Goal: Transaction & Acquisition: Purchase product/service

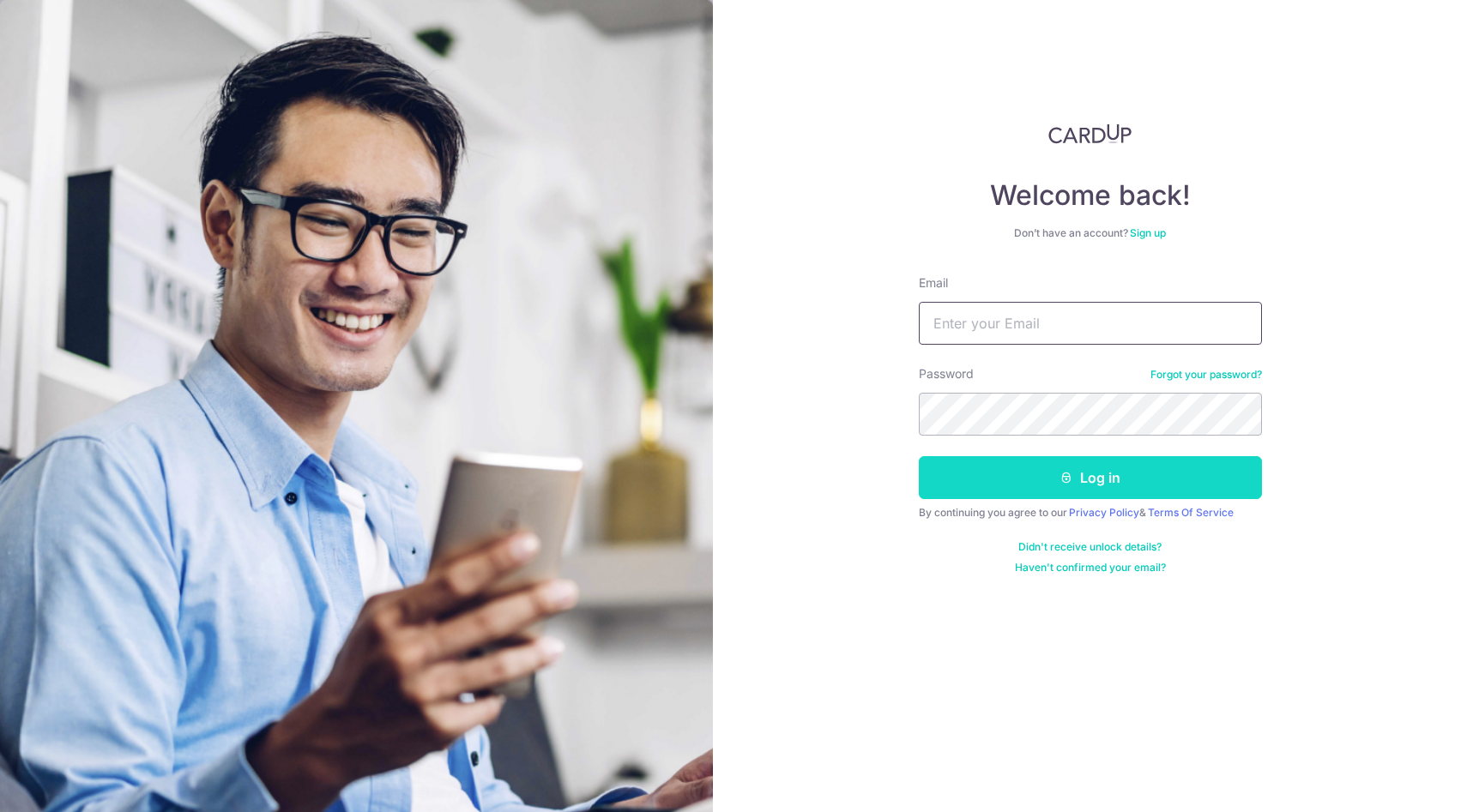
type input "taywenbin64@gmail.com"
click at [1035, 486] on button "Log in" at bounding box center [1090, 477] width 343 height 43
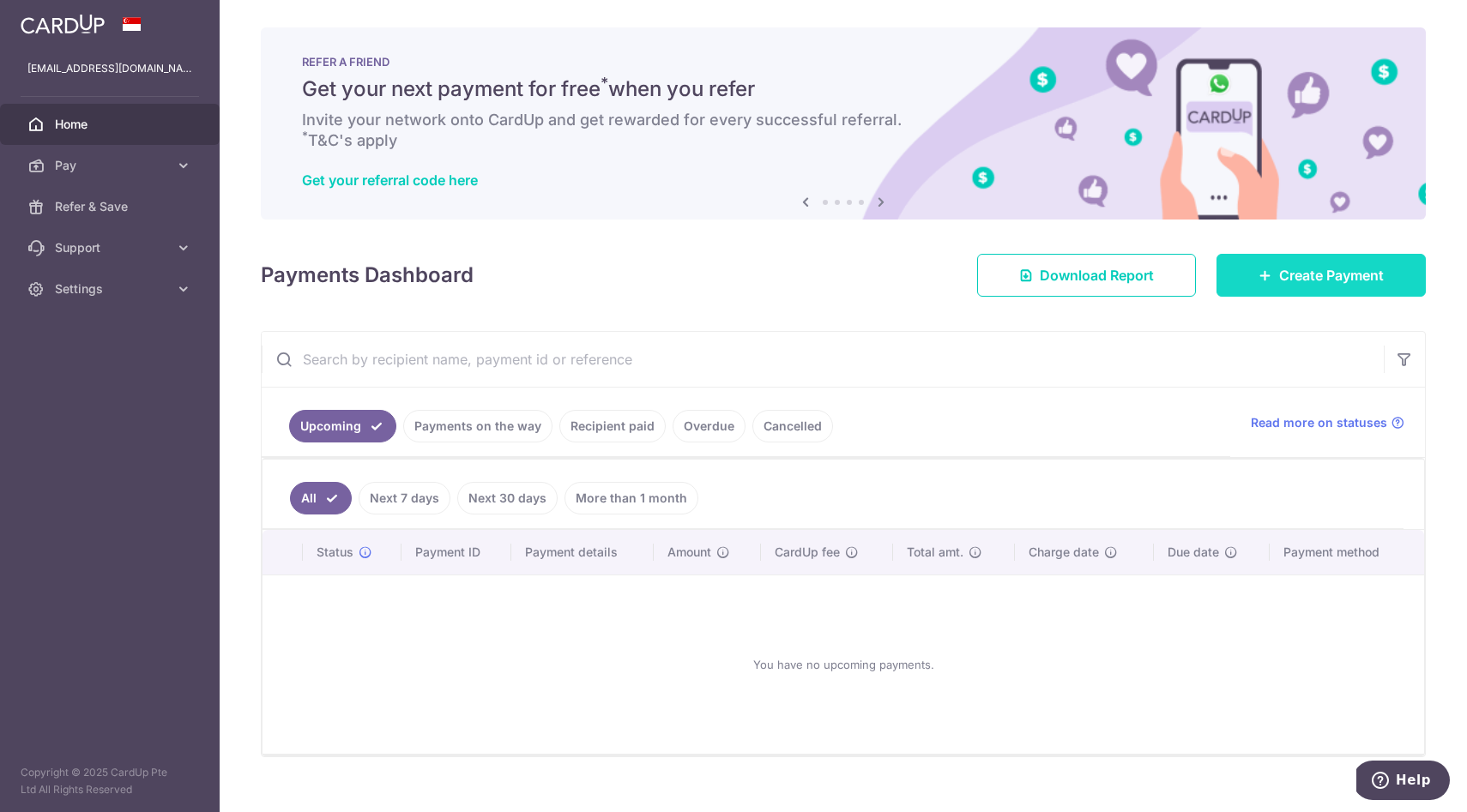
click at [1269, 283] on link "Create Payment" at bounding box center [1320, 275] width 209 height 43
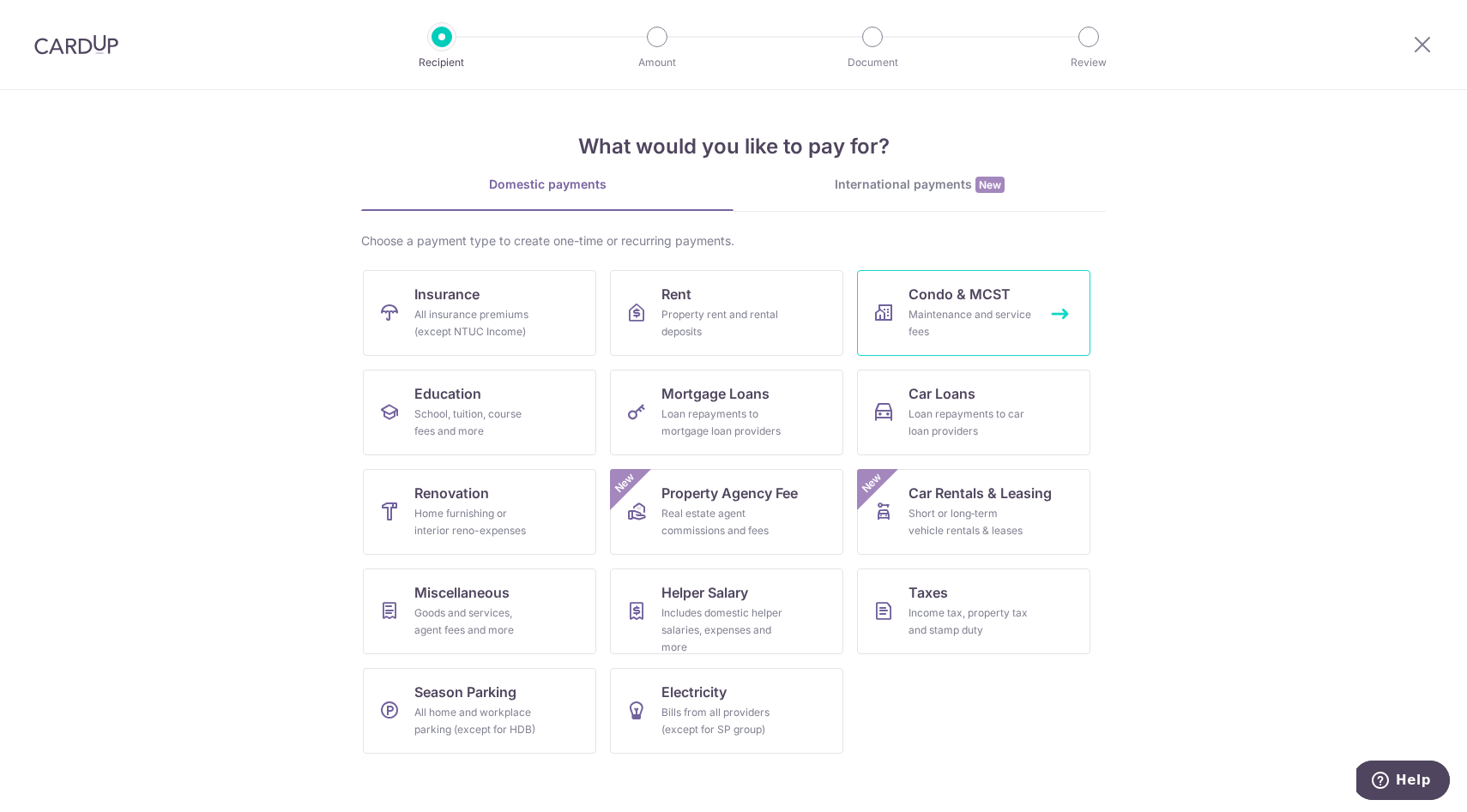
click at [920, 319] on div "Maintenance and service fees" at bounding box center [970, 323] width 124 height 34
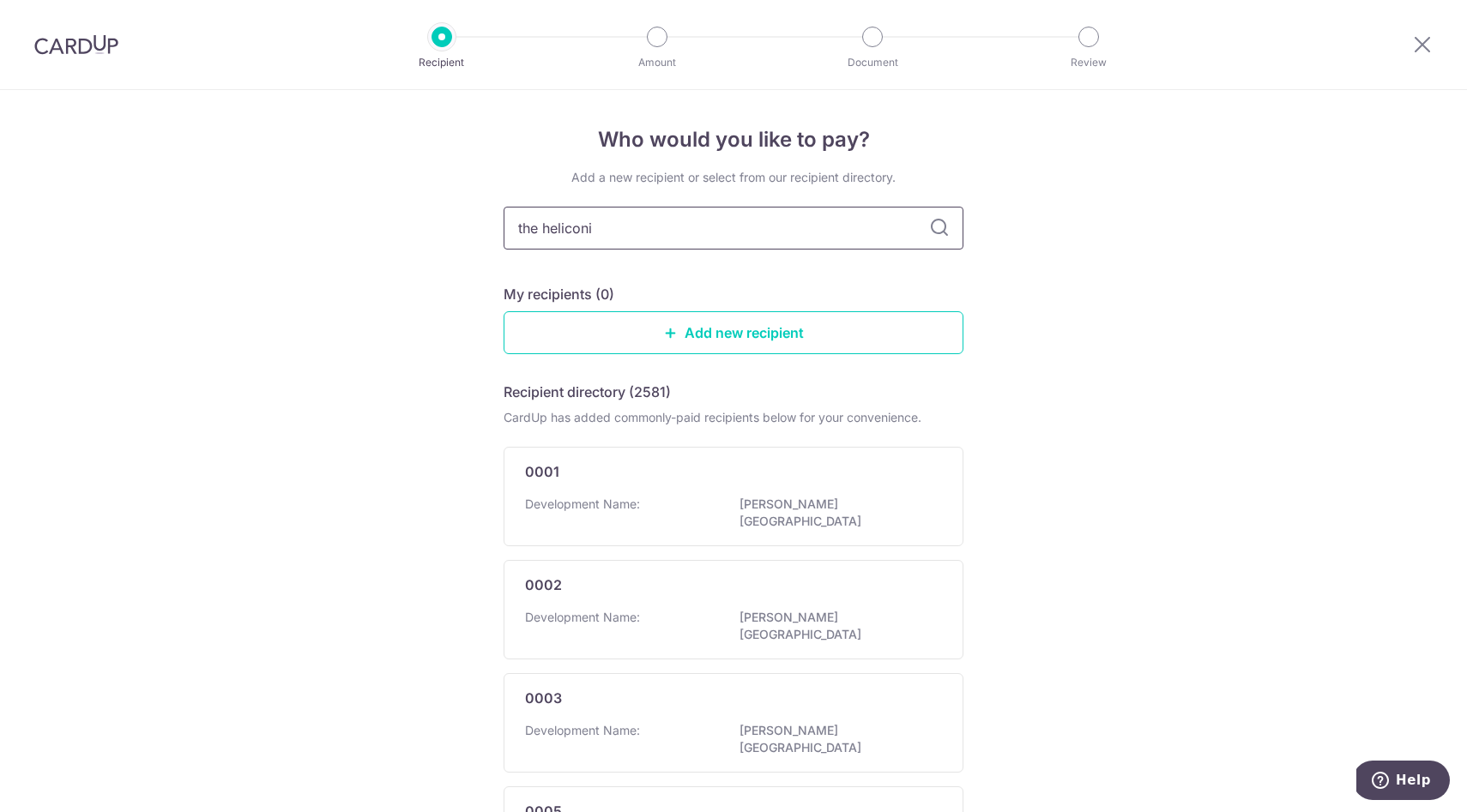
type input "the heliconia"
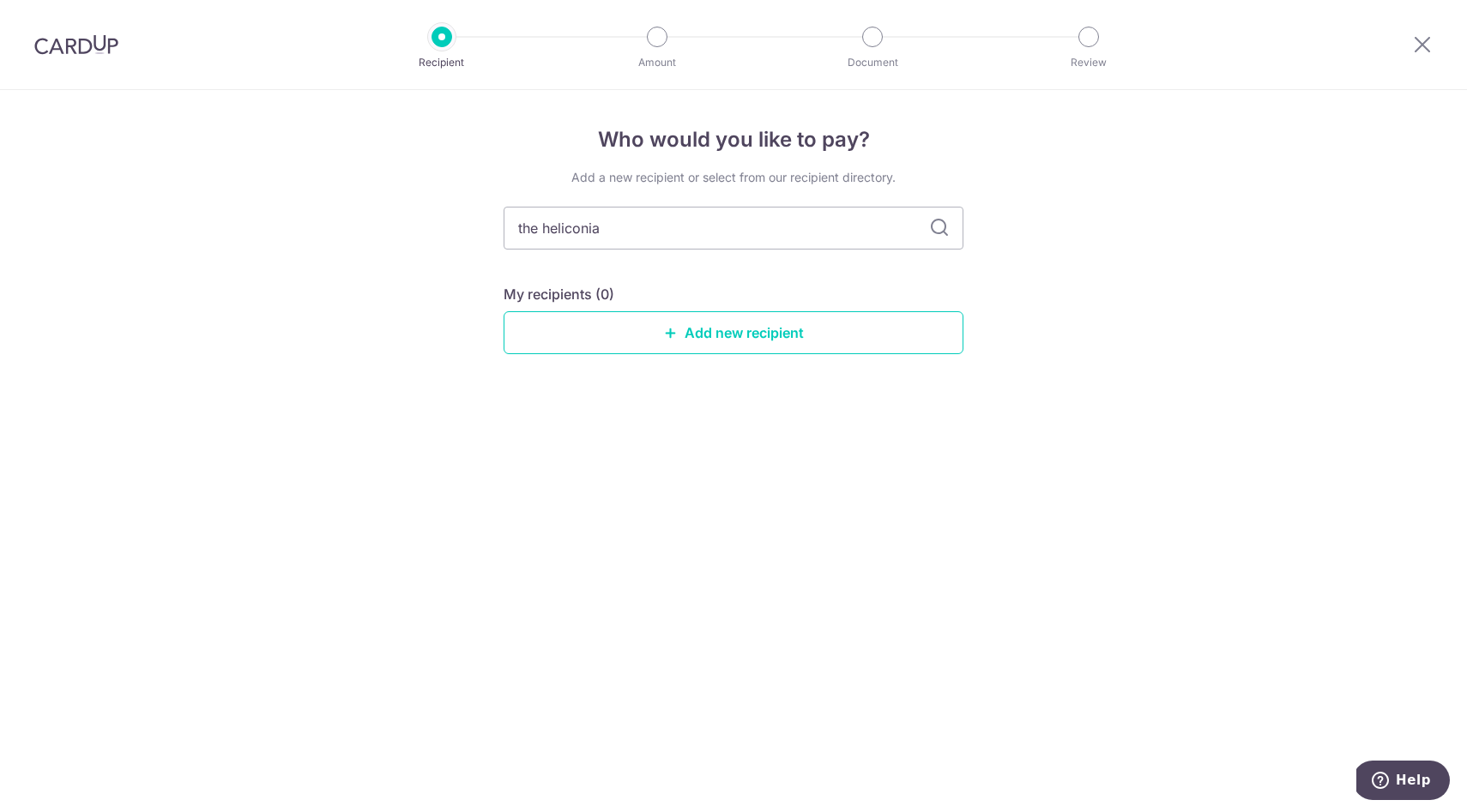
click at [936, 234] on icon at bounding box center [940, 229] width 21 height 21
click at [710, 233] on input "the heliconia" at bounding box center [734, 228] width 459 height 43
type input "t"
type input "3053"
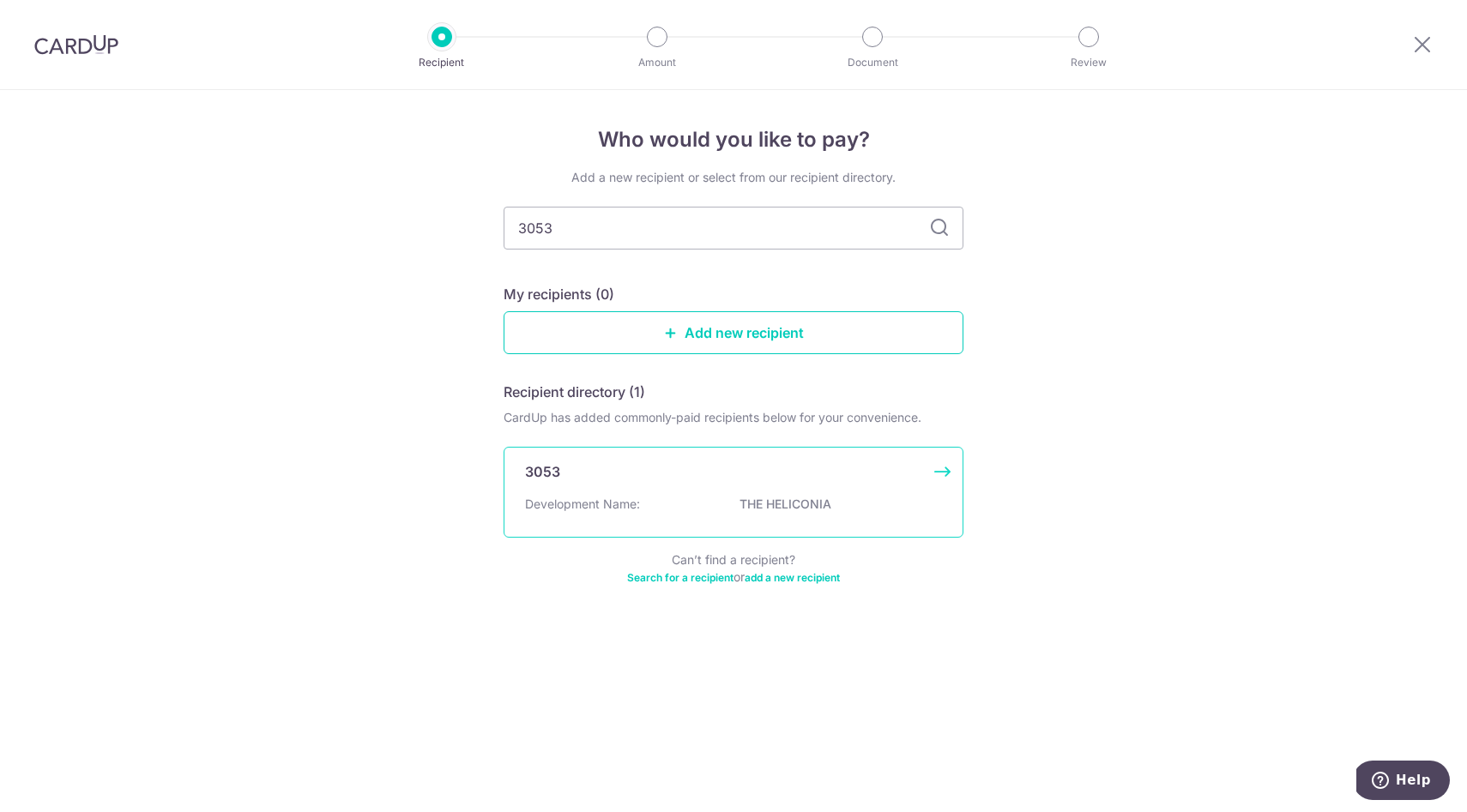
click at [675, 462] on div "3053" at bounding box center [722, 472] width 396 height 21
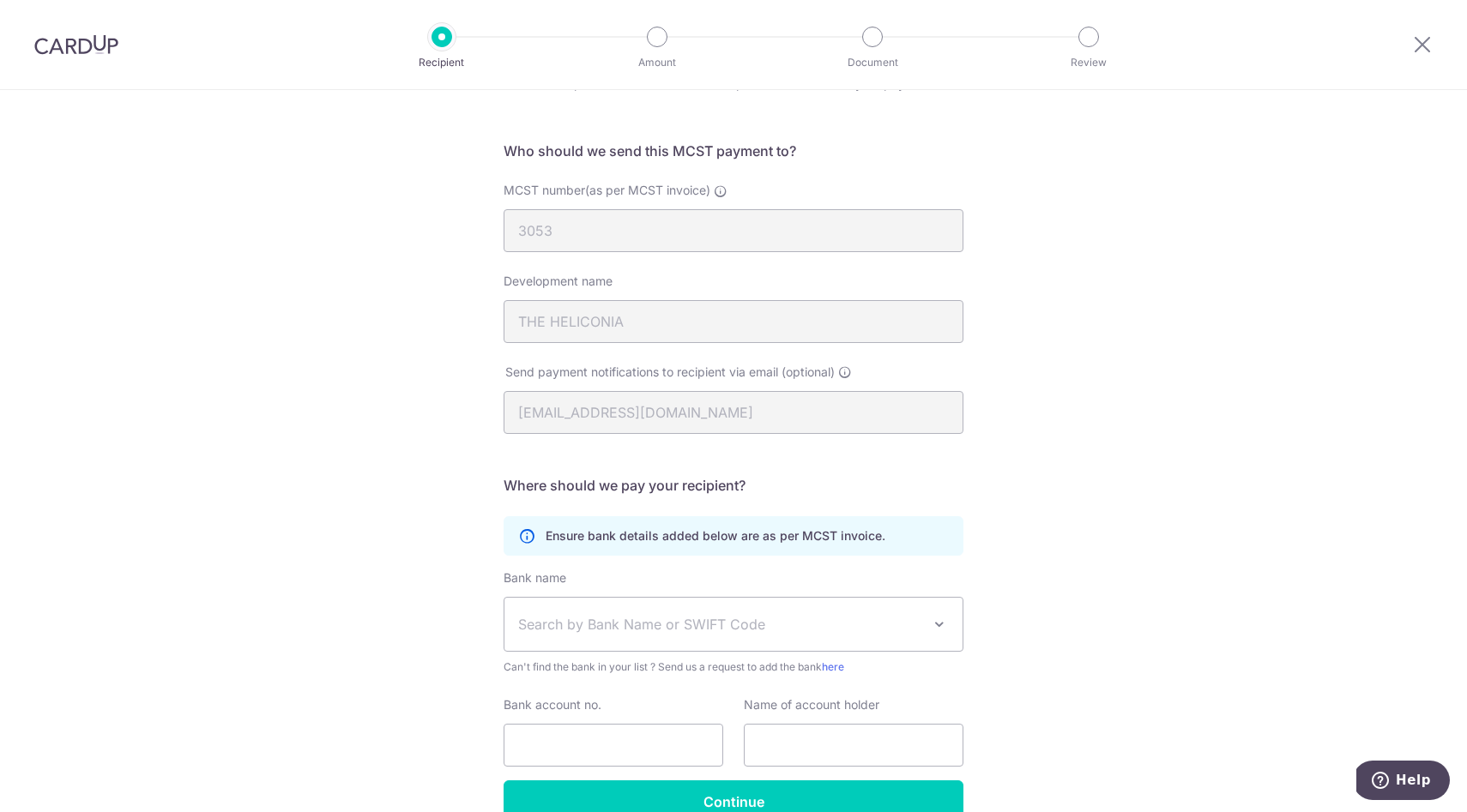
scroll to position [185, 0]
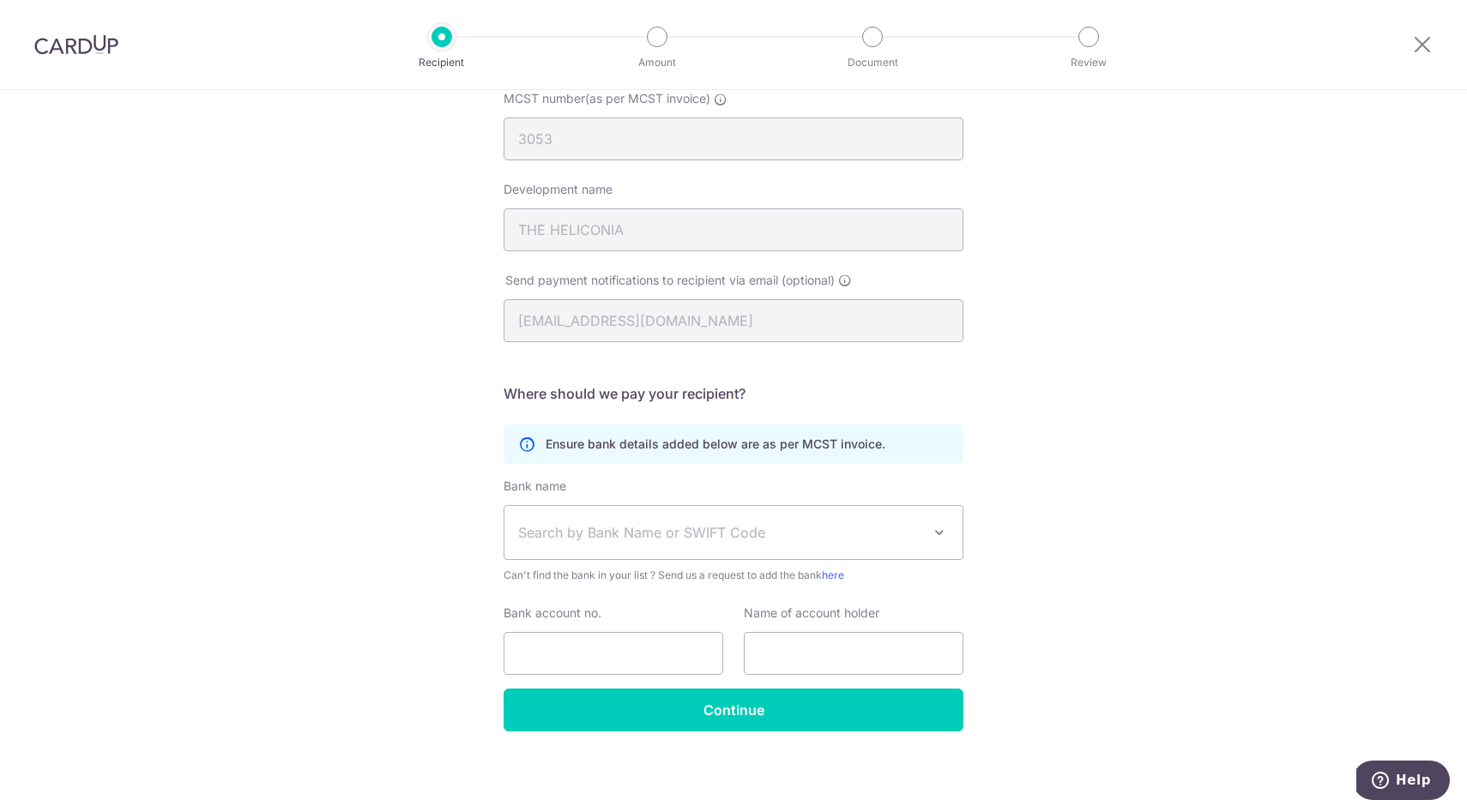
click at [635, 535] on span "Search by Bank Name or SWIFT Code" at bounding box center [719, 533] width 404 height 21
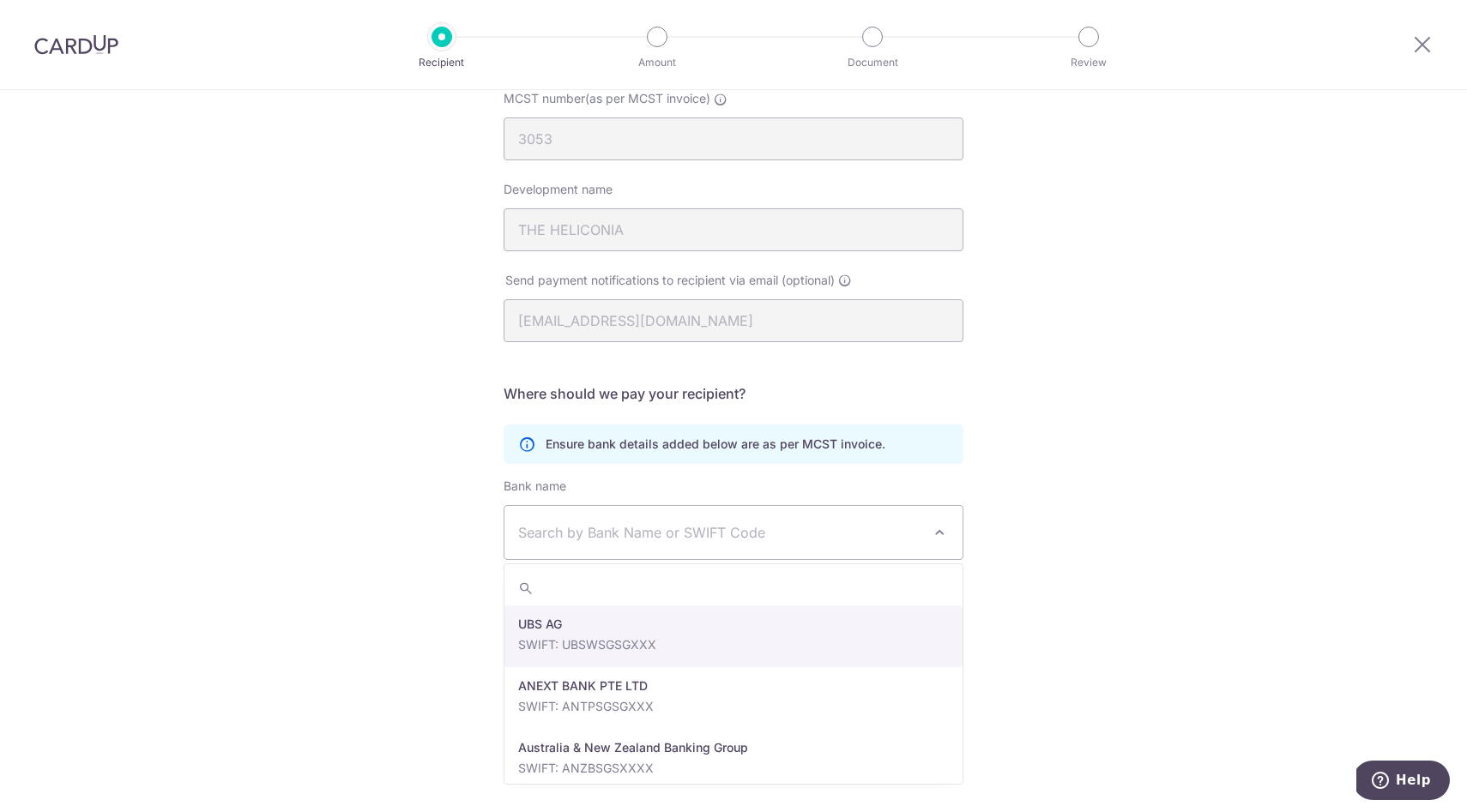
click at [634, 535] on span "Search by Bank Name or SWIFT Code" at bounding box center [719, 533] width 404 height 21
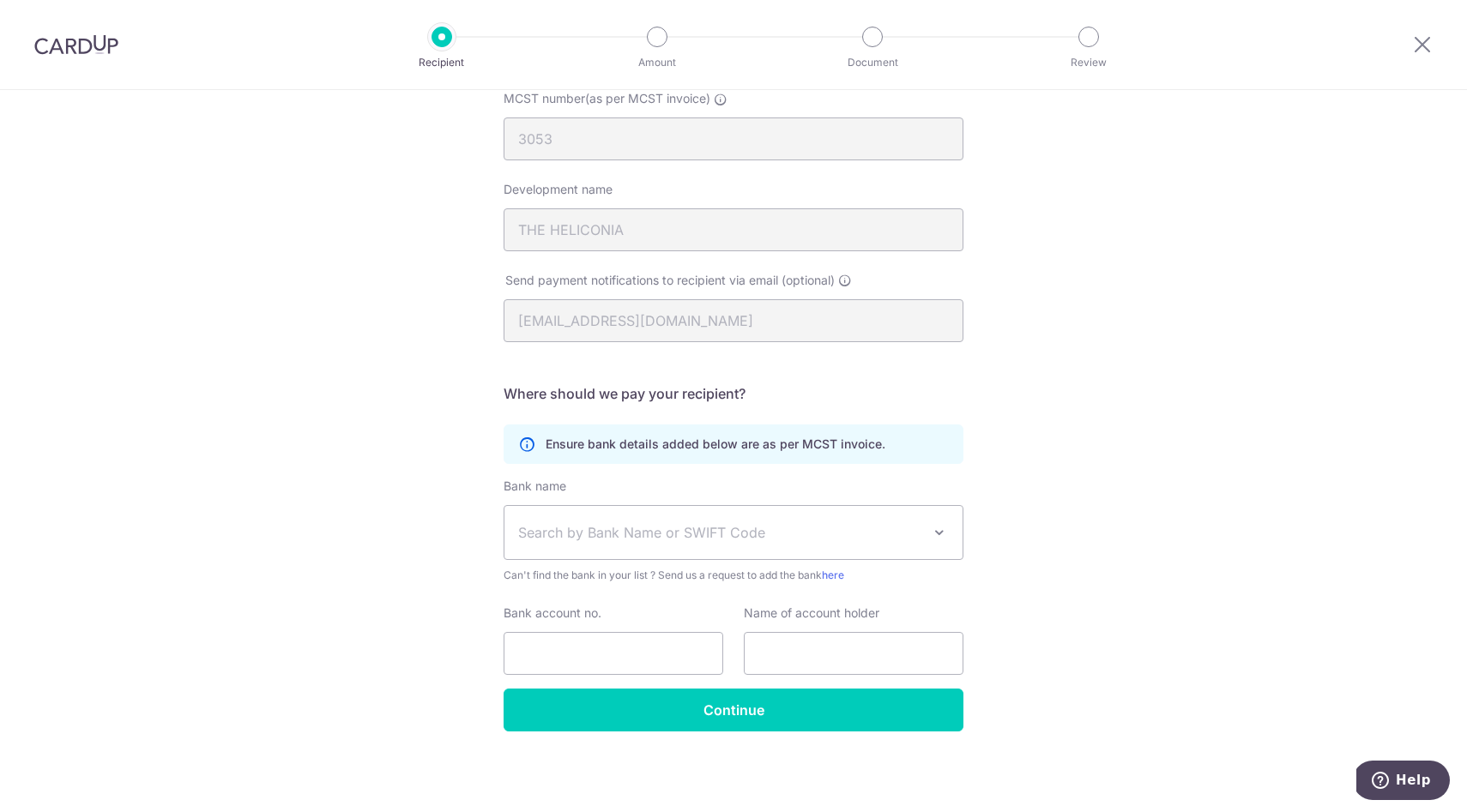
click at [373, 521] on div "Who would you like to pay? Your recipient does not need a CardUp account to rec…" at bounding box center [734, 358] width 1467 height 907
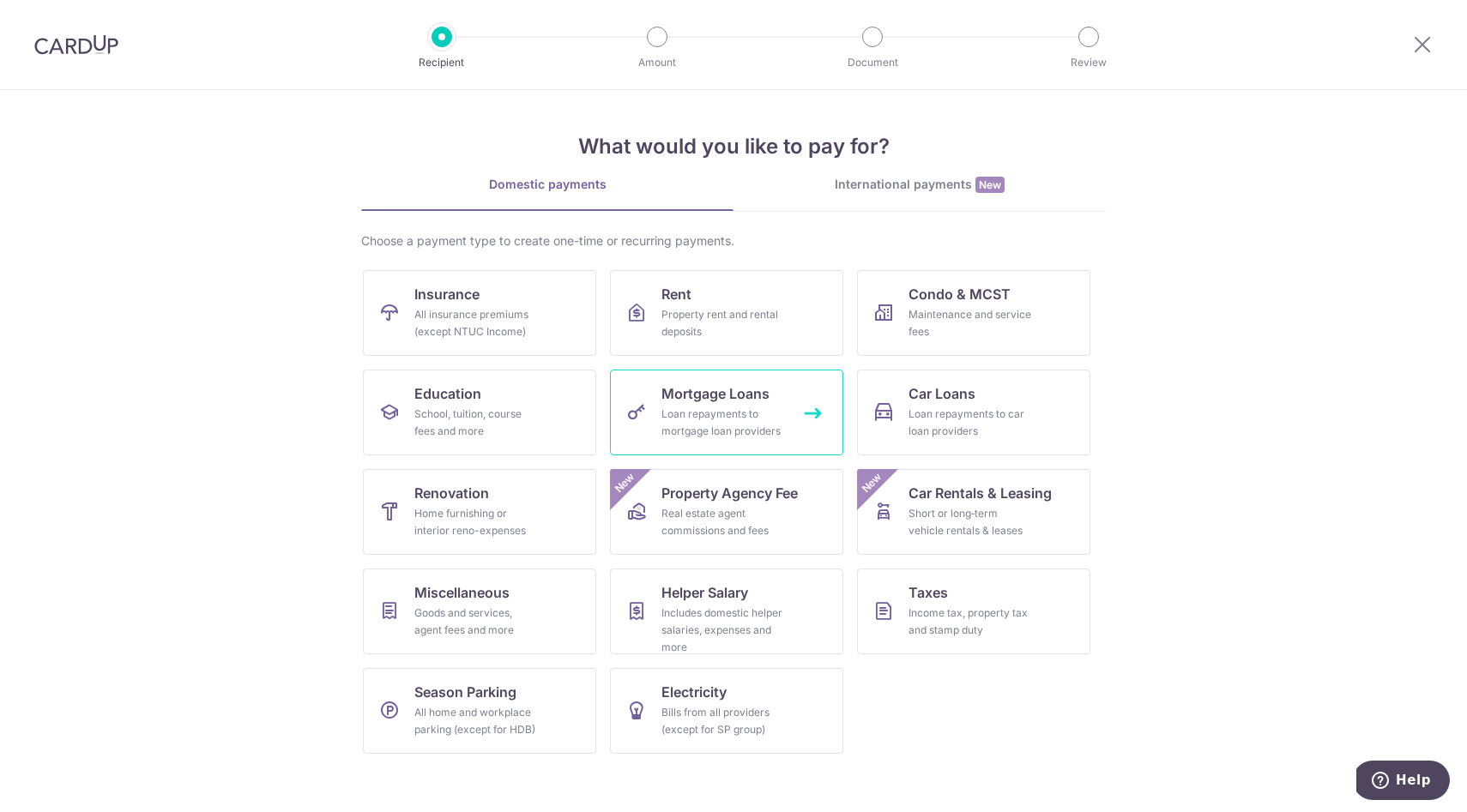
click at [701, 419] on div "Loan repayments to mortgage loan providers" at bounding box center [723, 423] width 124 height 34
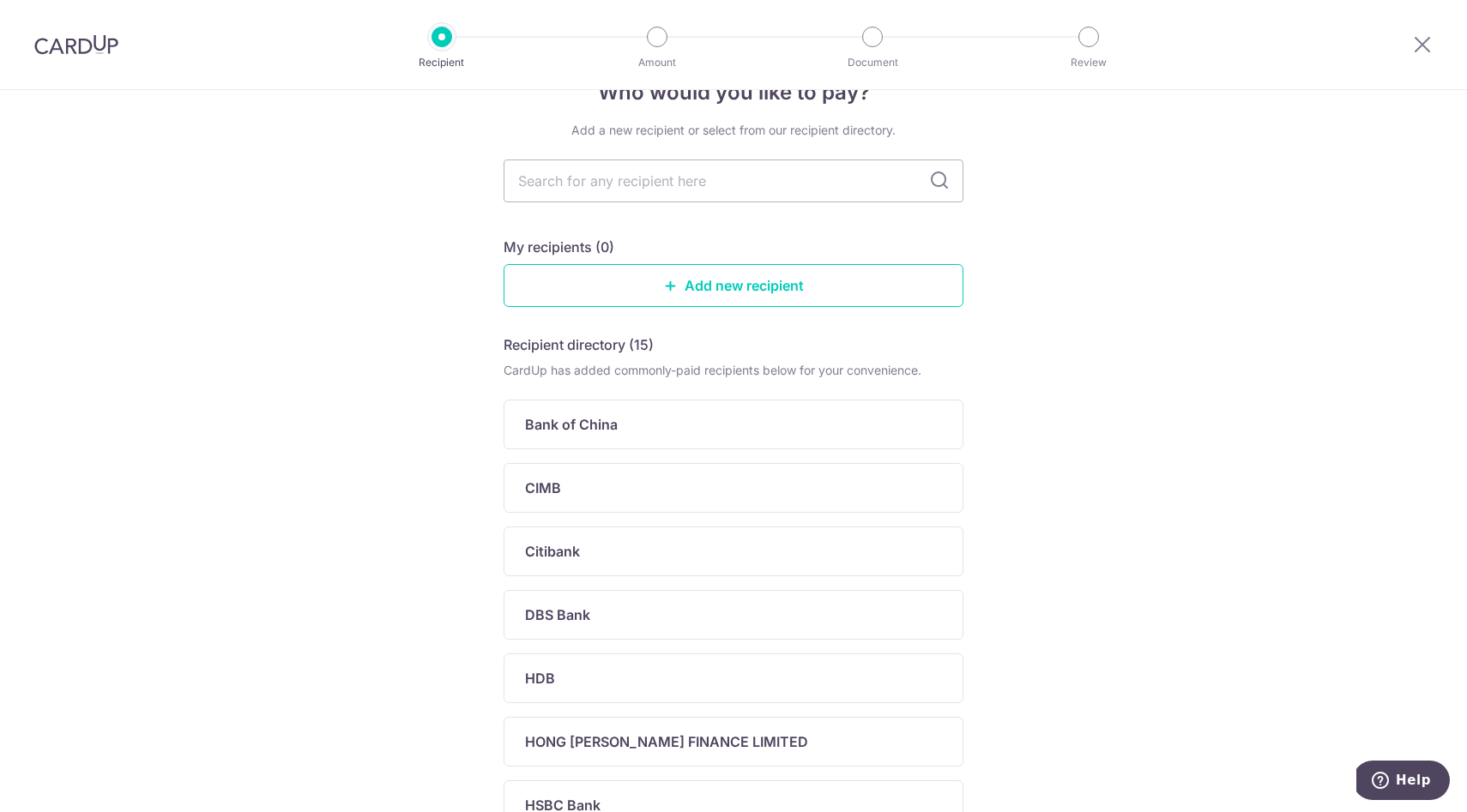
scroll to position [144, 0]
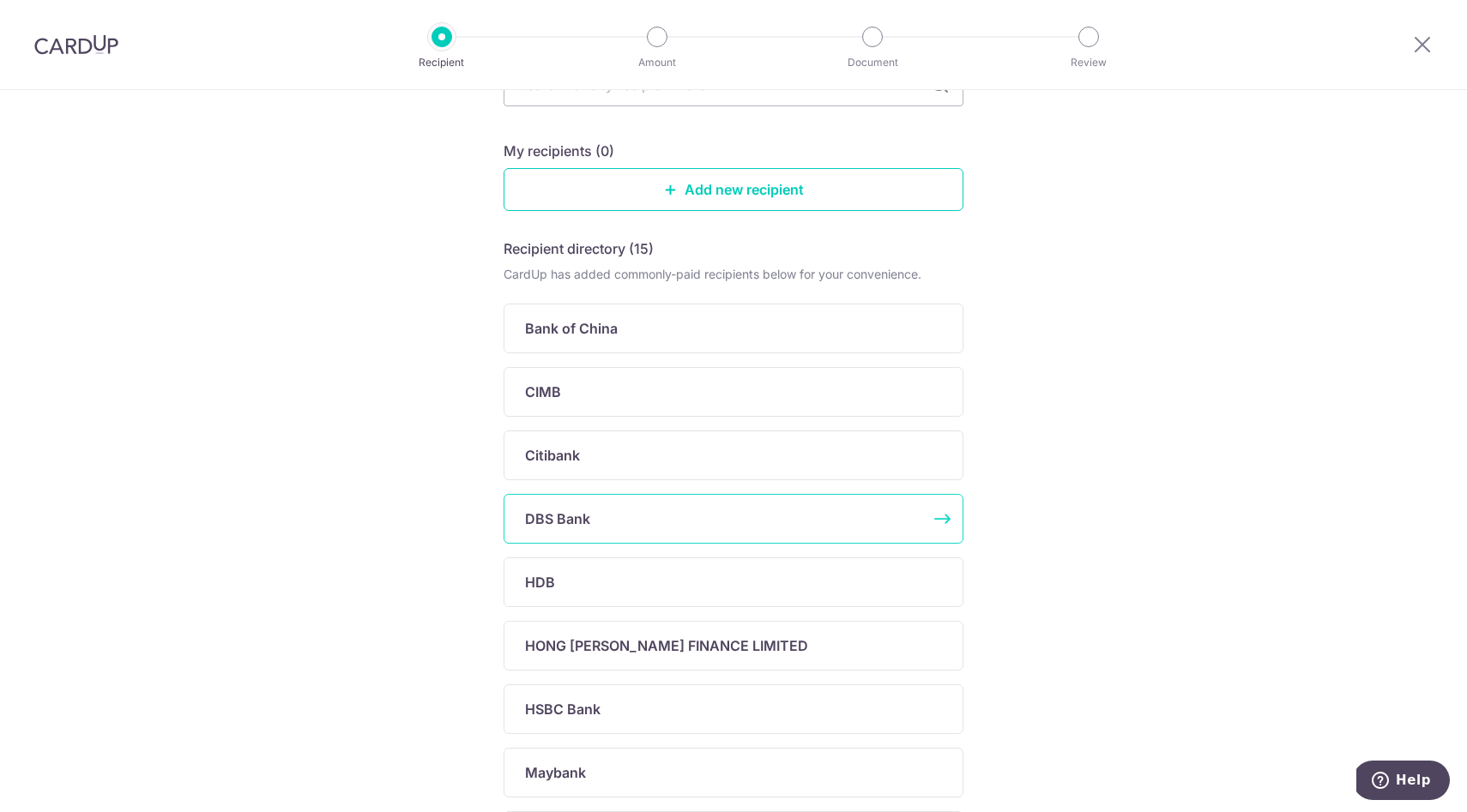
click at [578, 527] on p "DBS Bank" at bounding box center [557, 519] width 65 height 21
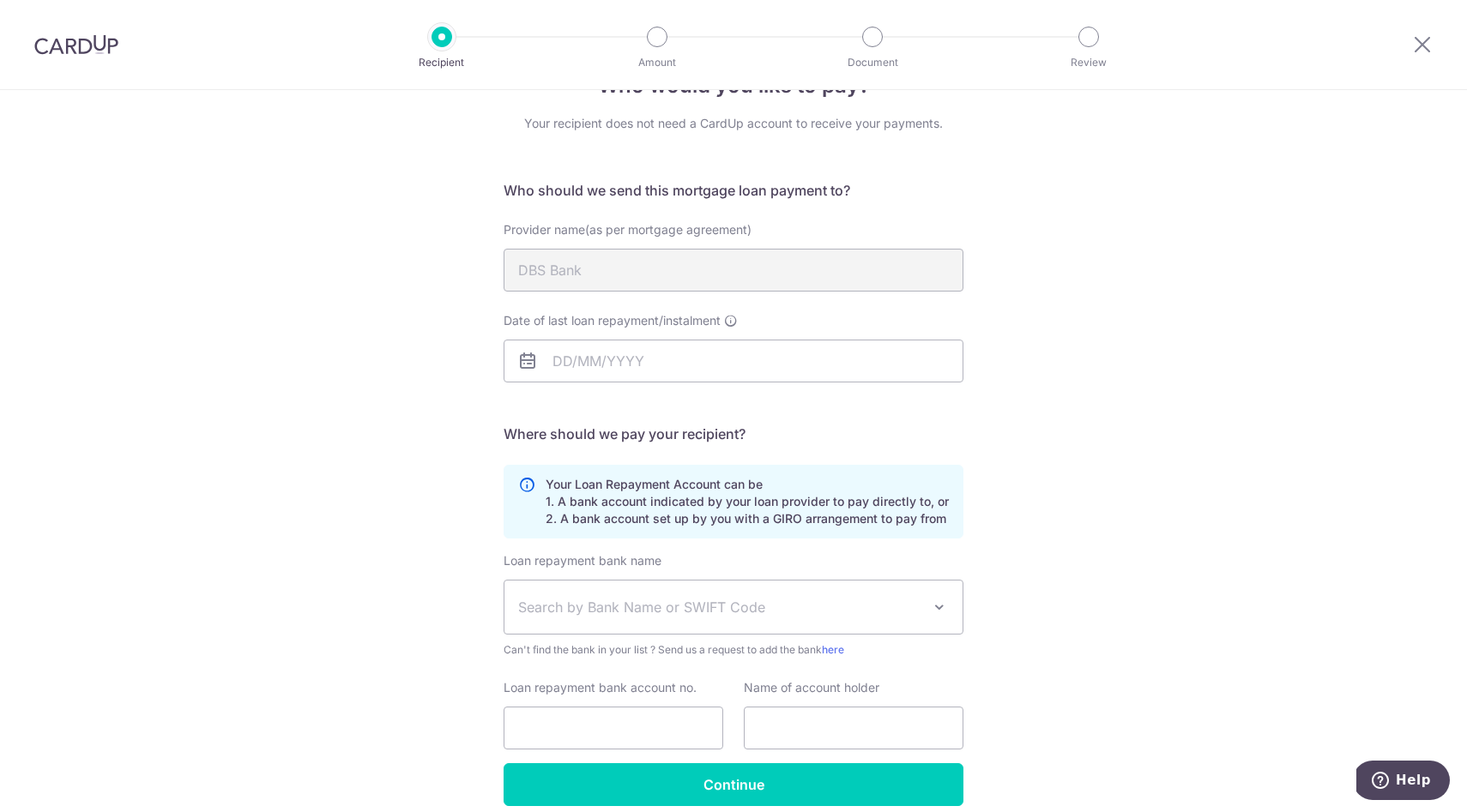
scroll to position [78, 0]
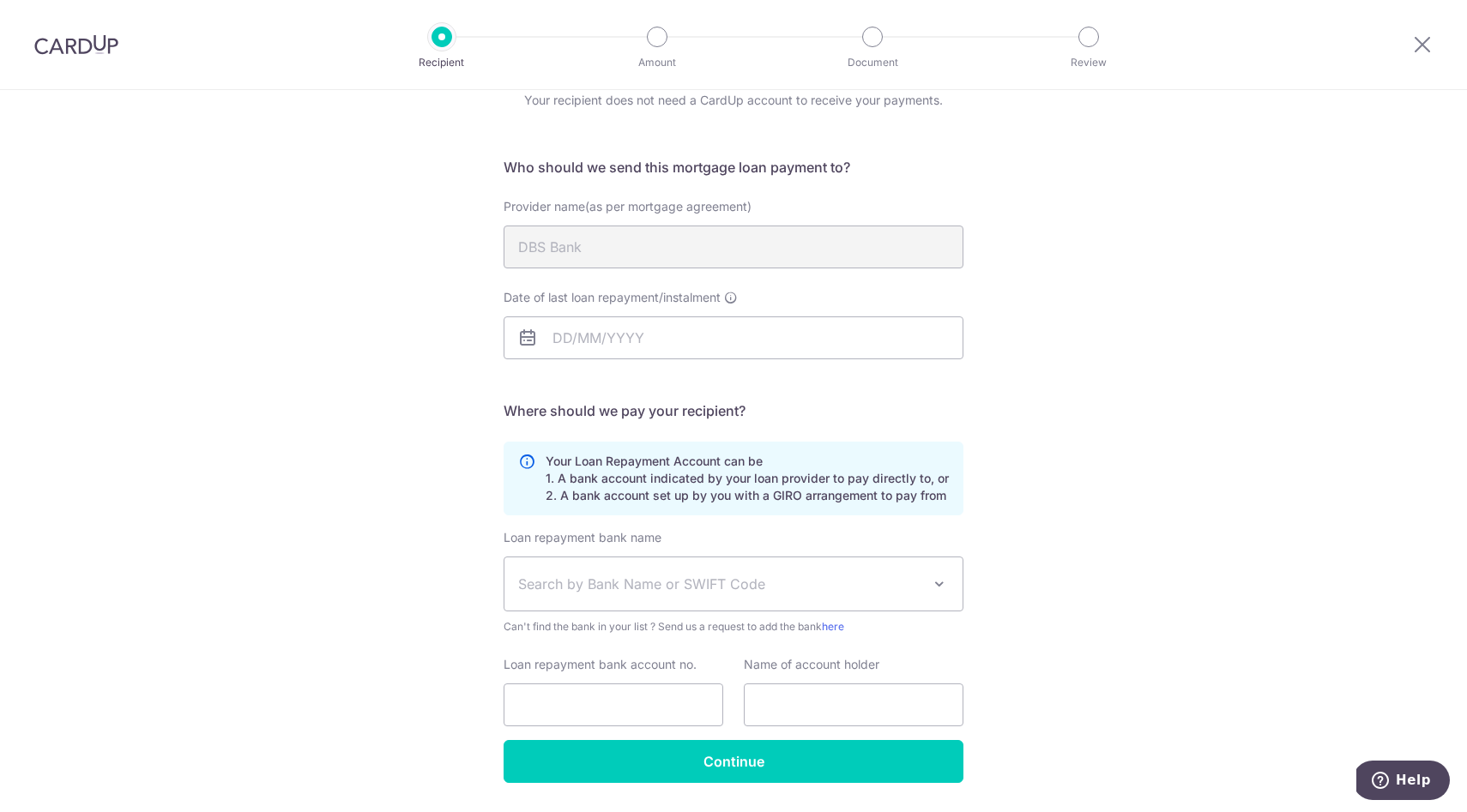
click at [715, 581] on span "Search by Bank Name or SWIFT Code" at bounding box center [719, 584] width 404 height 21
click at [401, 506] on div "Who would you like to pay? Your recipient does not need a CardUp account to rec…" at bounding box center [734, 439] width 1467 height 851
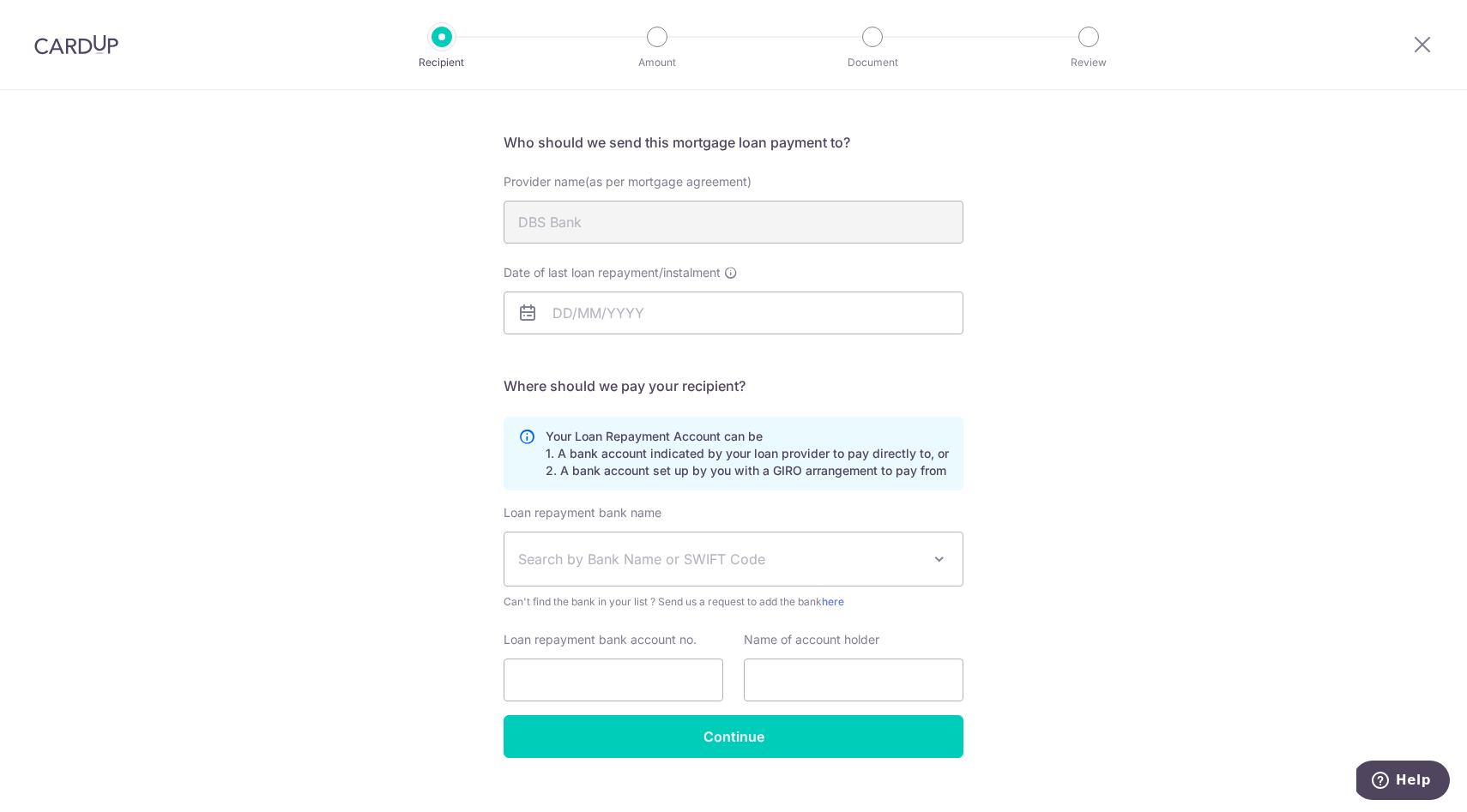
scroll to position [129, 0]
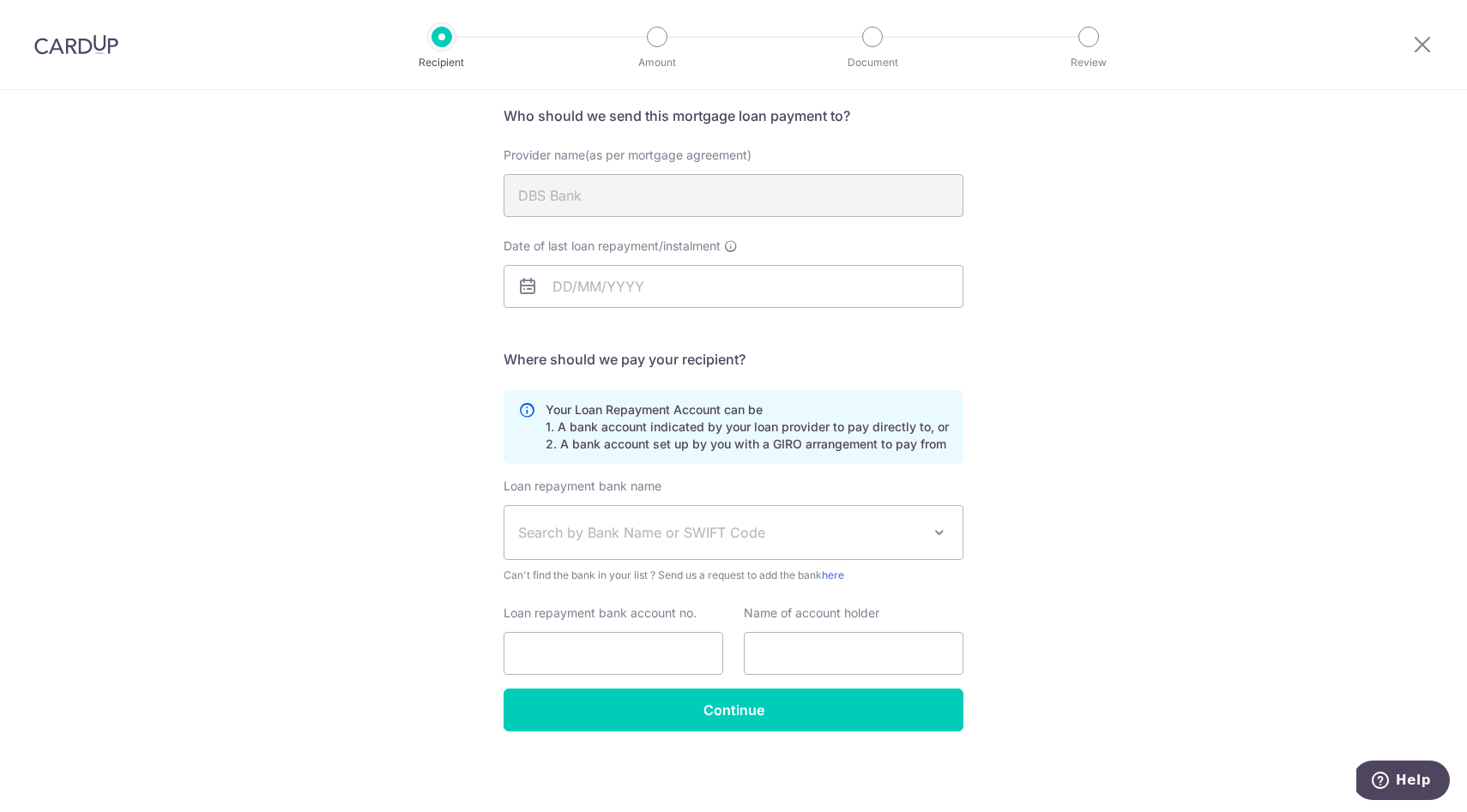
click at [601, 535] on span "Search by Bank Name or SWIFT Code" at bounding box center [719, 533] width 404 height 21
click at [322, 519] on div "Who would you like to pay? Your recipient does not need a CardUp account to rec…" at bounding box center [734, 387] width 1467 height 851
click at [581, 528] on span "Search by Bank Name or SWIFT Code" at bounding box center [719, 533] width 404 height 21
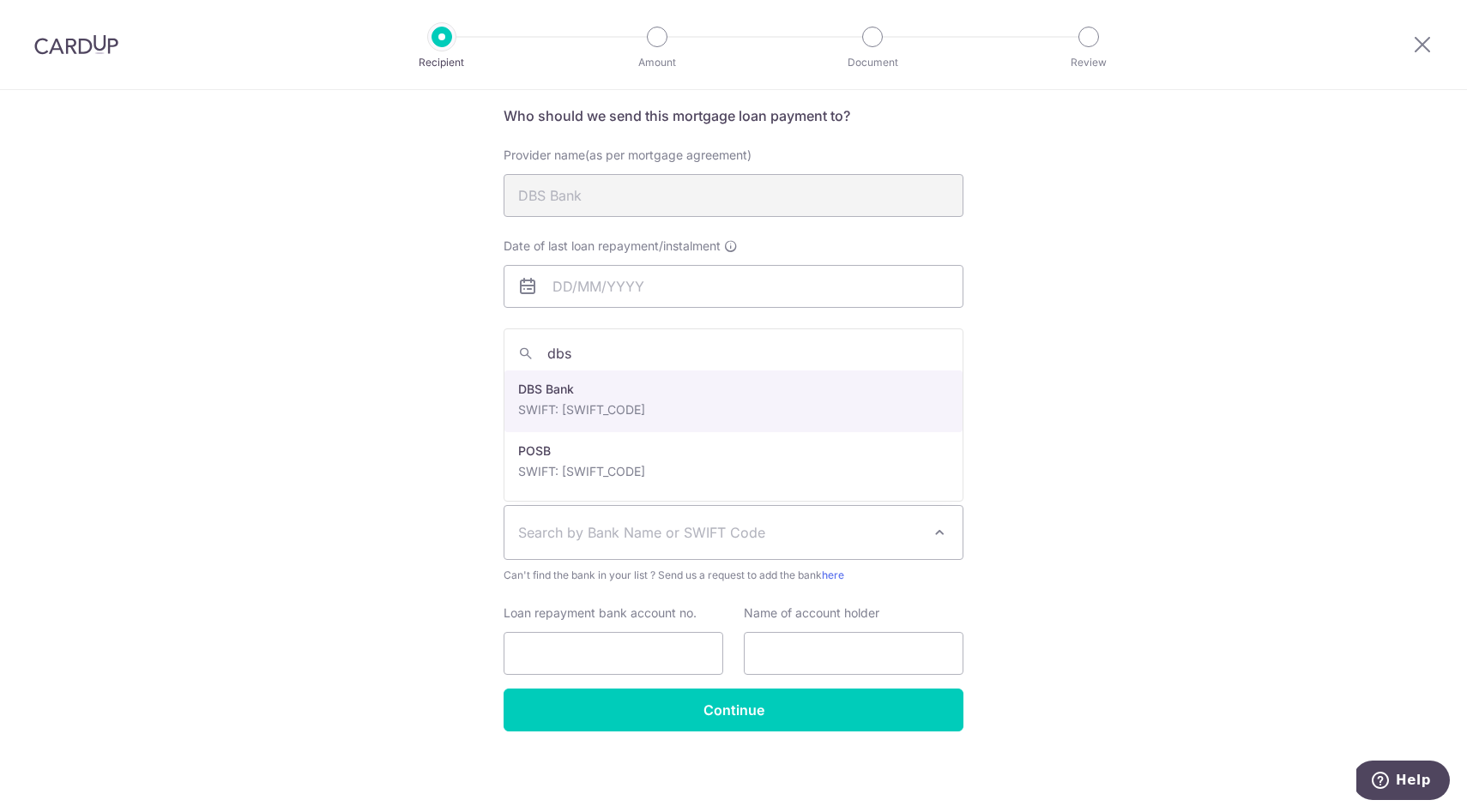
type input "dbs"
select select "6"
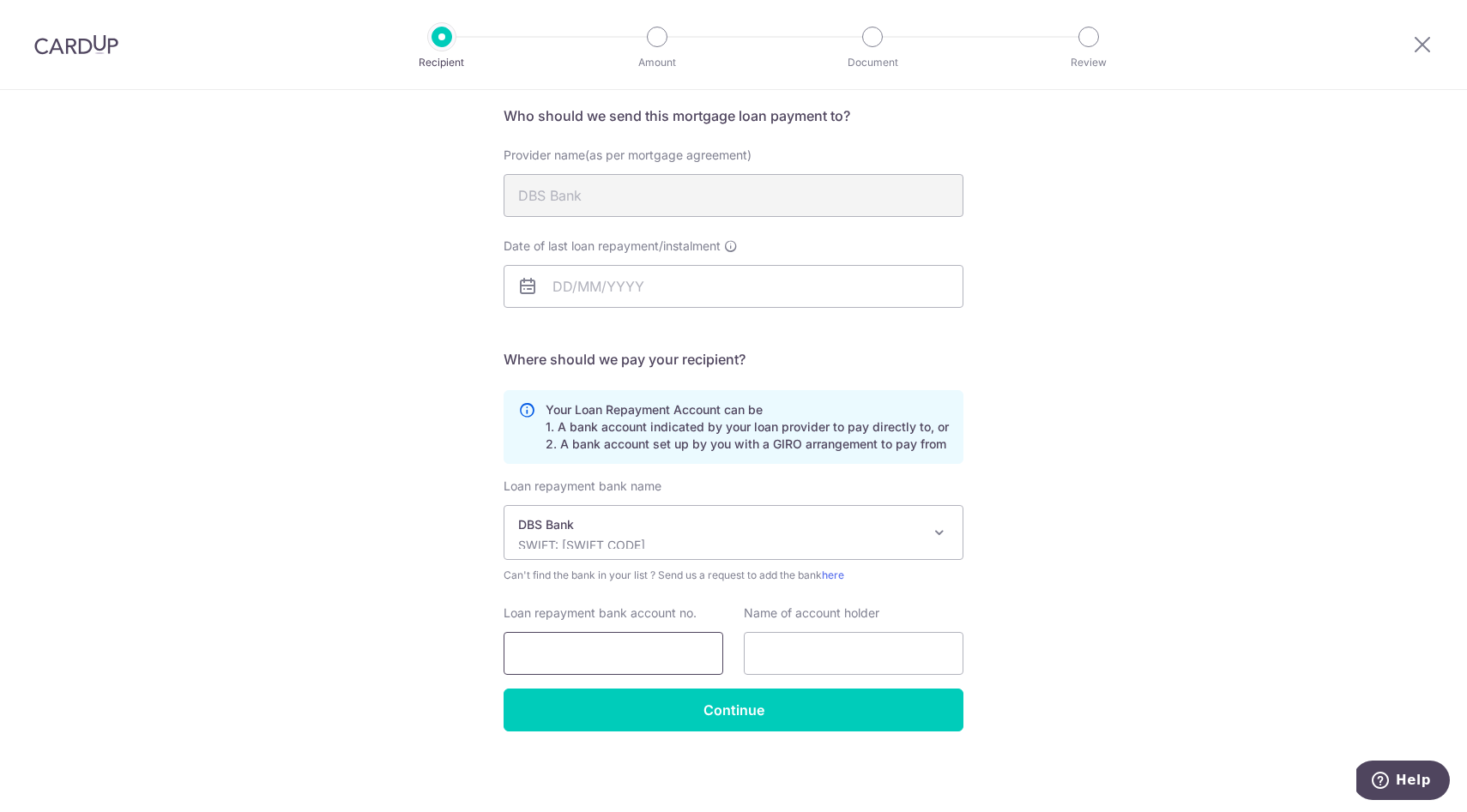
click at [599, 646] on input "Loan repayment bank account no." at bounding box center [613, 653] width 219 height 43
type input "501807101001"
click at [830, 661] on input "text" at bounding box center [854, 653] width 219 height 43
type input "[PERSON_NAME]"
click at [635, 285] on input "Date of last loan repayment/instalment" at bounding box center [734, 285] width 459 height 43
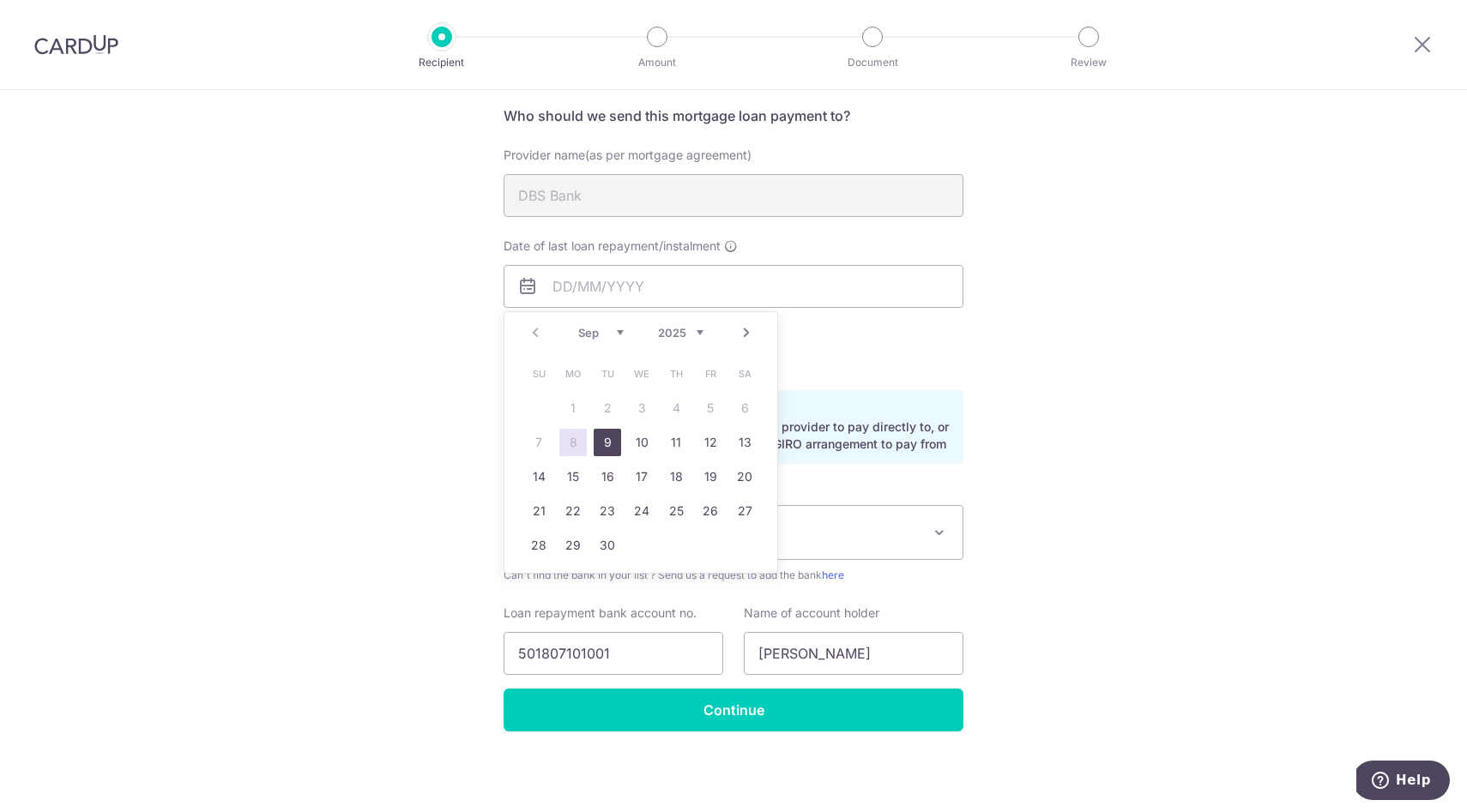
click at [613, 438] on link "9" at bounding box center [607, 442] width 27 height 27
type input "09/09/2025"
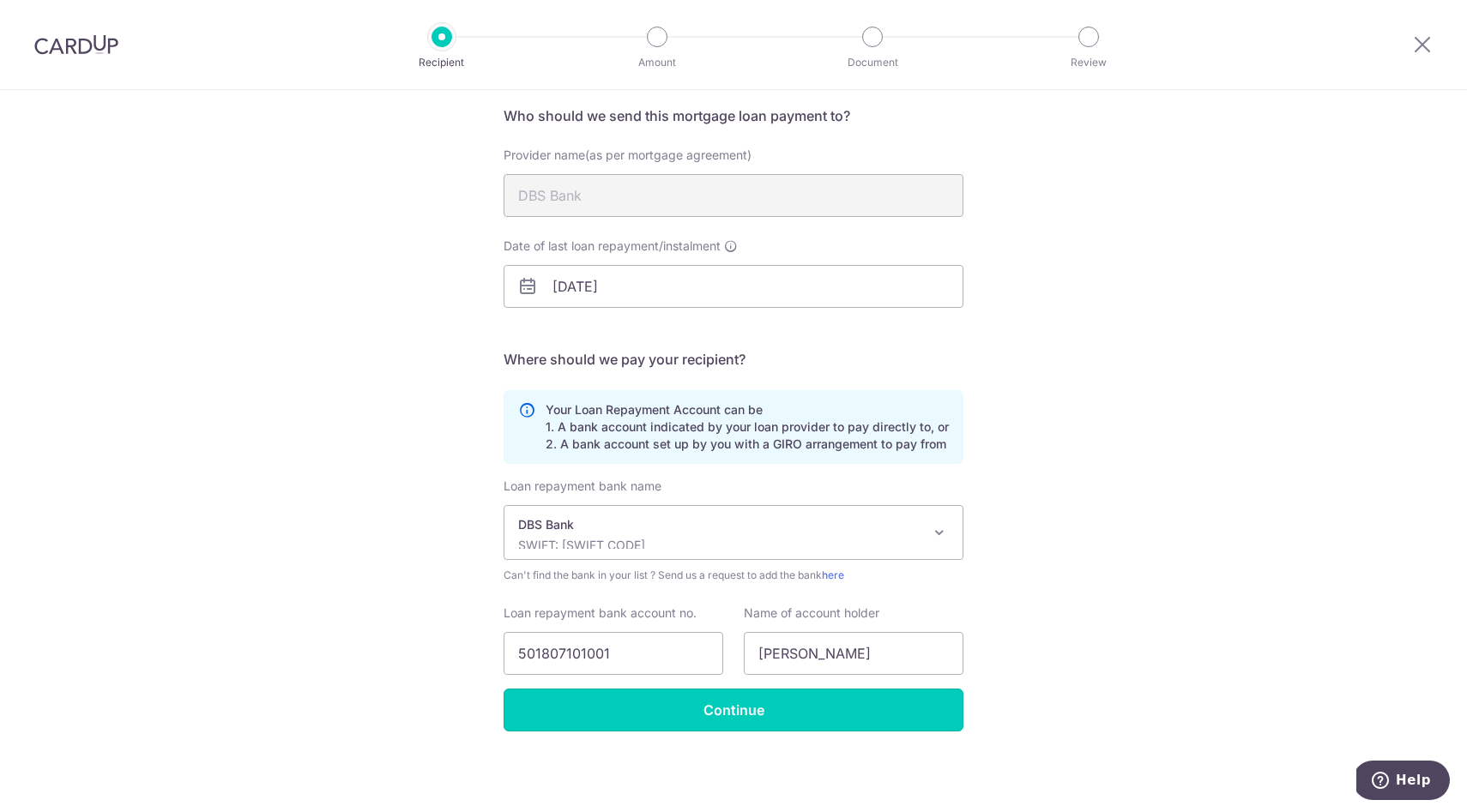
click at [688, 722] on input "Continue" at bounding box center [734, 710] width 459 height 43
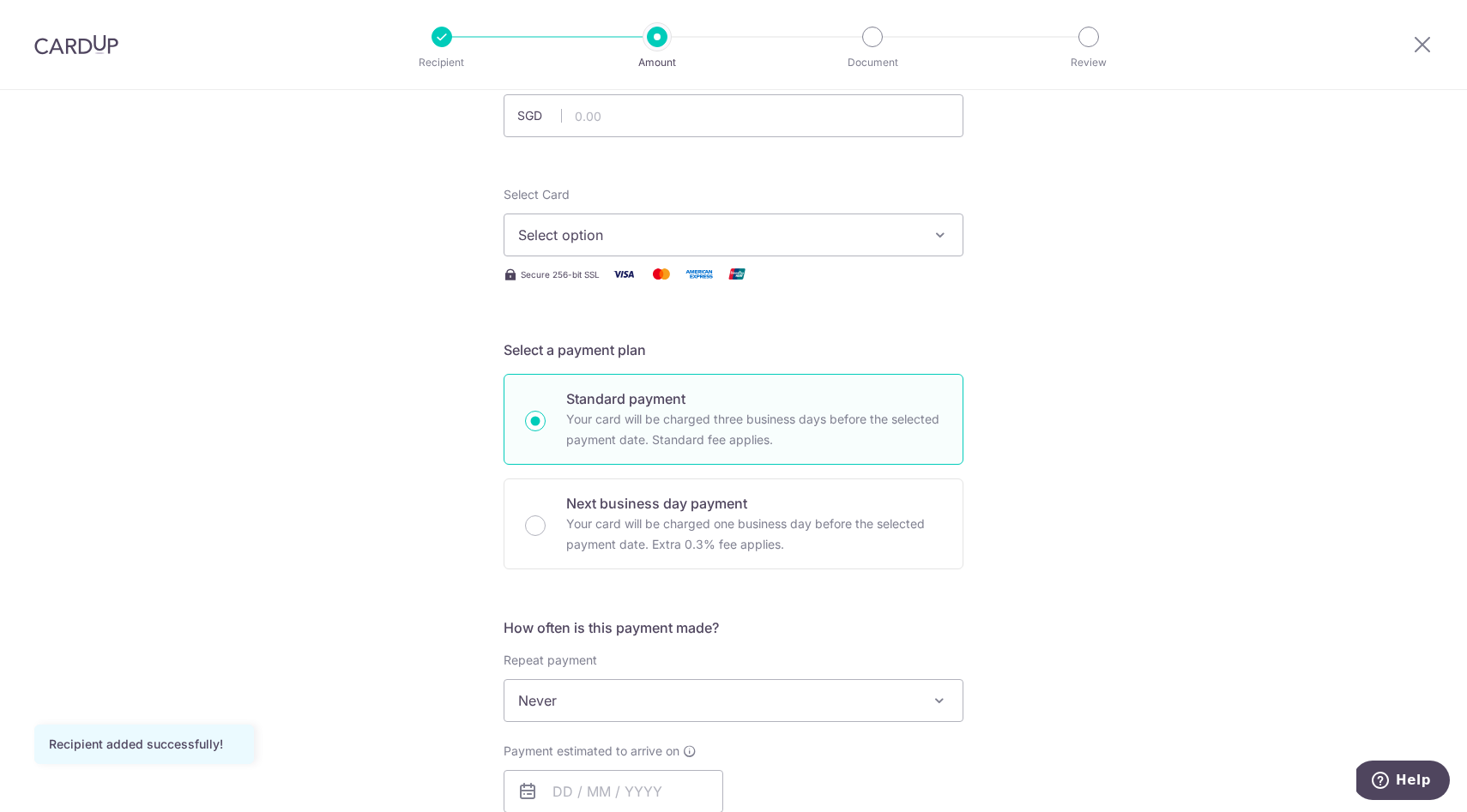
scroll to position [293, 0]
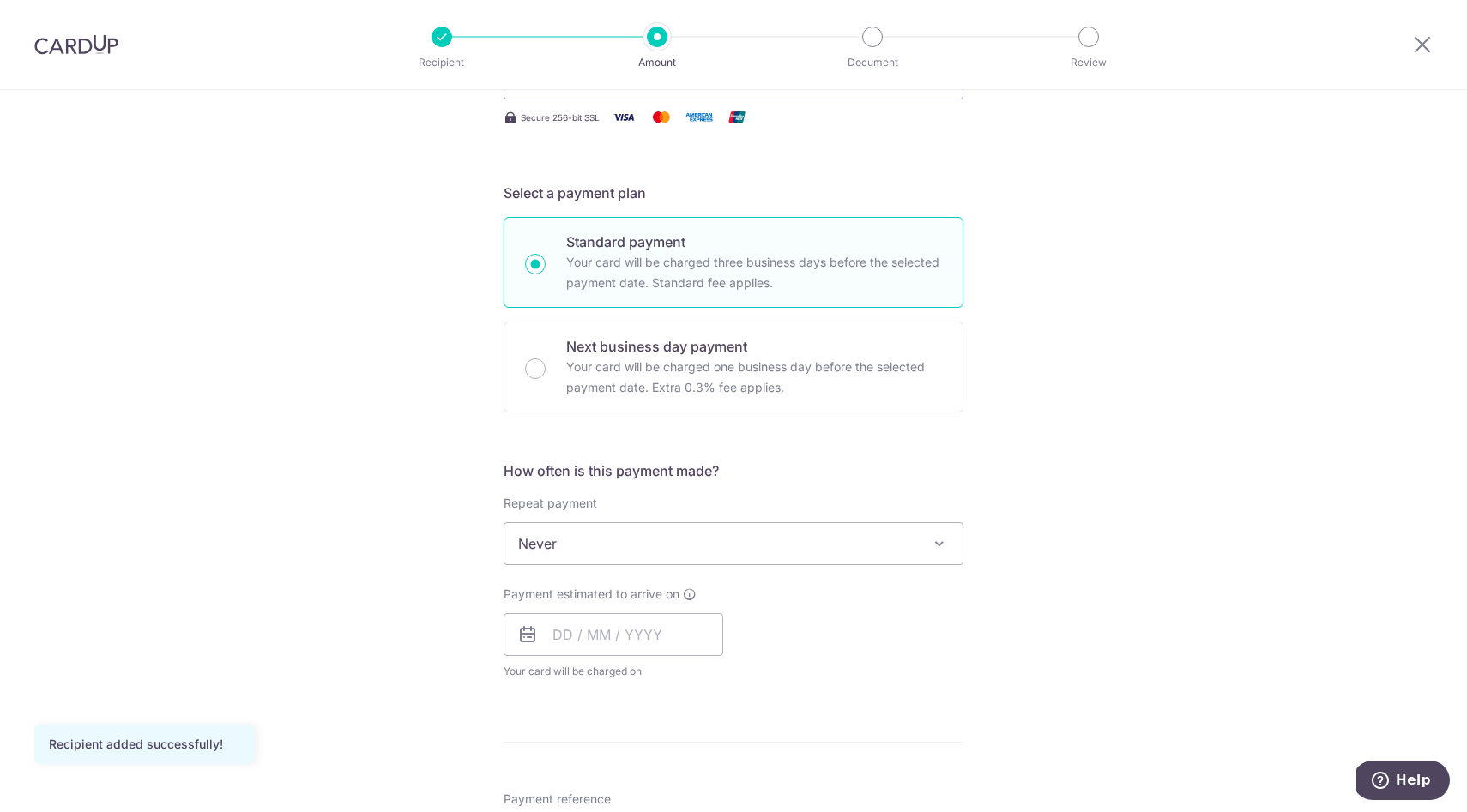
click at [629, 533] on span "Never" at bounding box center [734, 544] width 458 height 42
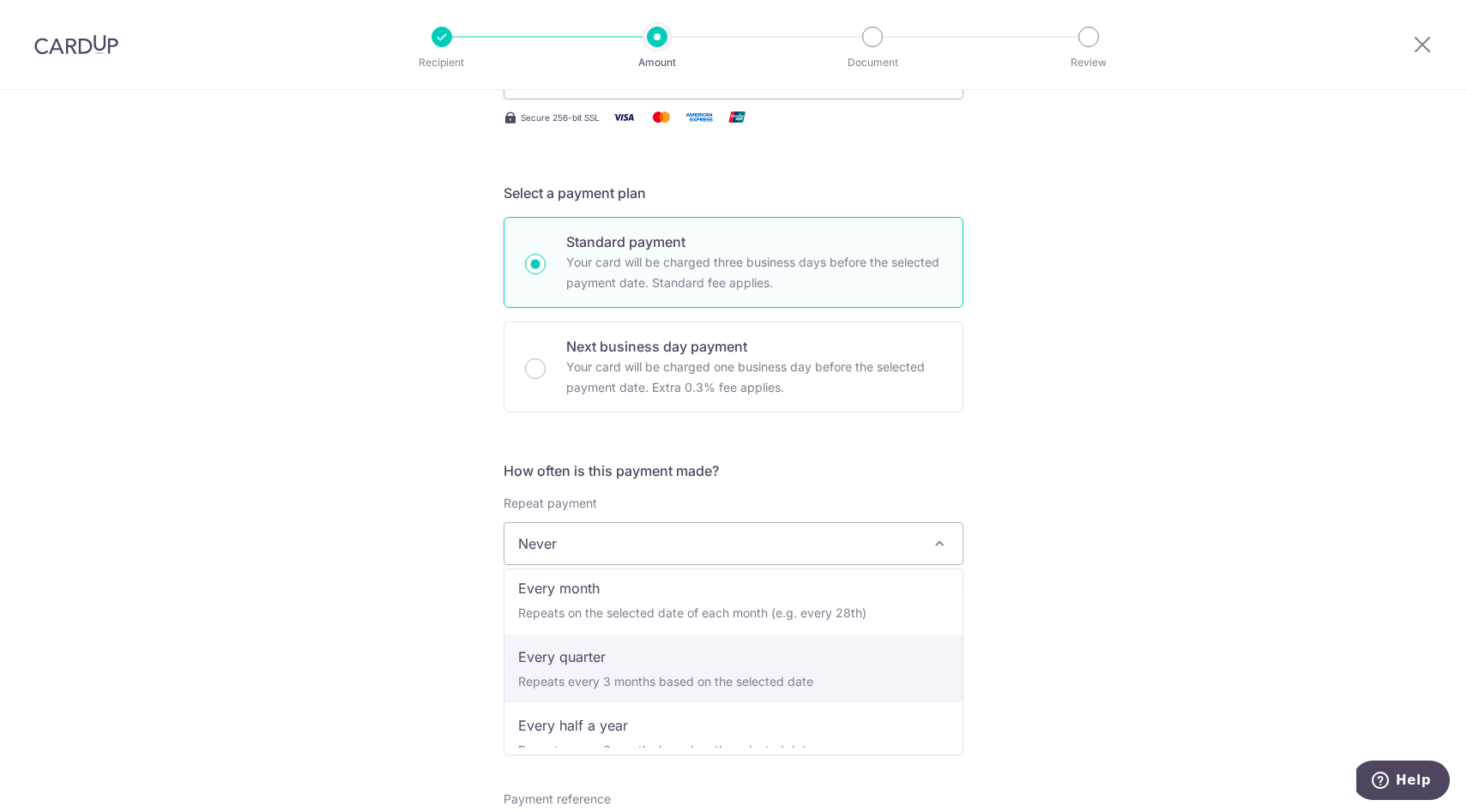
scroll to position [147, 0]
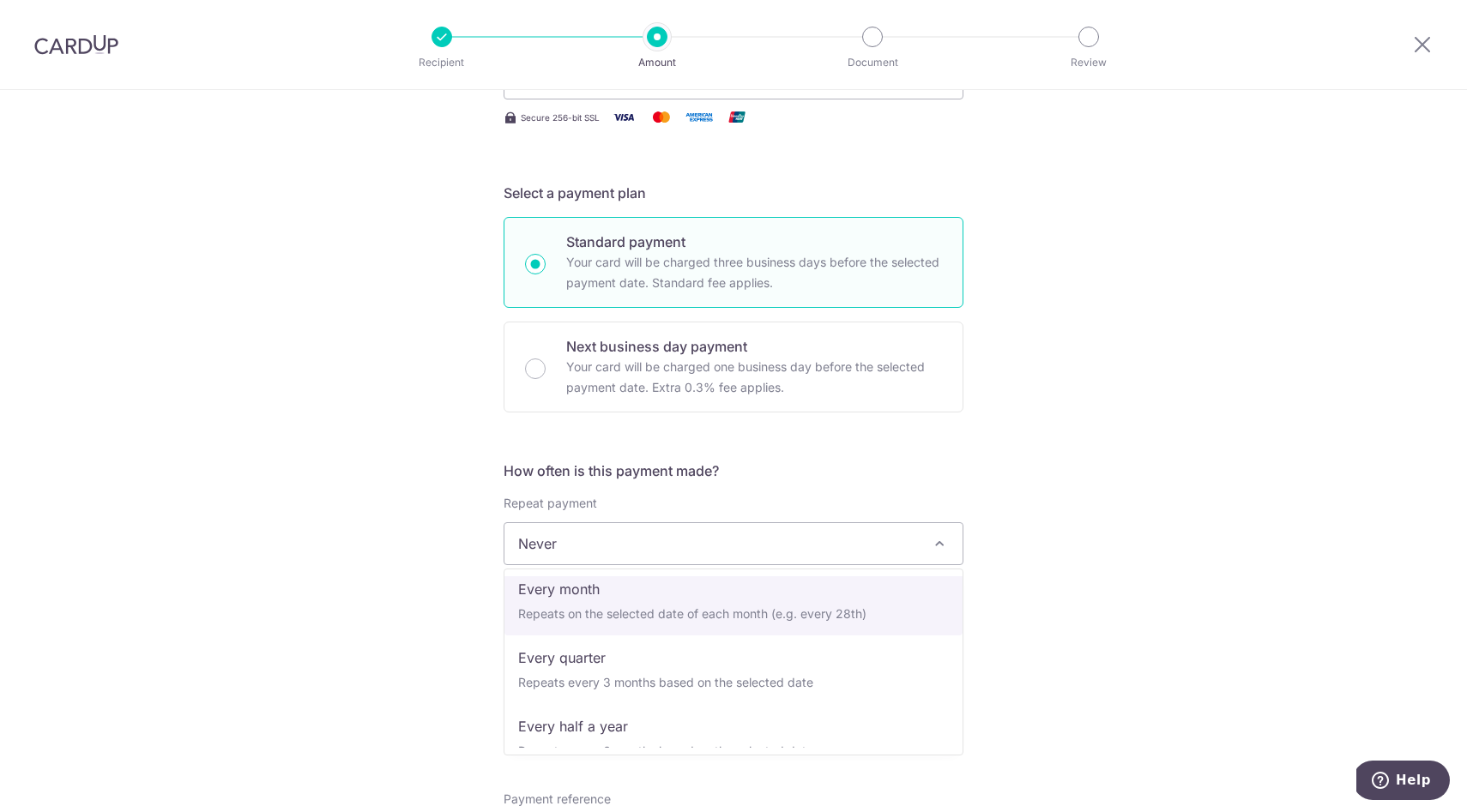
select select "3"
type input "11/09/2025"
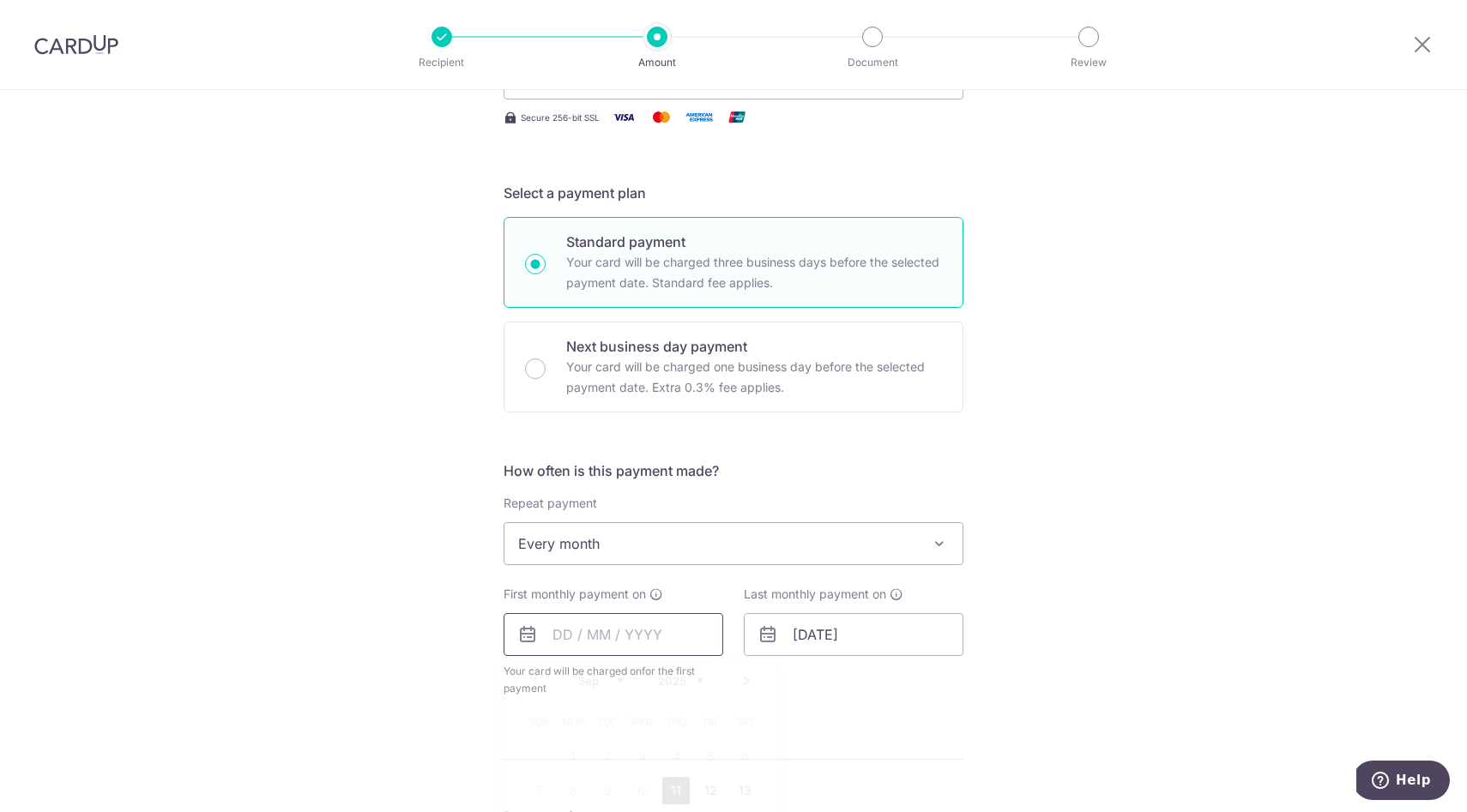
click at [647, 640] on input "text" at bounding box center [613, 634] width 219 height 43
click at [861, 682] on div "Last monthly payment on 11/09/2025" at bounding box center [854, 642] width 240 height 112
click at [837, 633] on input "11/09/2025" at bounding box center [854, 634] width 219 height 43
click at [706, 732] on form "Enter payment amount SGD Recipient added successfully! Select Card Select optio…" at bounding box center [734, 597] width 459 height 1375
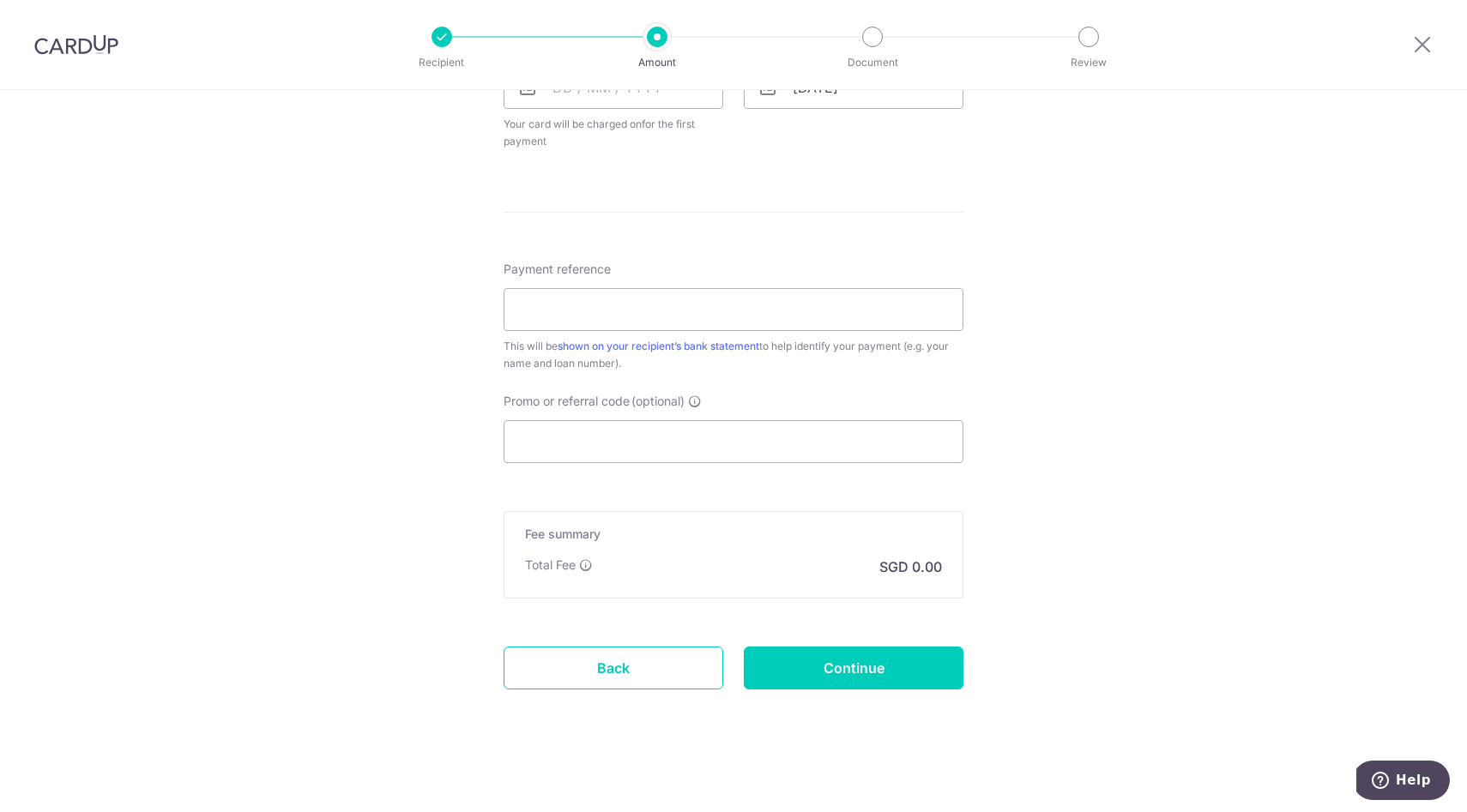
scroll to position [847, 0]
click at [642, 673] on link "Back" at bounding box center [613, 662] width 219 height 43
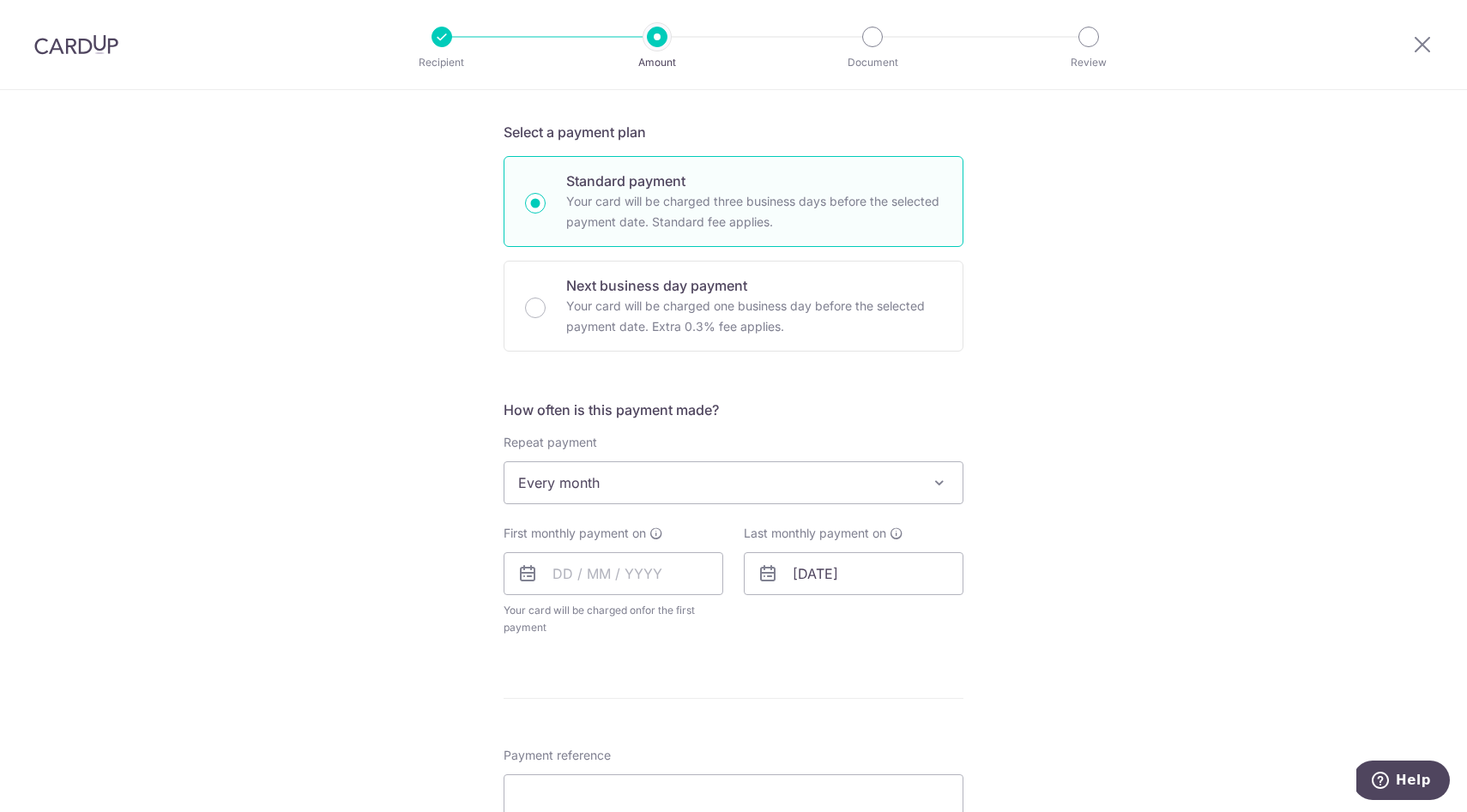
scroll to position [0, 0]
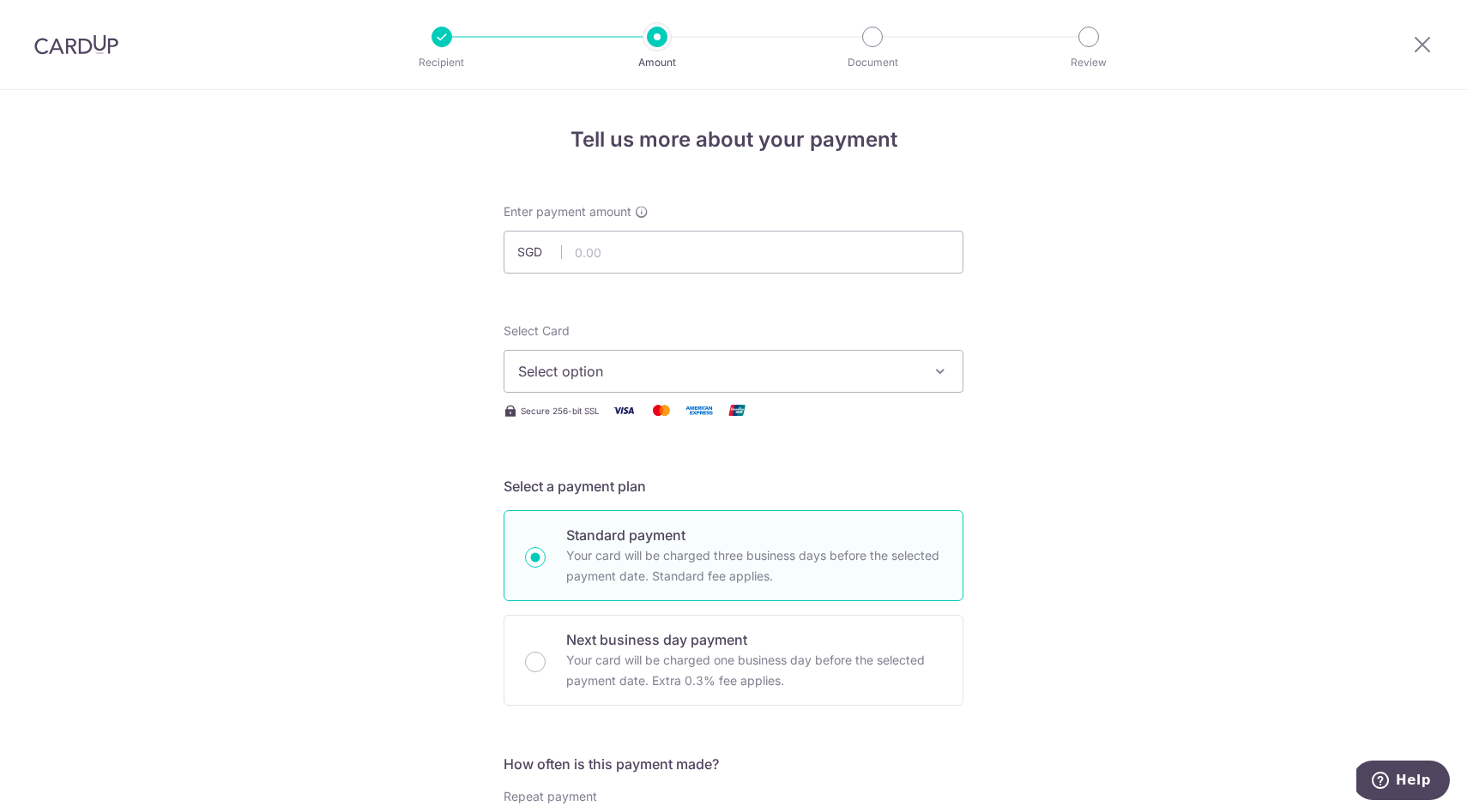
click at [60, 48] on img at bounding box center [76, 44] width 84 height 21
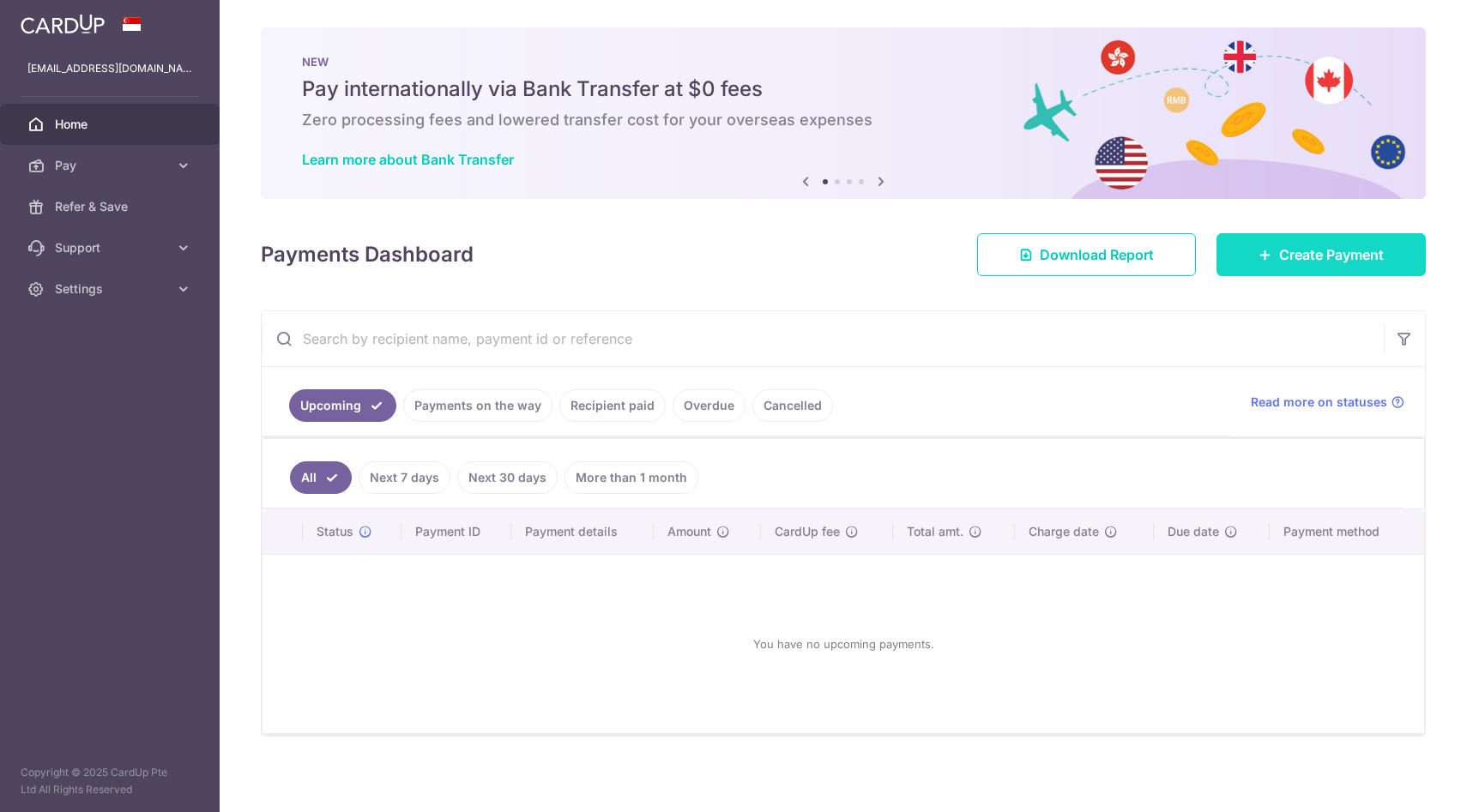
click at [1246, 260] on link "Create Payment" at bounding box center [1320, 254] width 209 height 43
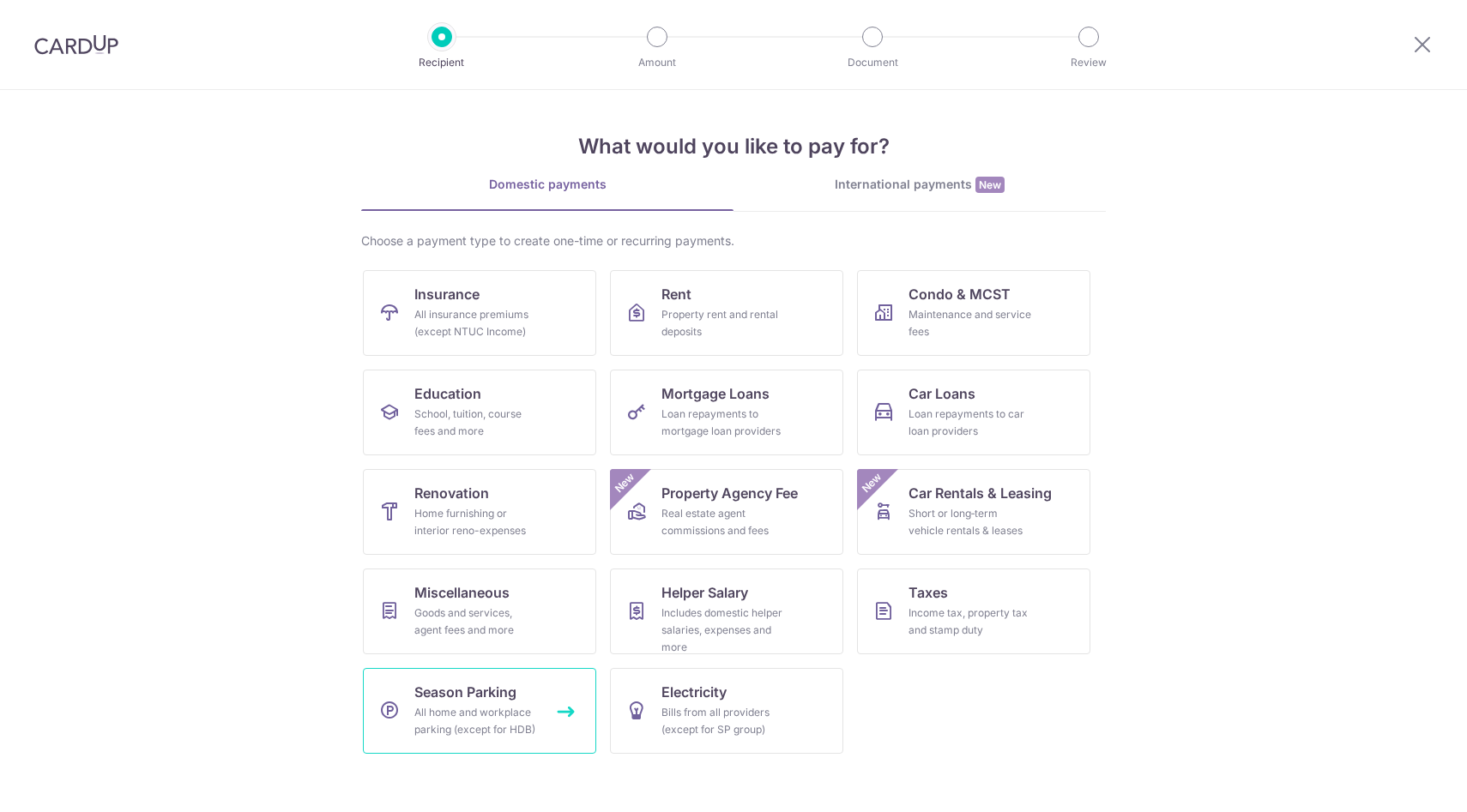
click at [511, 700] on span "Season Parking" at bounding box center [465, 692] width 102 height 21
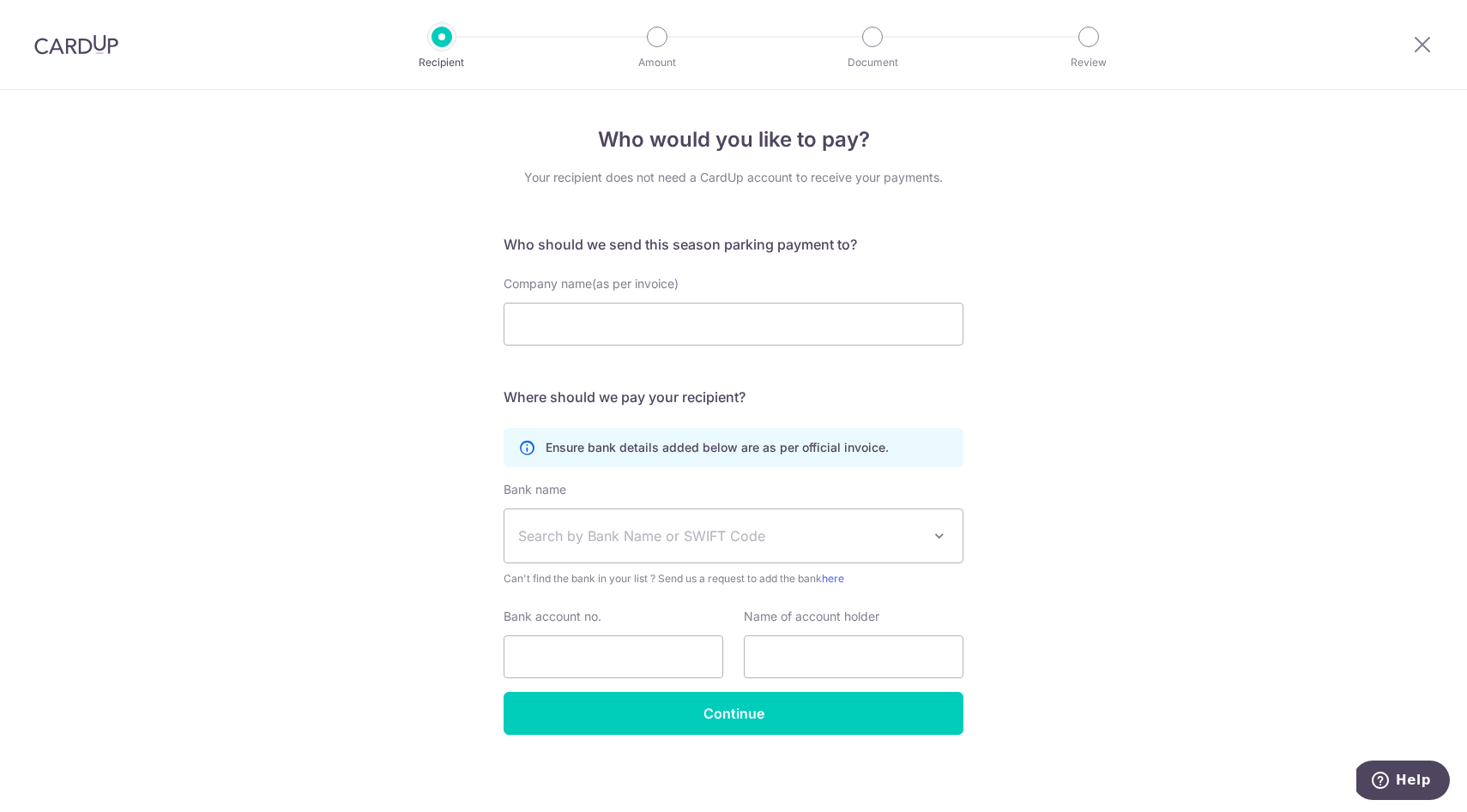
click at [762, 531] on span "Search by Bank Name or SWIFT Code" at bounding box center [719, 536] width 404 height 21
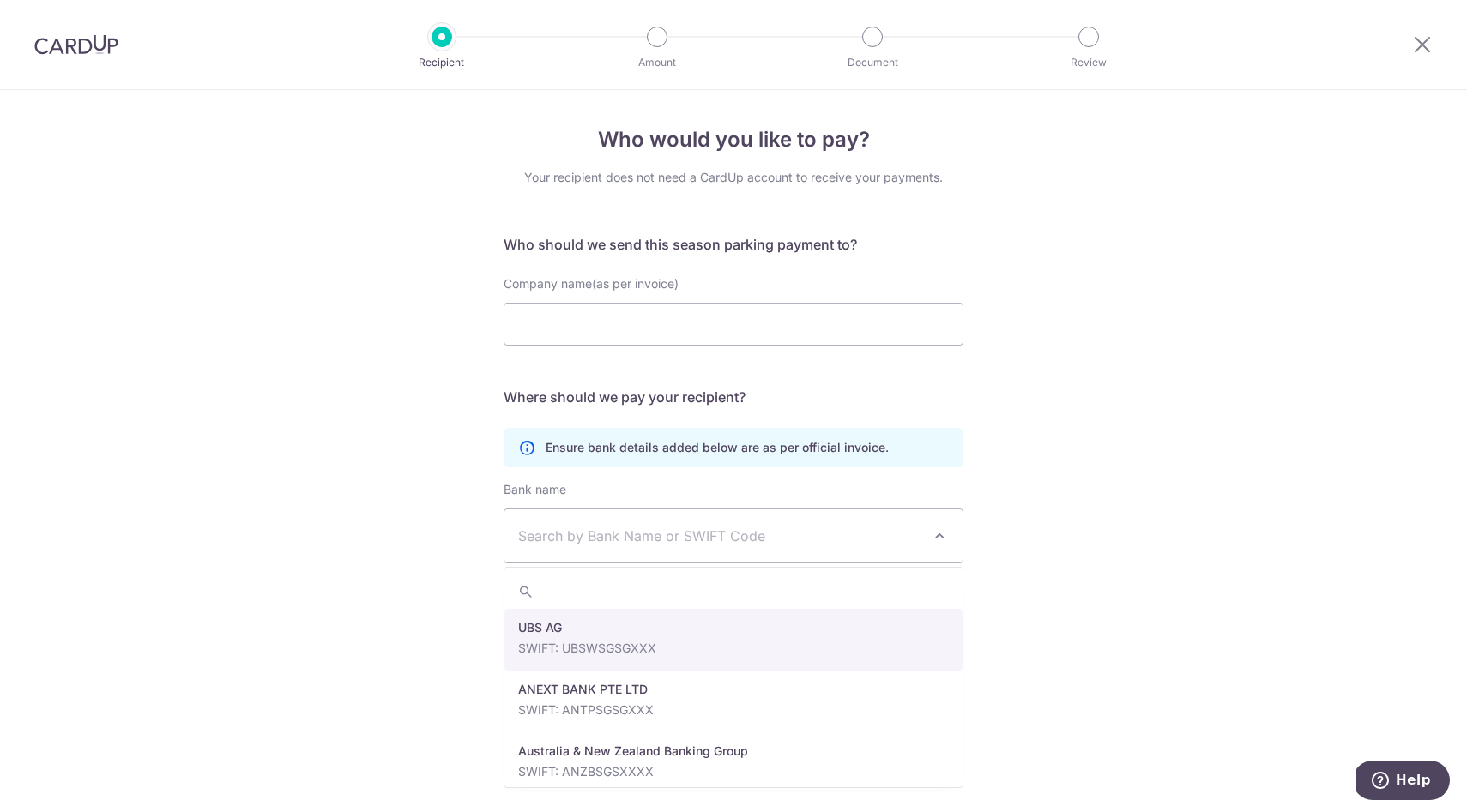
drag, startPoint x: 1201, startPoint y: 429, endPoint x: 1187, endPoint y: 431, distance: 14.1
click at [1195, 430] on div "Who would you like to pay? Your recipient does not need a CardUp account to rec…" at bounding box center [734, 453] width 1467 height 726
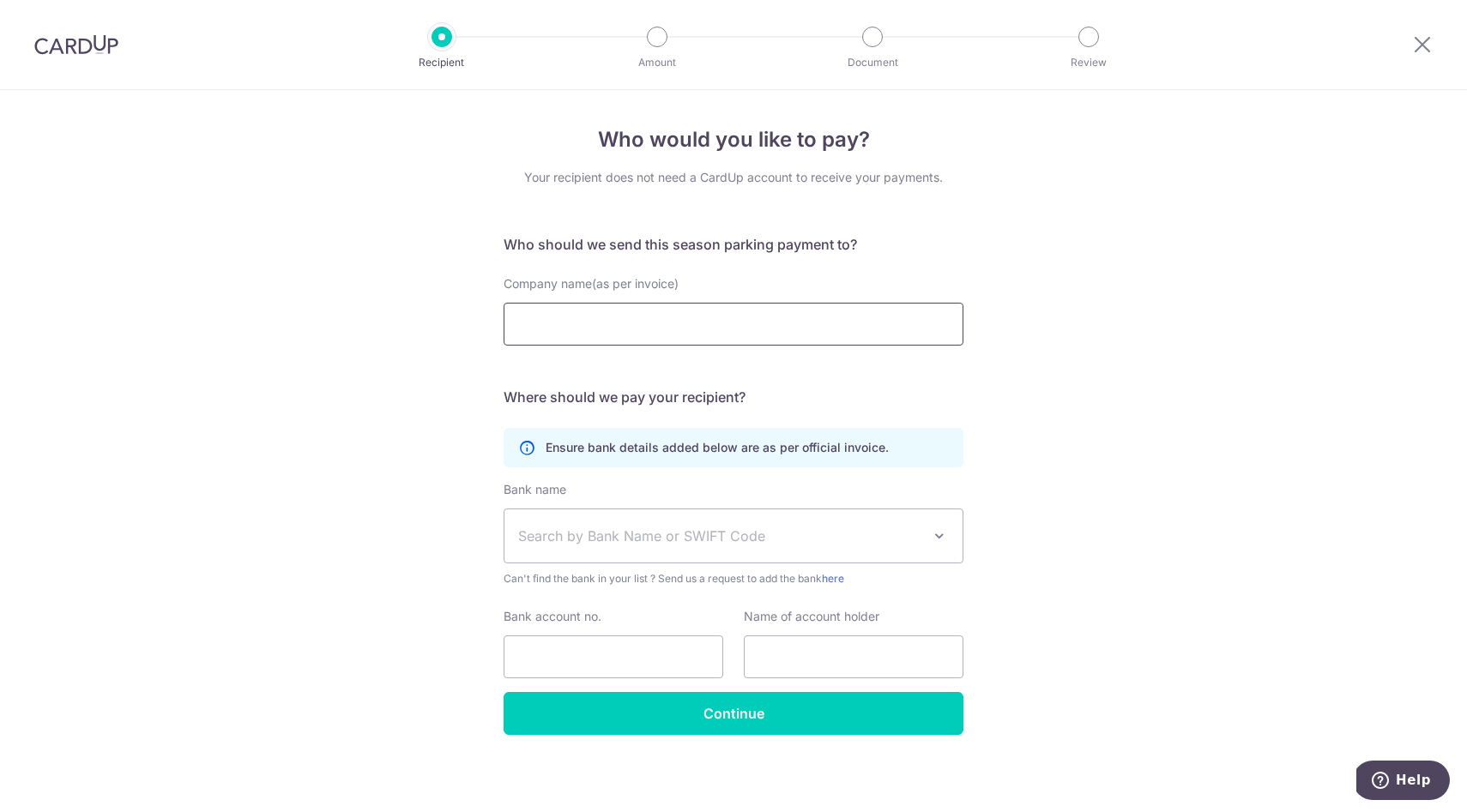
click at [685, 332] on input "Company name(as per invoice)" at bounding box center [734, 323] width 459 height 43
type input "top parking pte ltd"
click at [632, 546] on span "Search by Bank Name or SWIFT Code" at bounding box center [734, 536] width 458 height 53
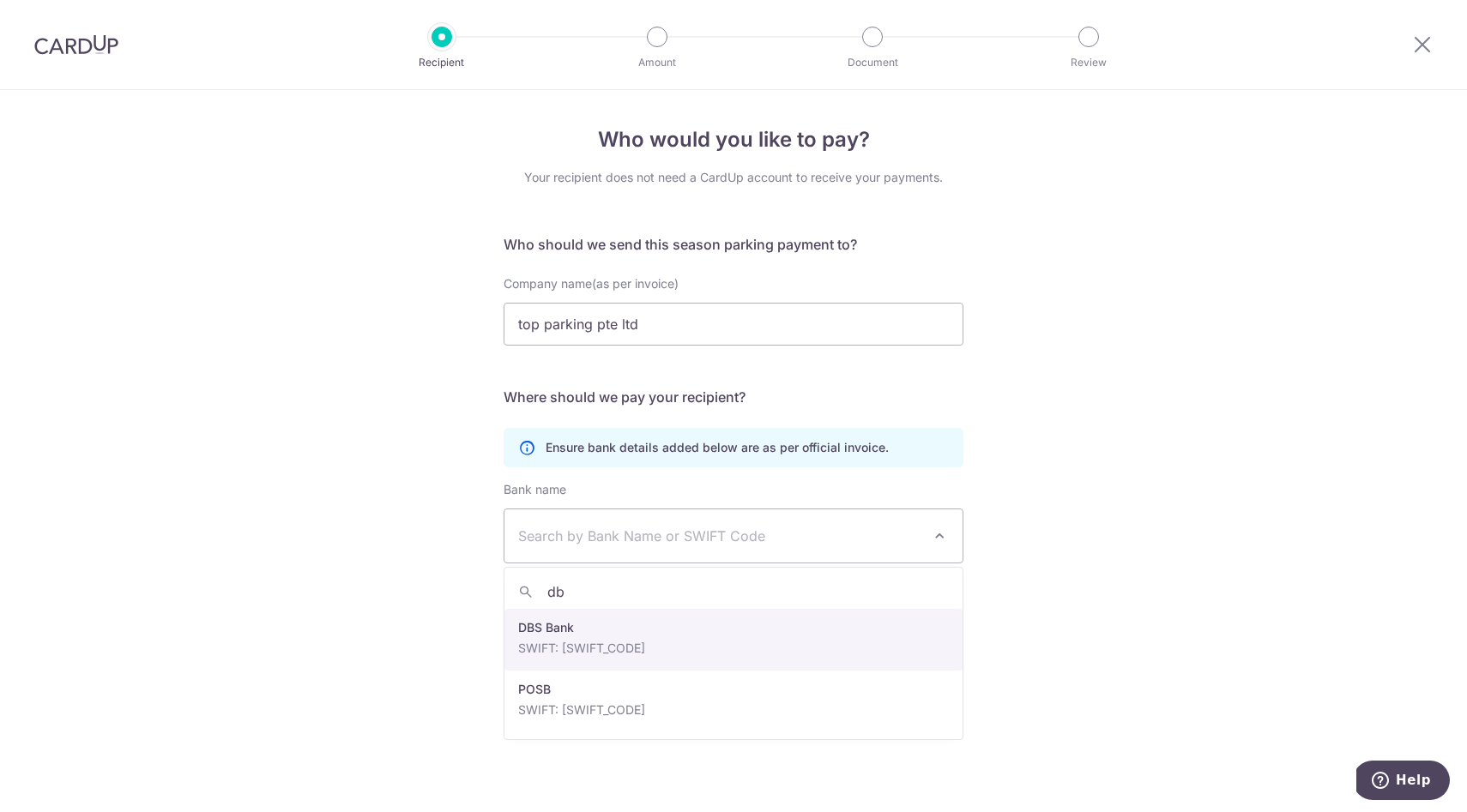
type input "db"
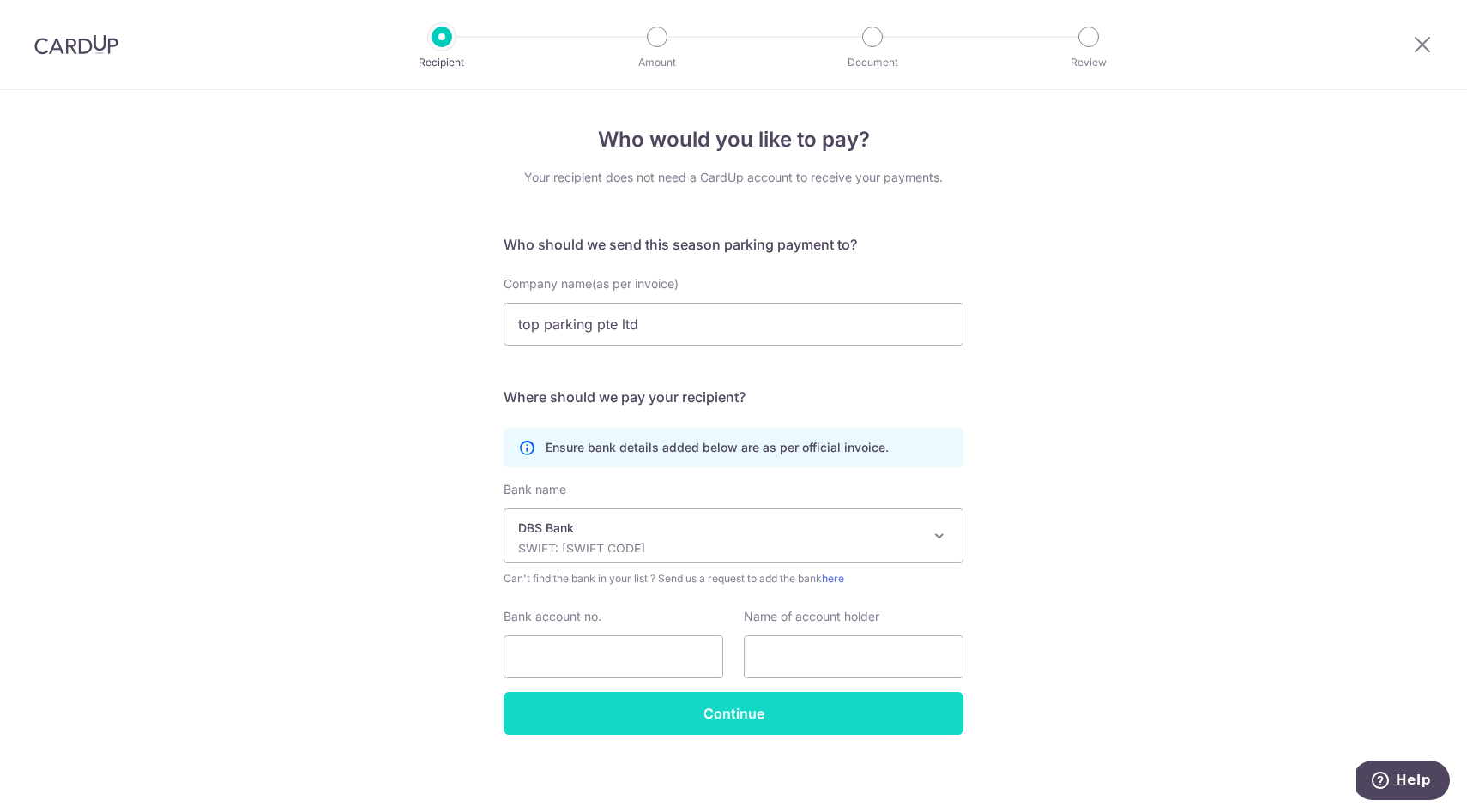
select select "6"
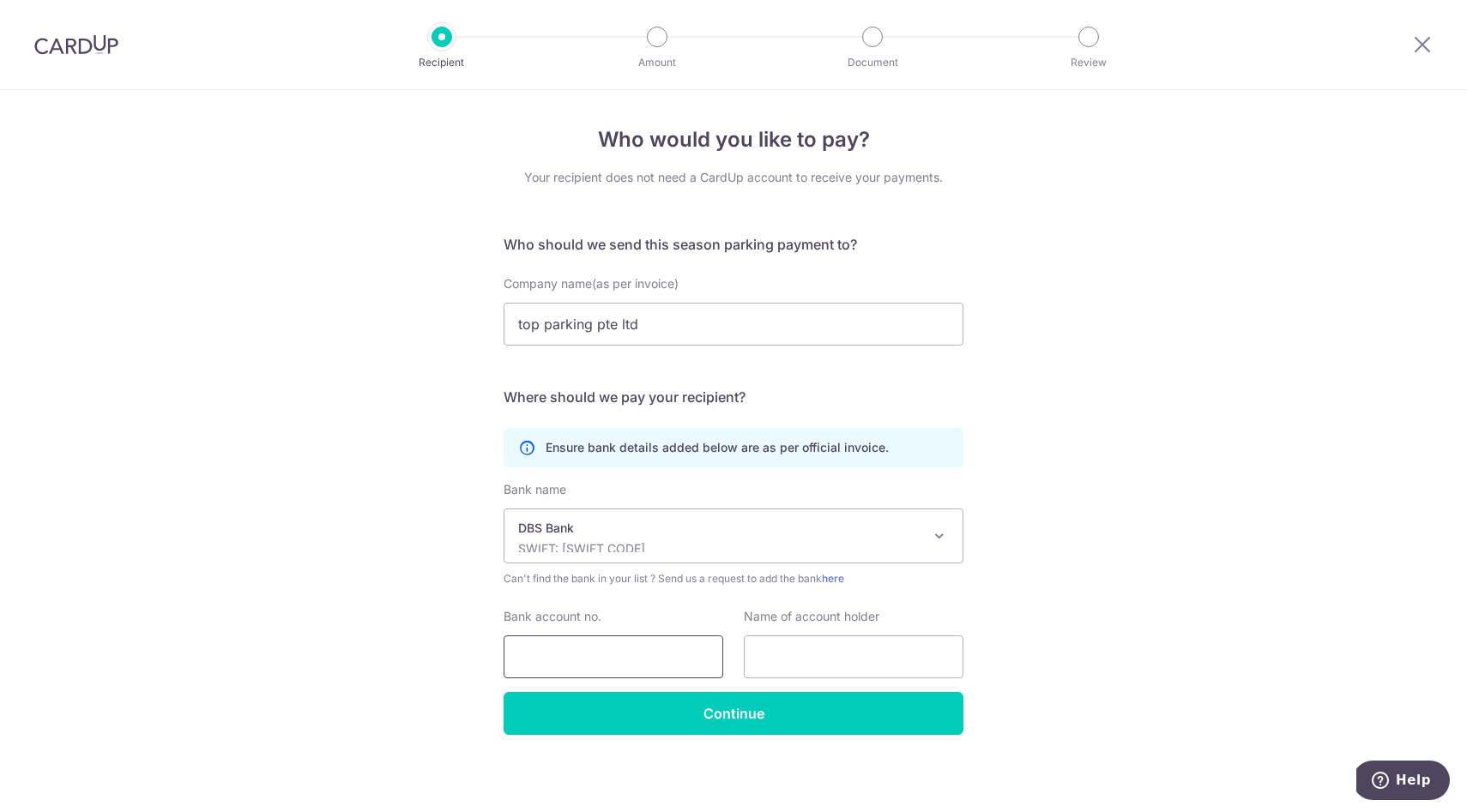
click at [578, 655] on input "Bank account no." at bounding box center [613, 656] width 219 height 43
type input "2724539731"
click at [815, 663] on input "text" at bounding box center [854, 656] width 219 height 43
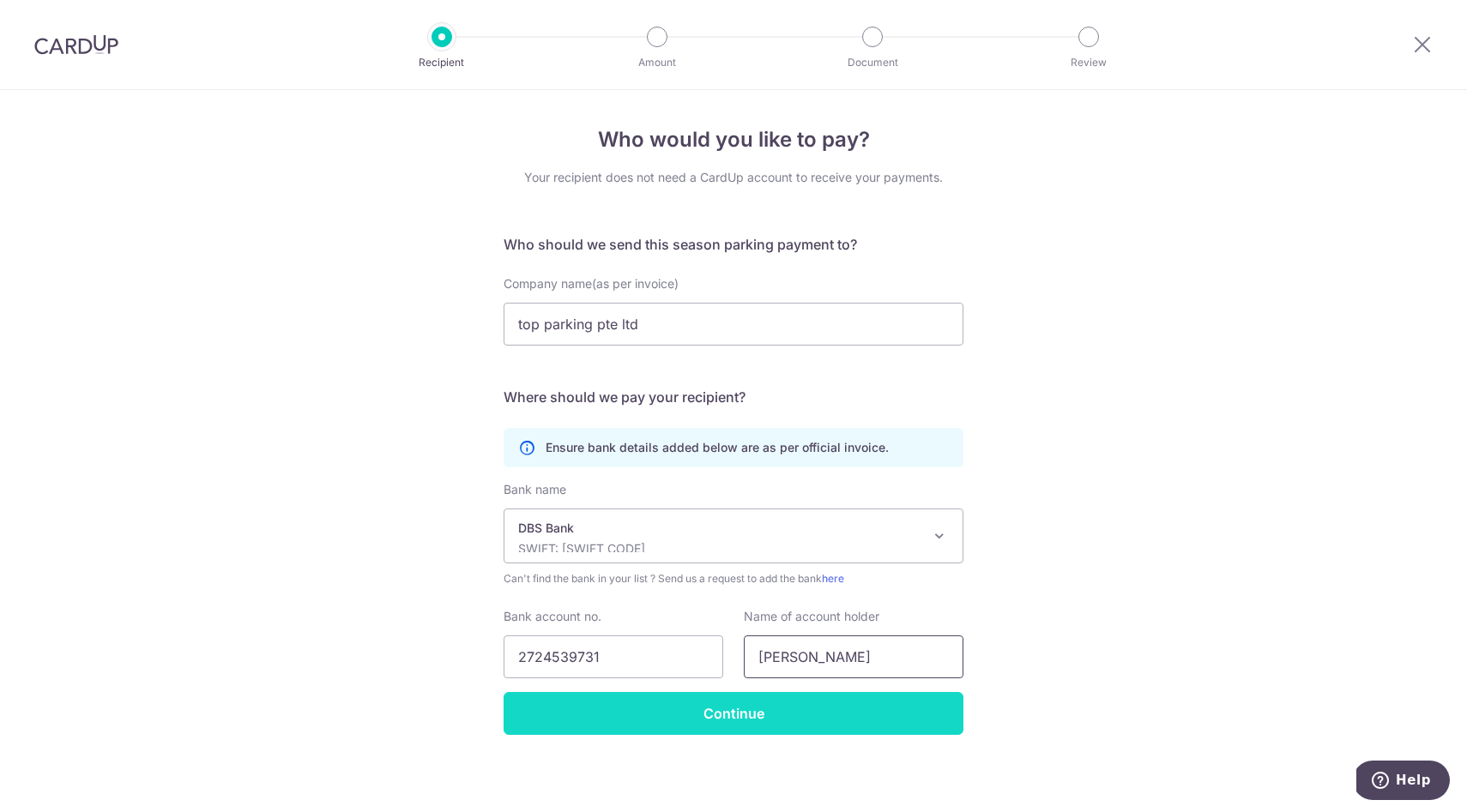
type input "Tay Wen Bin"
click at [766, 715] on input "Continue" at bounding box center [734, 713] width 459 height 43
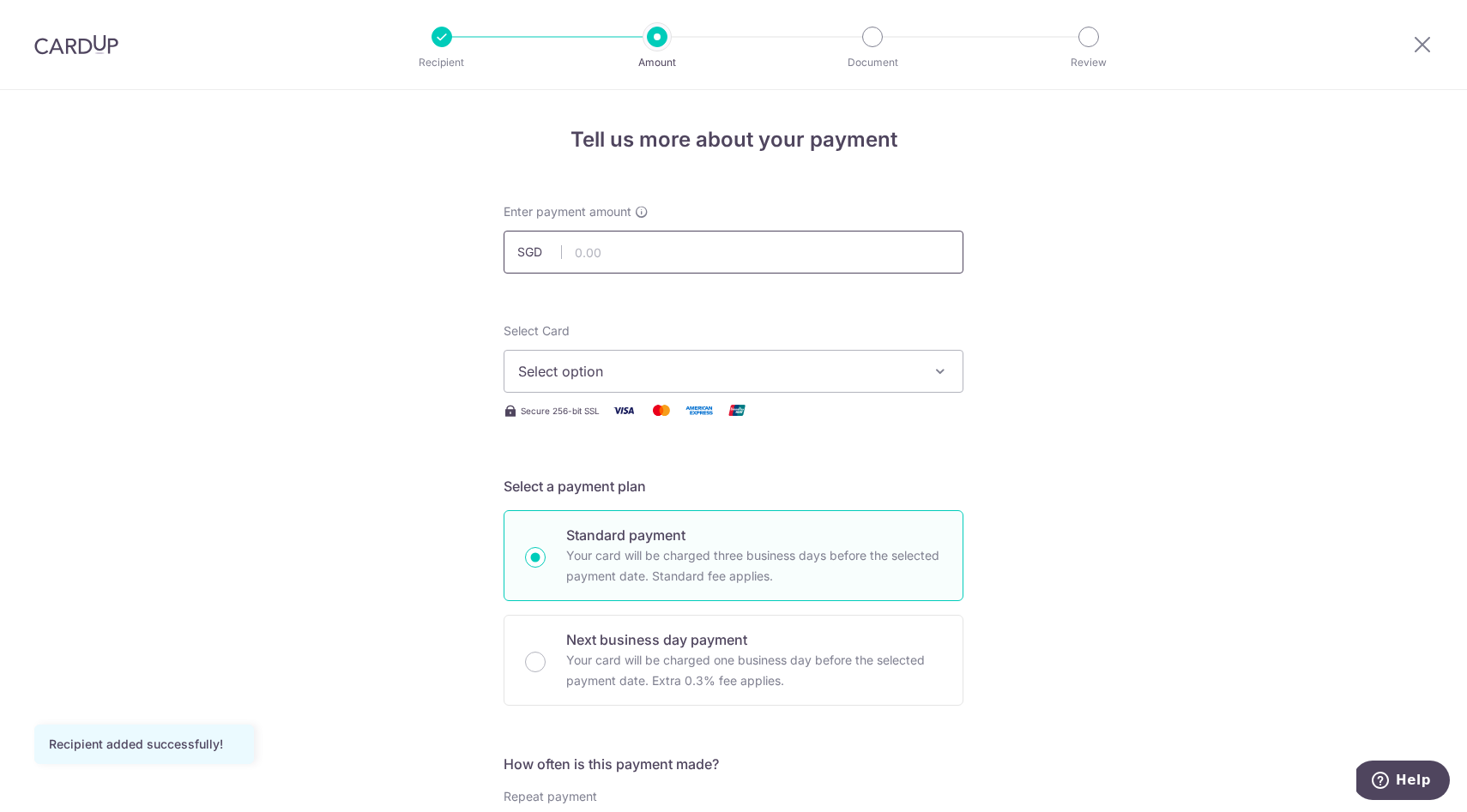
click at [687, 253] on input "text" at bounding box center [734, 251] width 459 height 43
type input "90.00"
click at [562, 366] on span "Select option" at bounding box center [717, 371] width 400 height 21
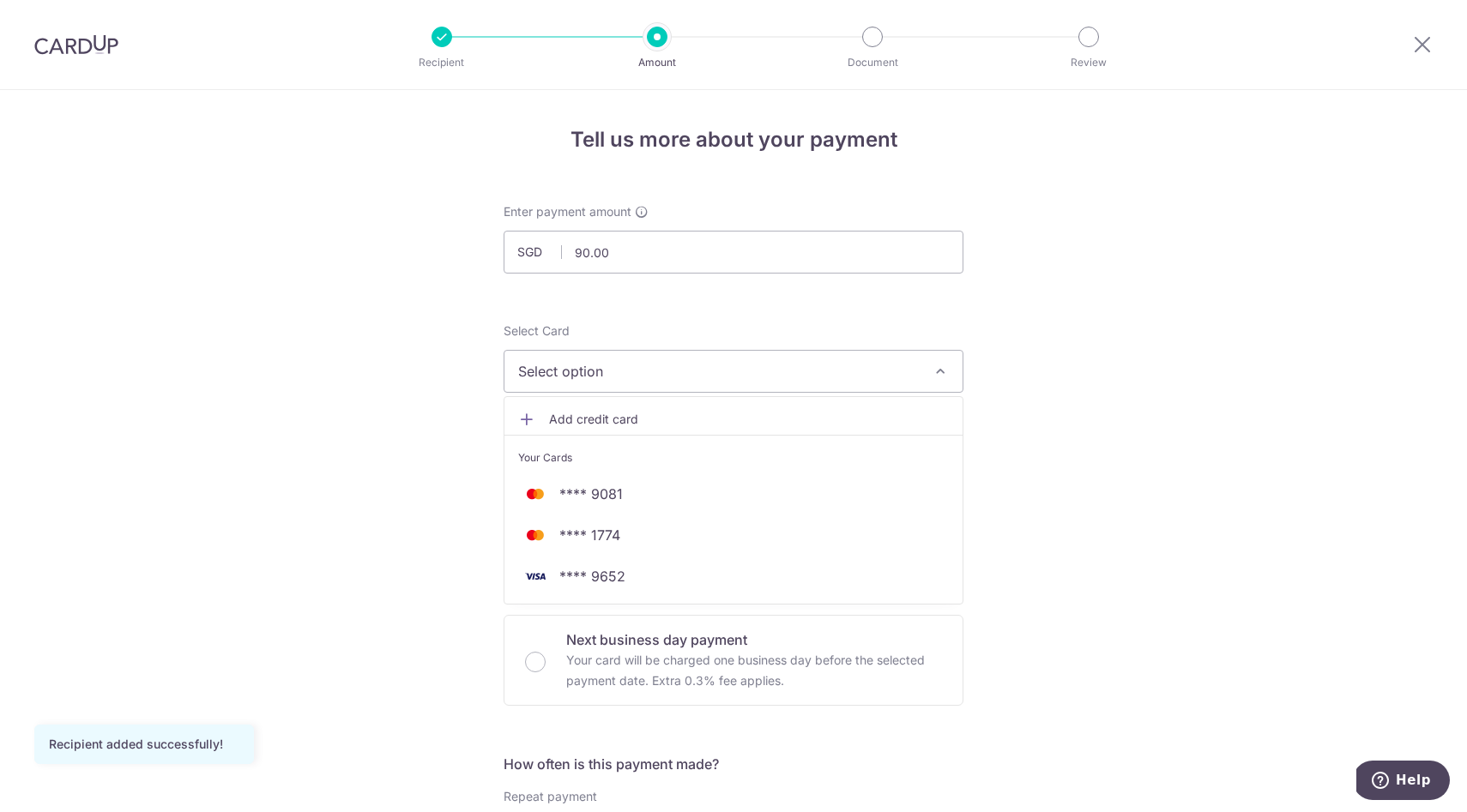
click at [571, 422] on span "Add credit card" at bounding box center [749, 420] width 400 height 17
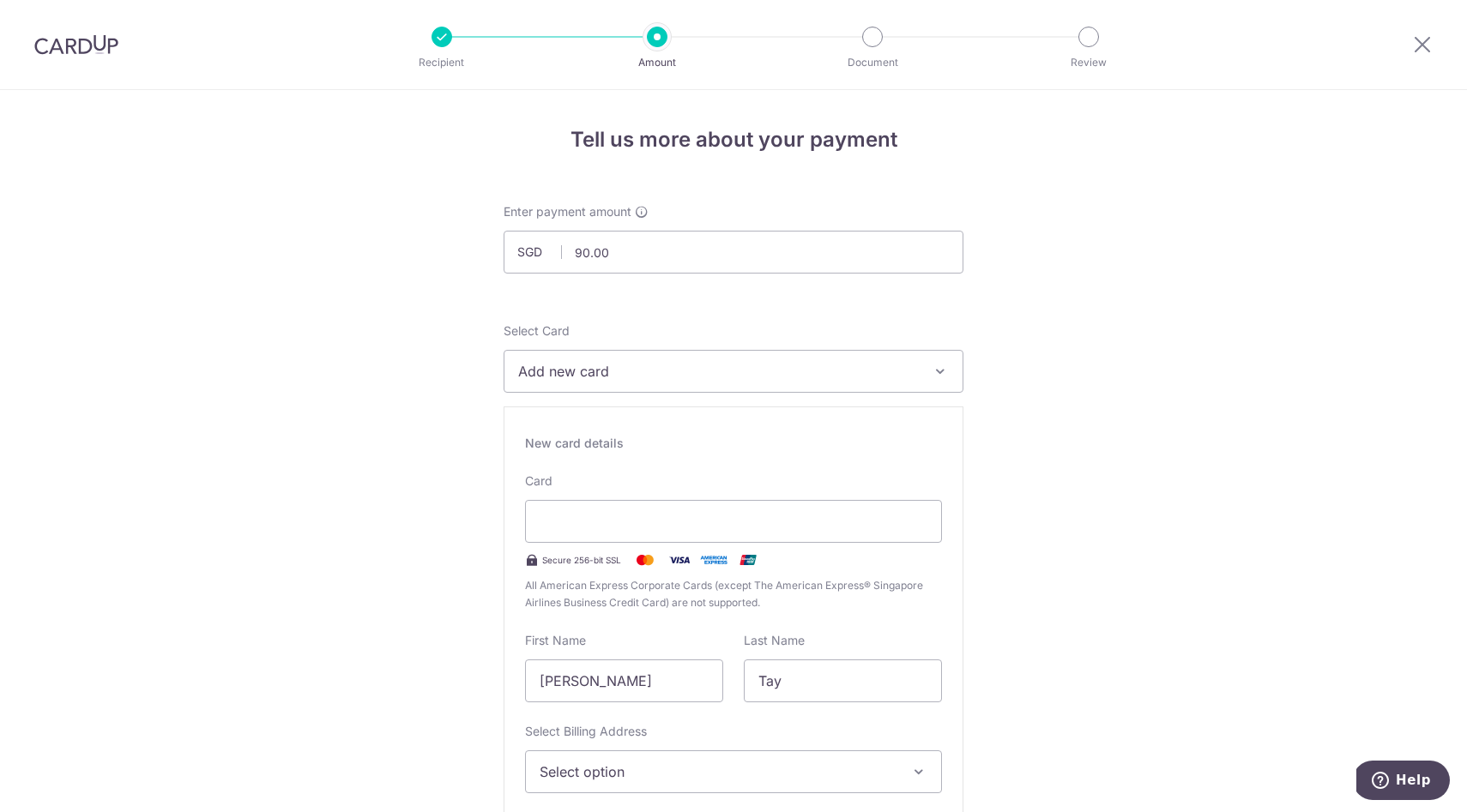
click at [560, 770] on span "Select option" at bounding box center [718, 772] width 357 height 21
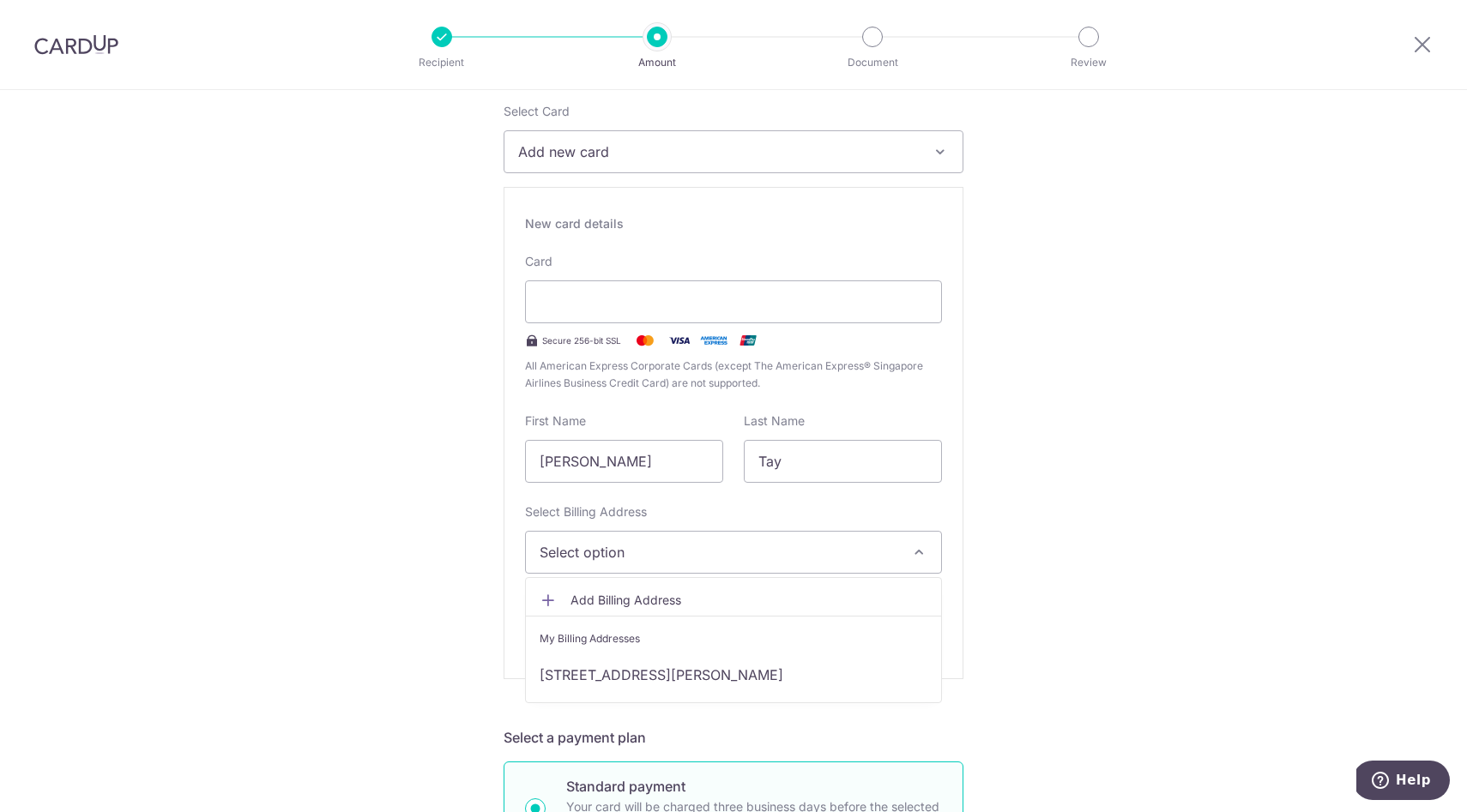
scroll to position [290, 0]
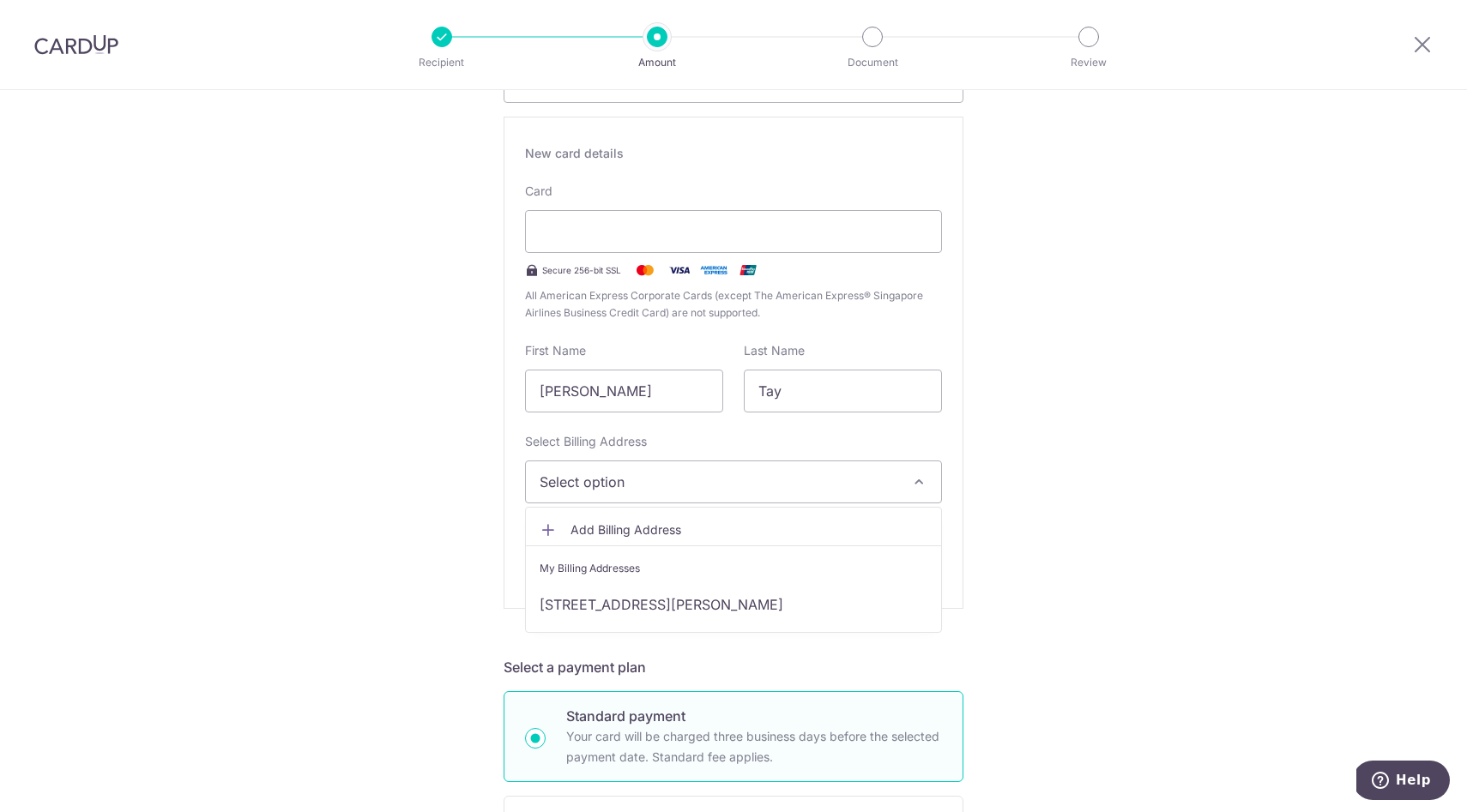
click at [575, 530] on span "Add Billing Address" at bounding box center [750, 530] width 357 height 17
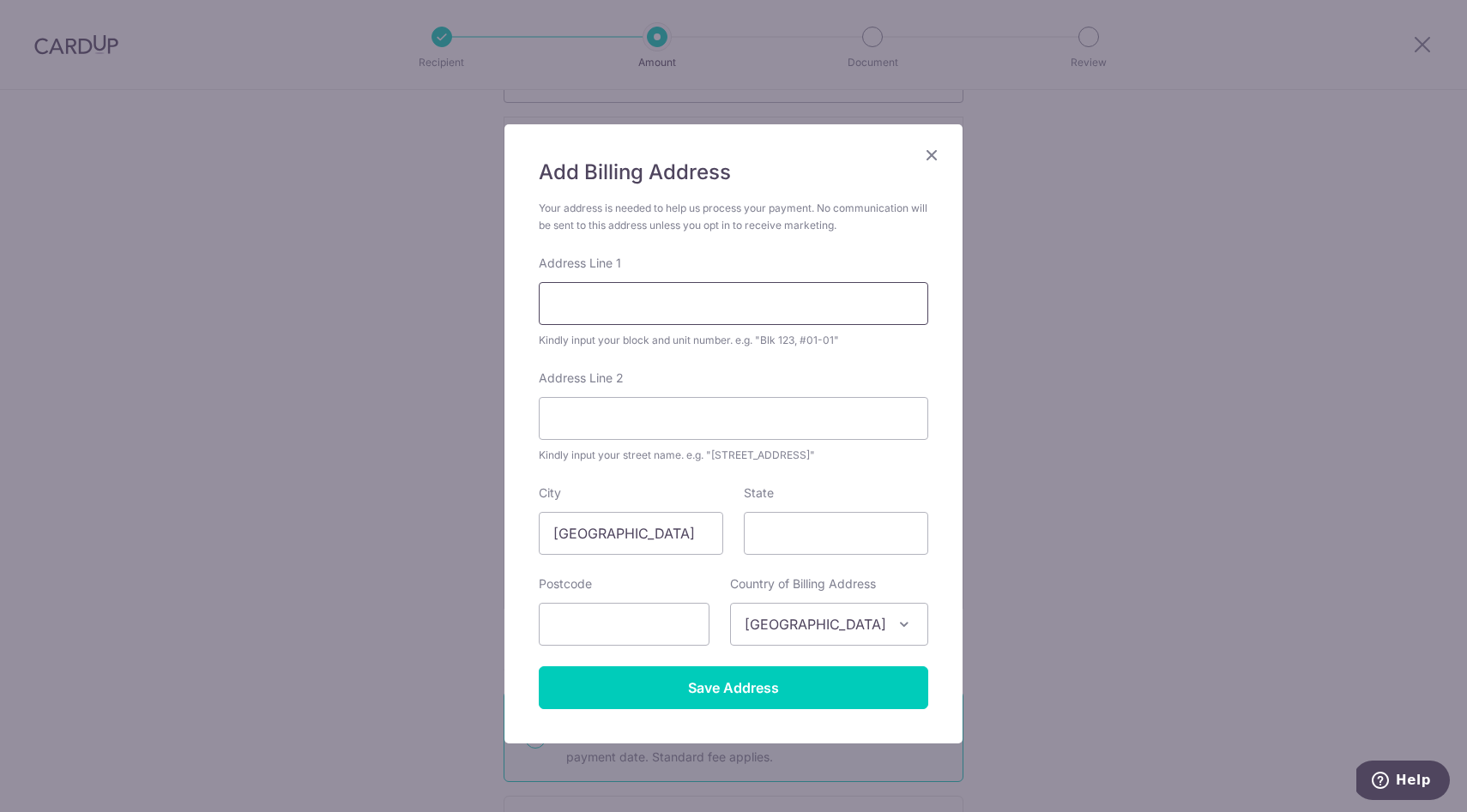
click at [594, 309] on input "Address Line 1" at bounding box center [734, 303] width 389 height 43
click at [645, 412] on input "Address Line 2" at bounding box center [734, 418] width 389 height 43
click at [706, 362] on form "Your address is needed to help us process your payment. No communication will b…" at bounding box center [734, 454] width 389 height 510
click at [700, 312] on input "30 Jalan Daud" at bounding box center [734, 303] width 389 height 43
type input "30 Jalan Daud #09-01"
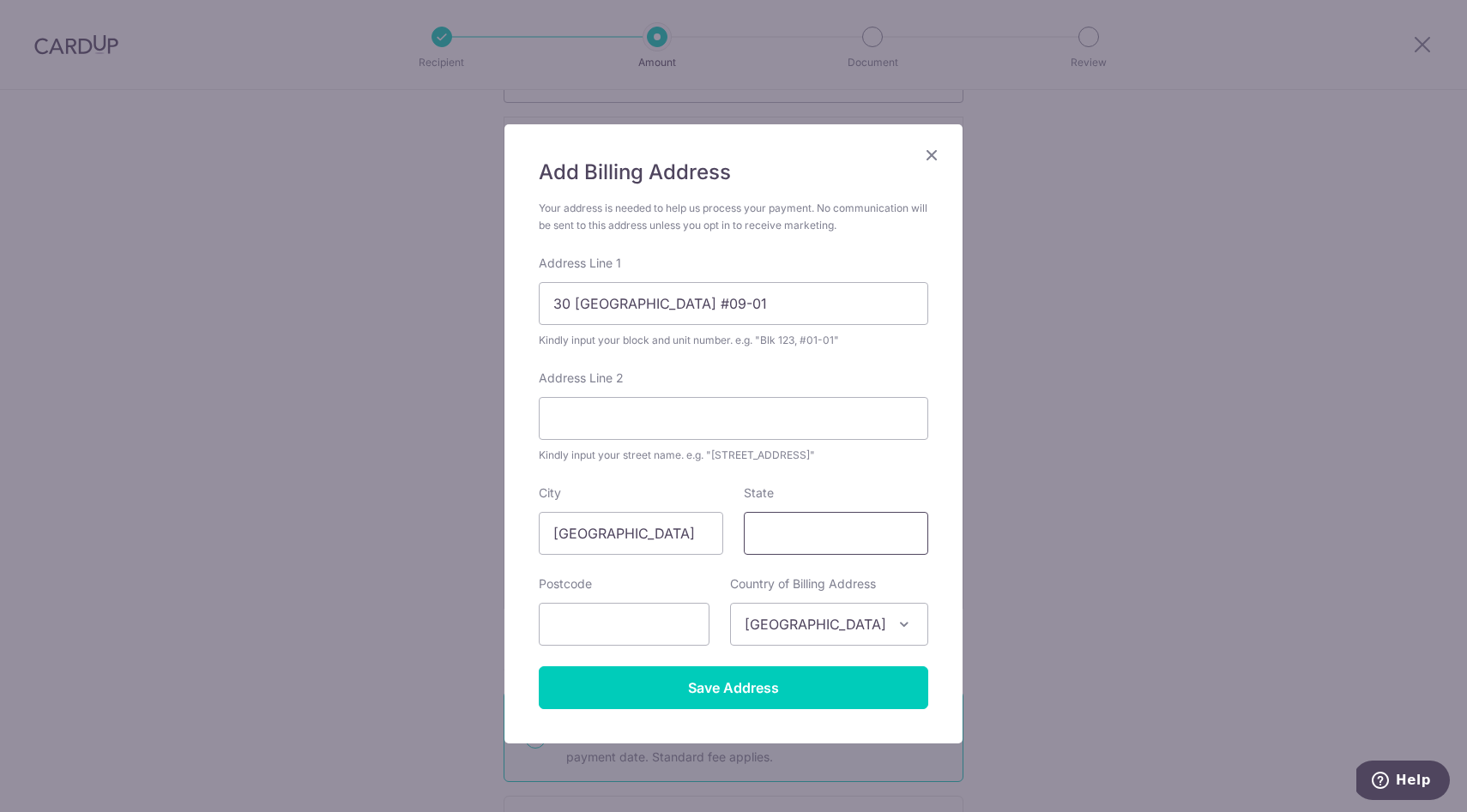
click at [784, 547] on input "State" at bounding box center [836, 533] width 184 height 43
type input "singapore"
click at [665, 630] on input "text" at bounding box center [624, 624] width 171 height 43
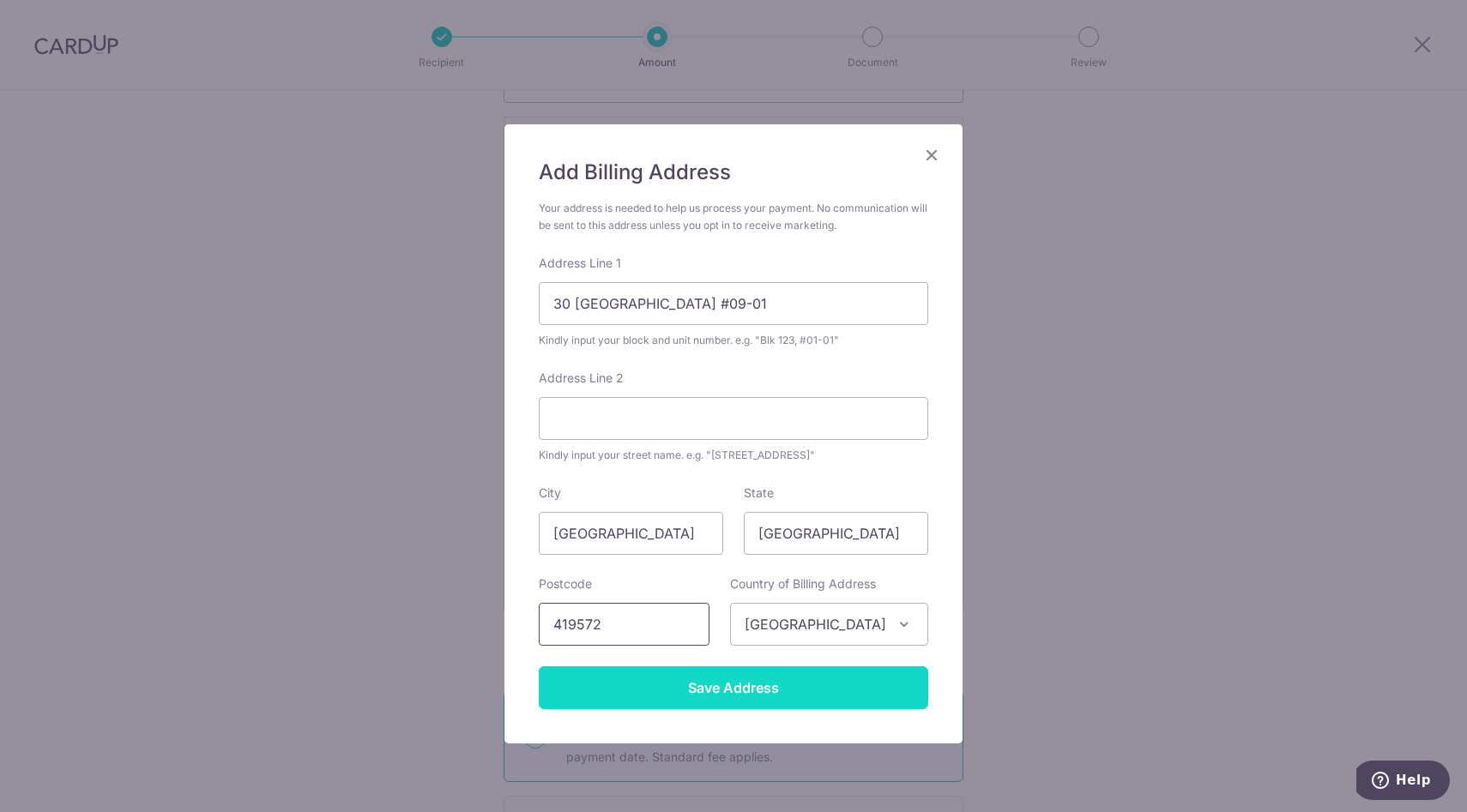
type input "419572"
click at [716, 689] on input "Save Address" at bounding box center [734, 687] width 389 height 43
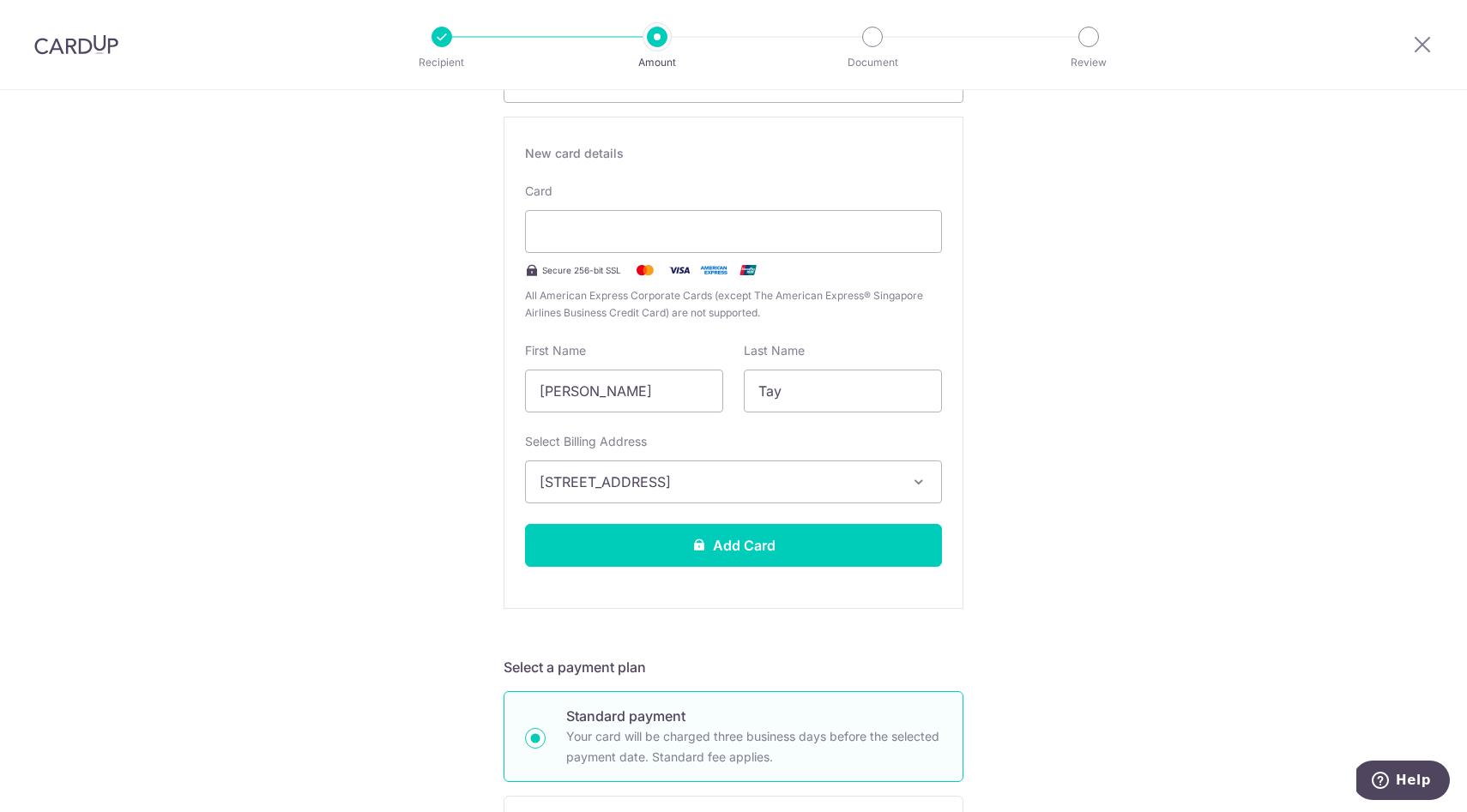
click at [1178, 478] on div "Tell us more about your payment Enter payment amount SGD 90.00 90.00 Recipient …" at bounding box center [734, 812] width 1467 height 2023
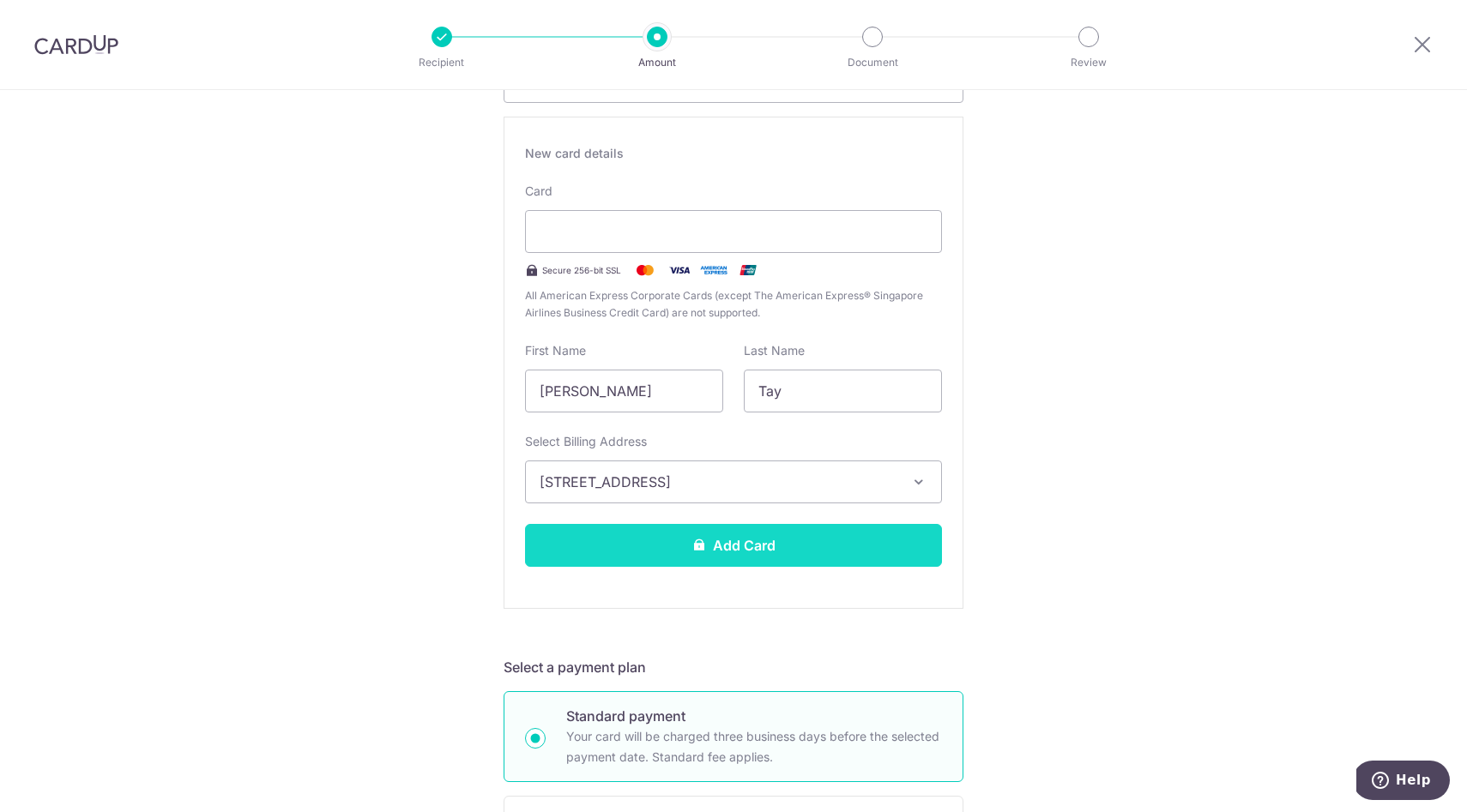
click at [849, 543] on button "Add Card" at bounding box center [733, 545] width 417 height 43
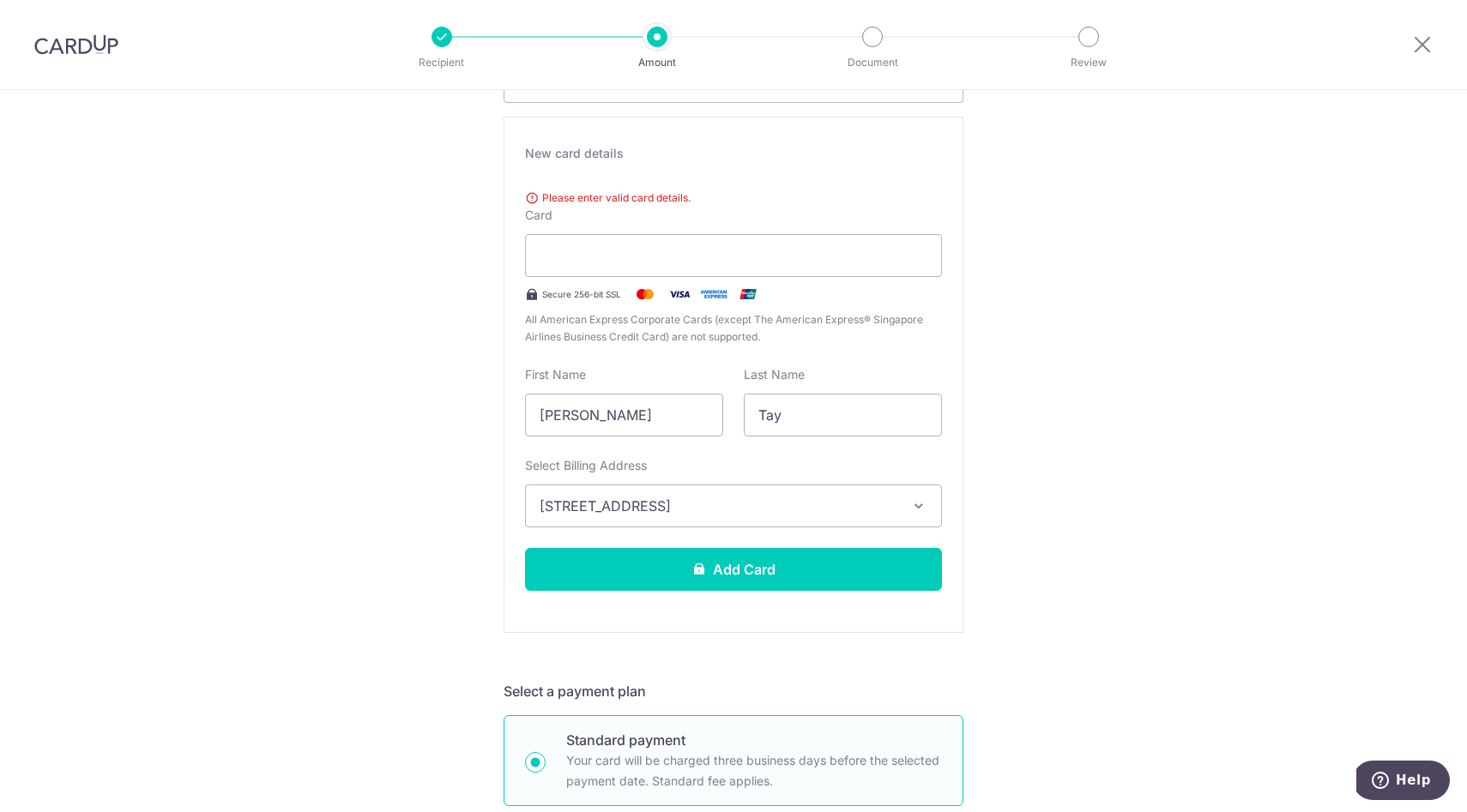
click at [1082, 274] on div "Tell us more about your payment Enter payment amount SGD 90.00 90.00 Recipient …" at bounding box center [734, 823] width 1467 height 2047
click at [1078, 459] on div "Tell us more about your payment Enter payment amount SGD 90.00 90.00 Recipient …" at bounding box center [734, 823] width 1467 height 2047
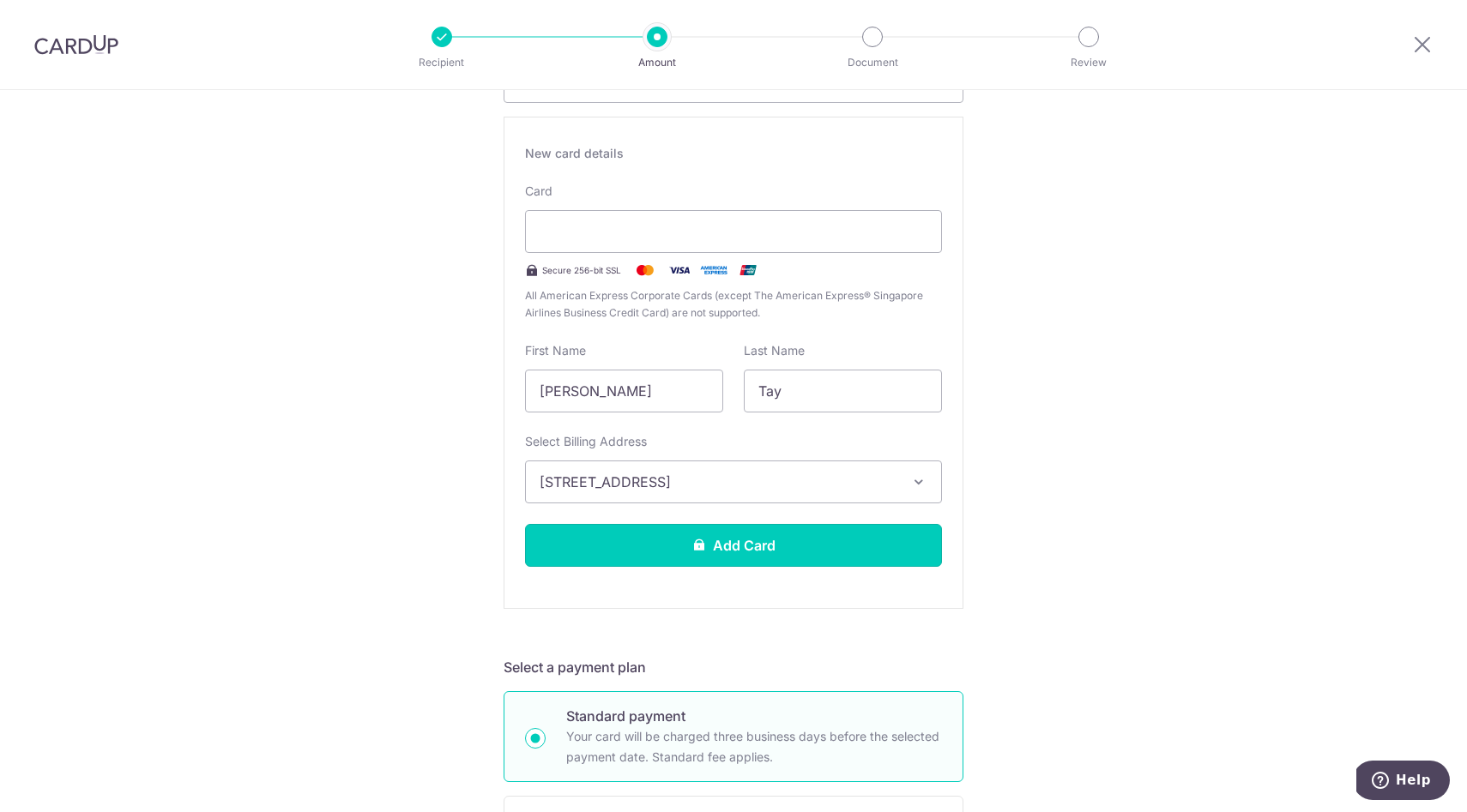
click at [676, 543] on button "Add Card" at bounding box center [733, 545] width 417 height 43
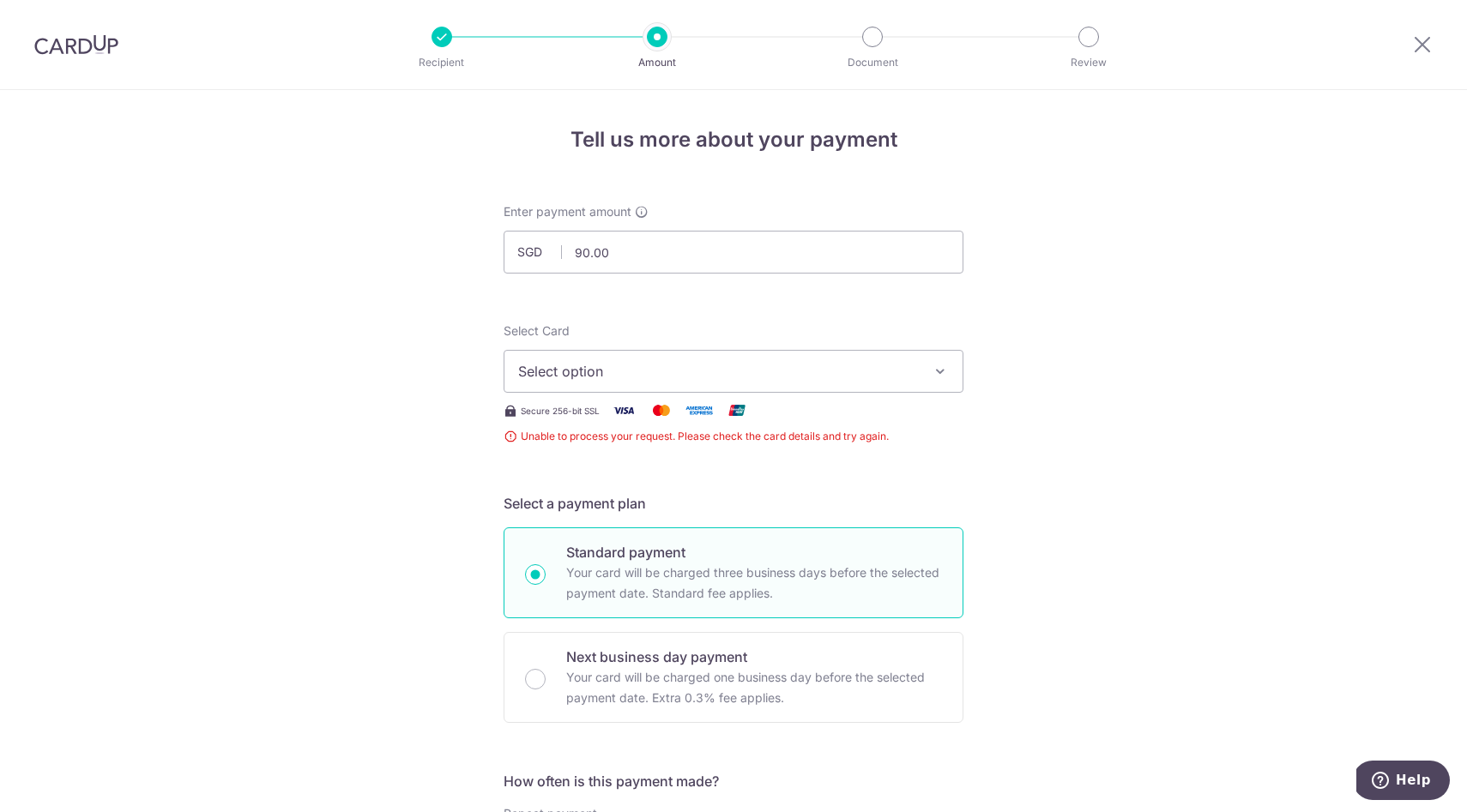
click at [619, 366] on span "Select option" at bounding box center [717, 371] width 400 height 21
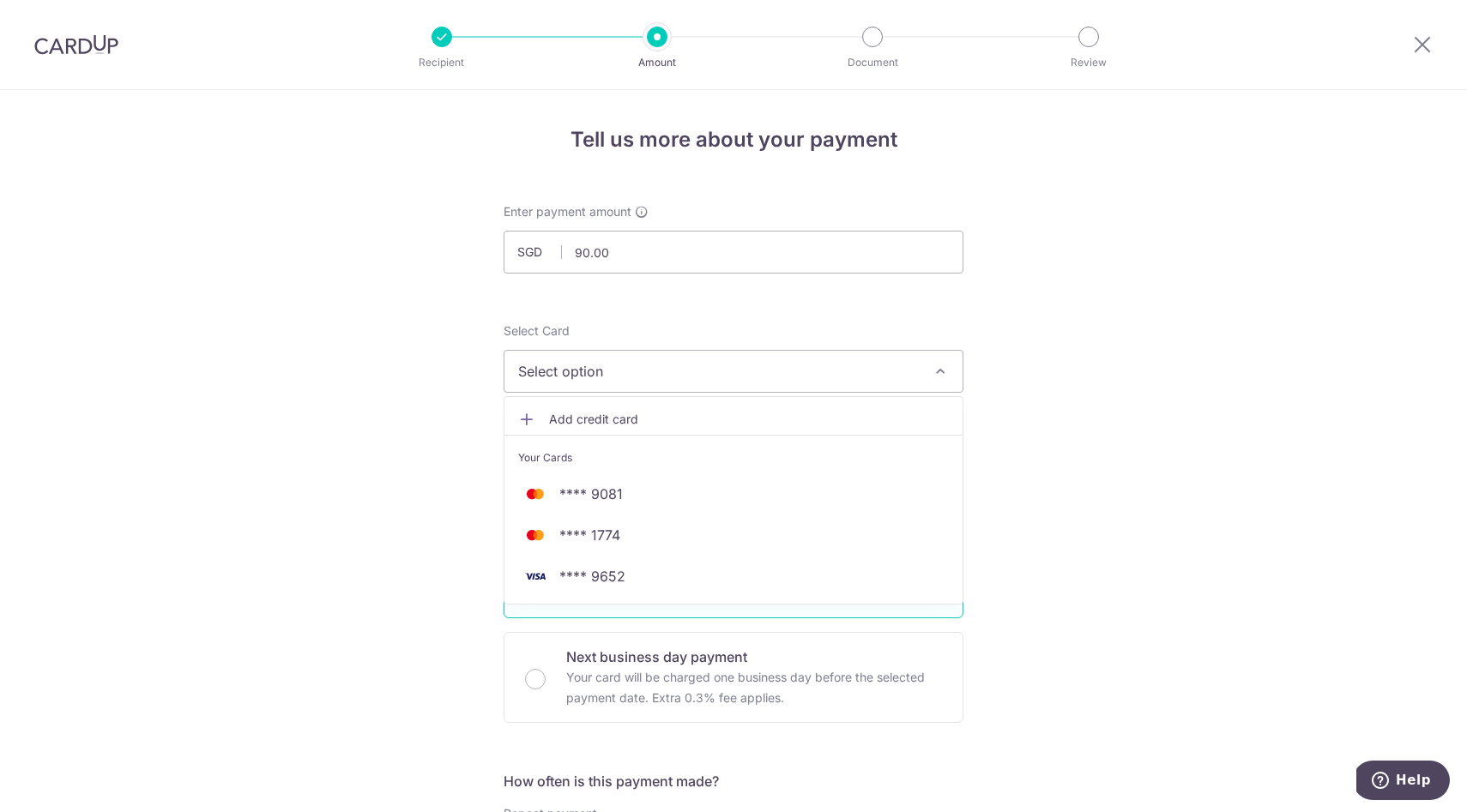
click at [614, 417] on span "Add credit card" at bounding box center [749, 420] width 400 height 17
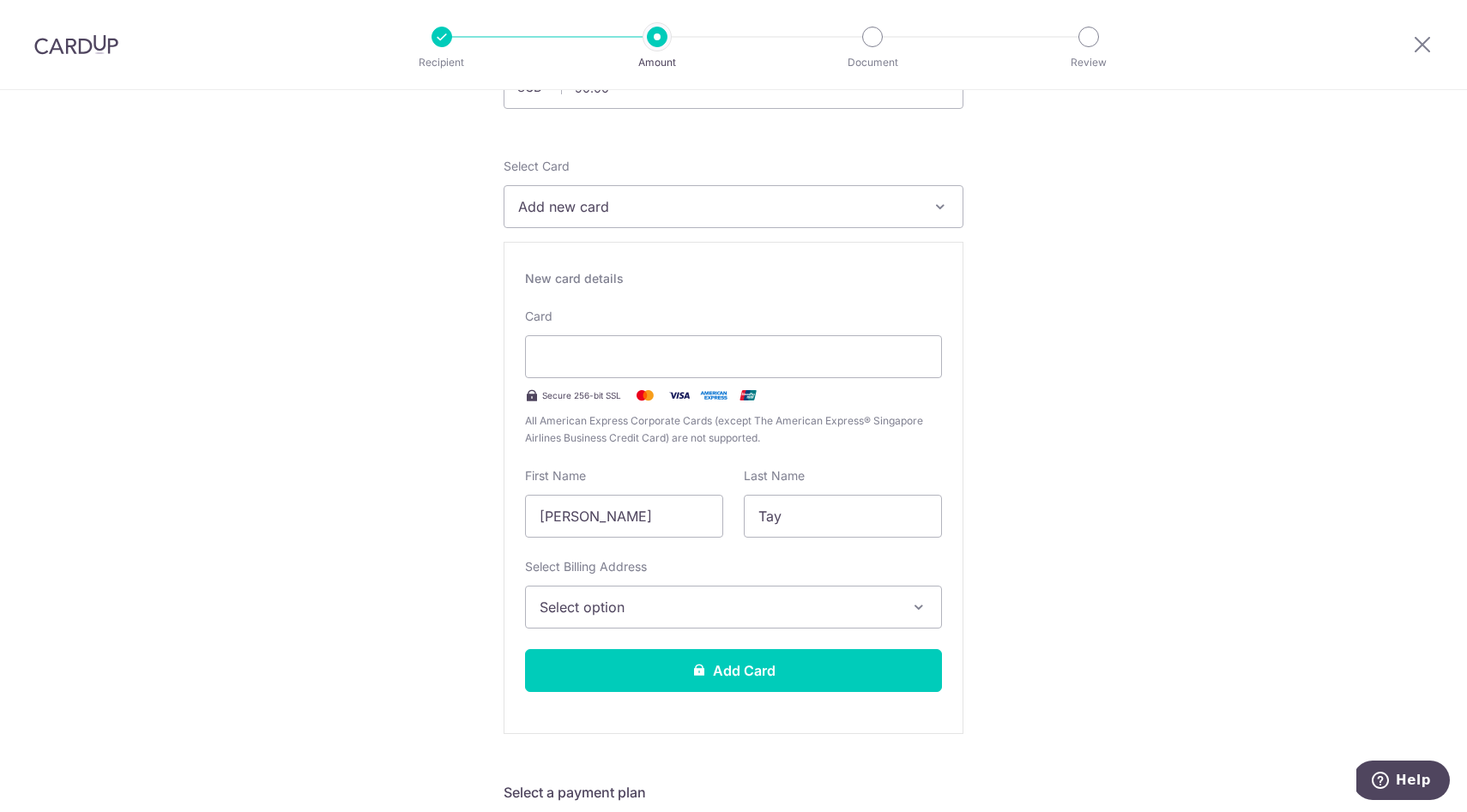
scroll to position [226, 0]
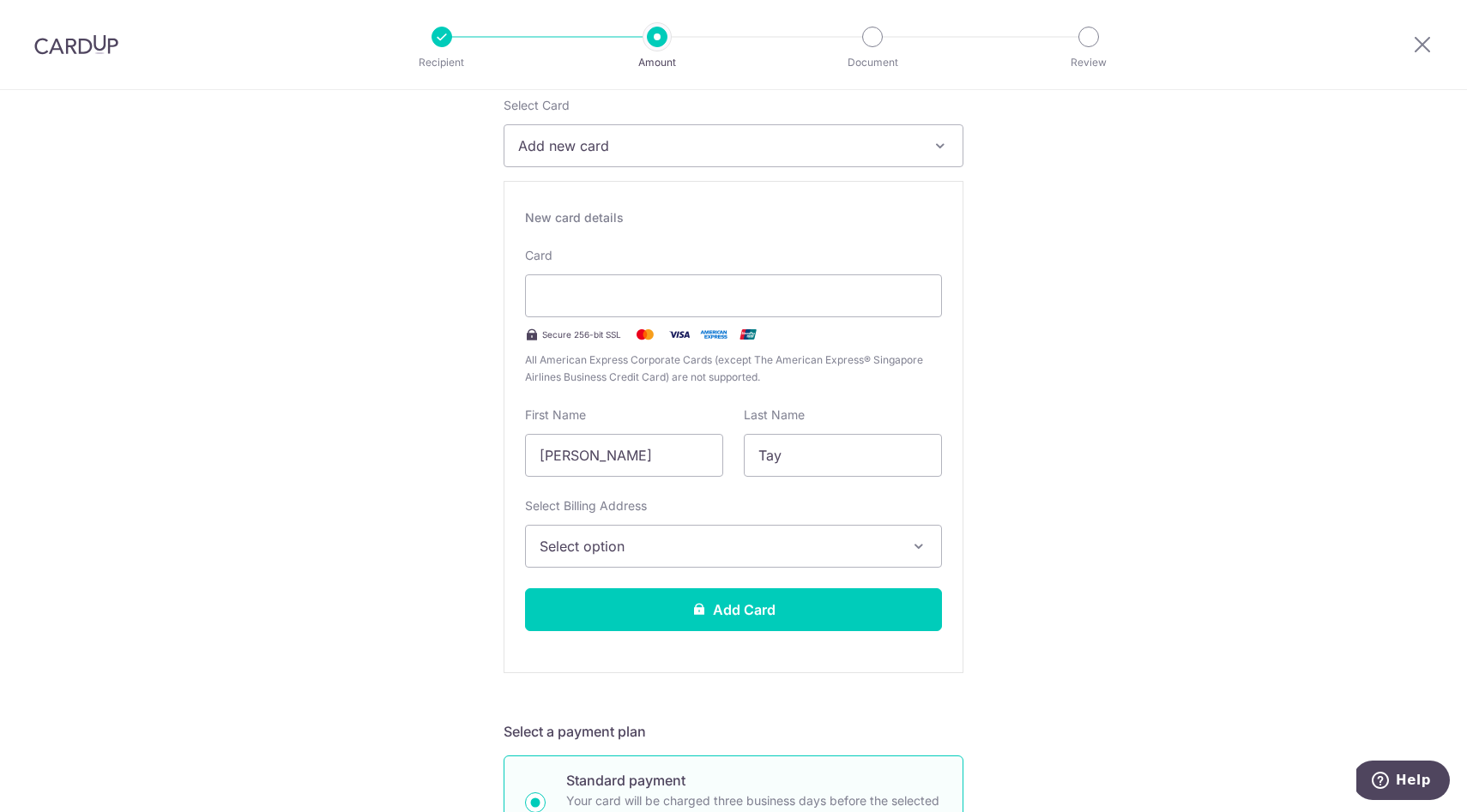
click at [606, 548] on span "Select option" at bounding box center [718, 546] width 357 height 21
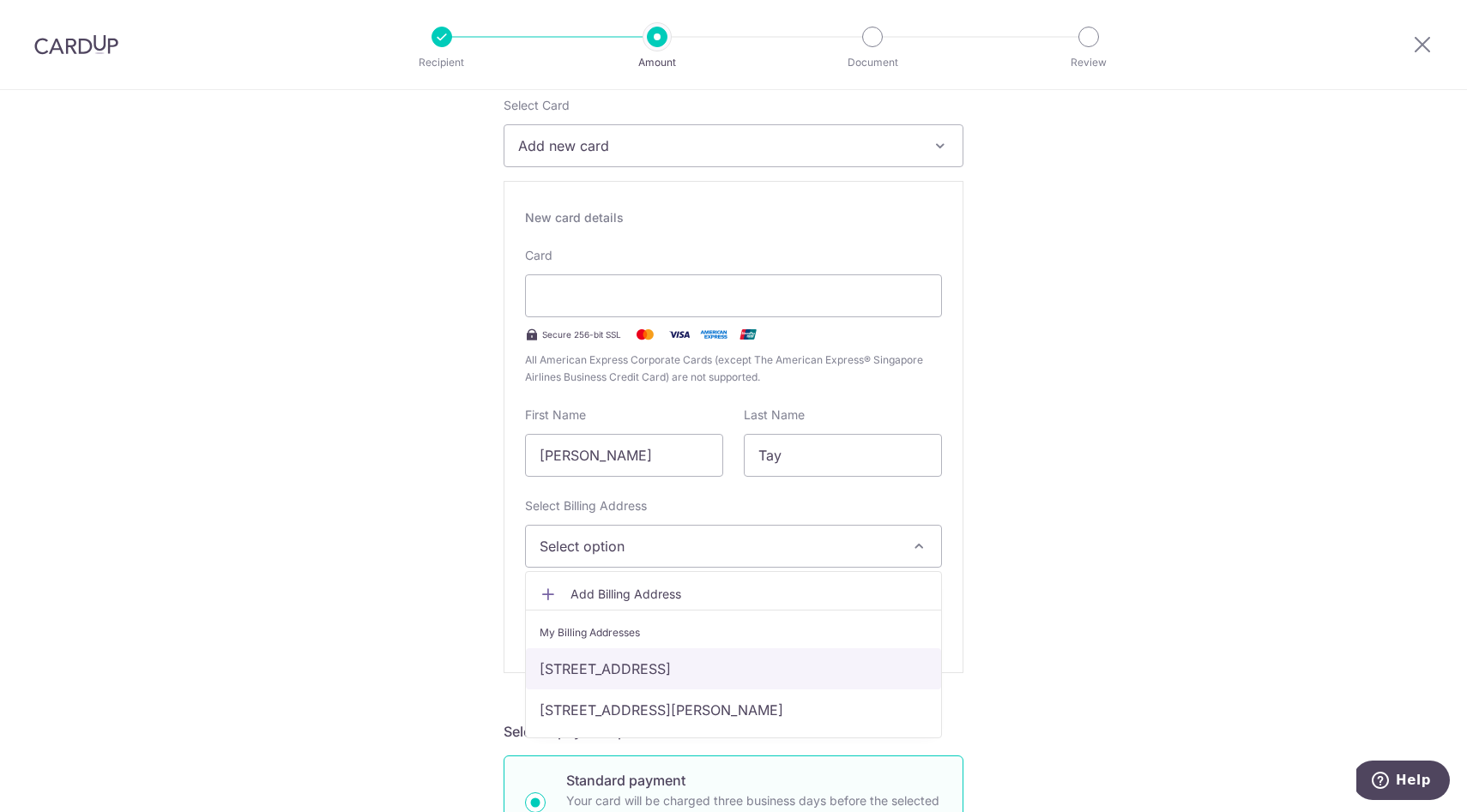
click at [630, 678] on link "[STREET_ADDRESS]" at bounding box center [733, 669] width 415 height 42
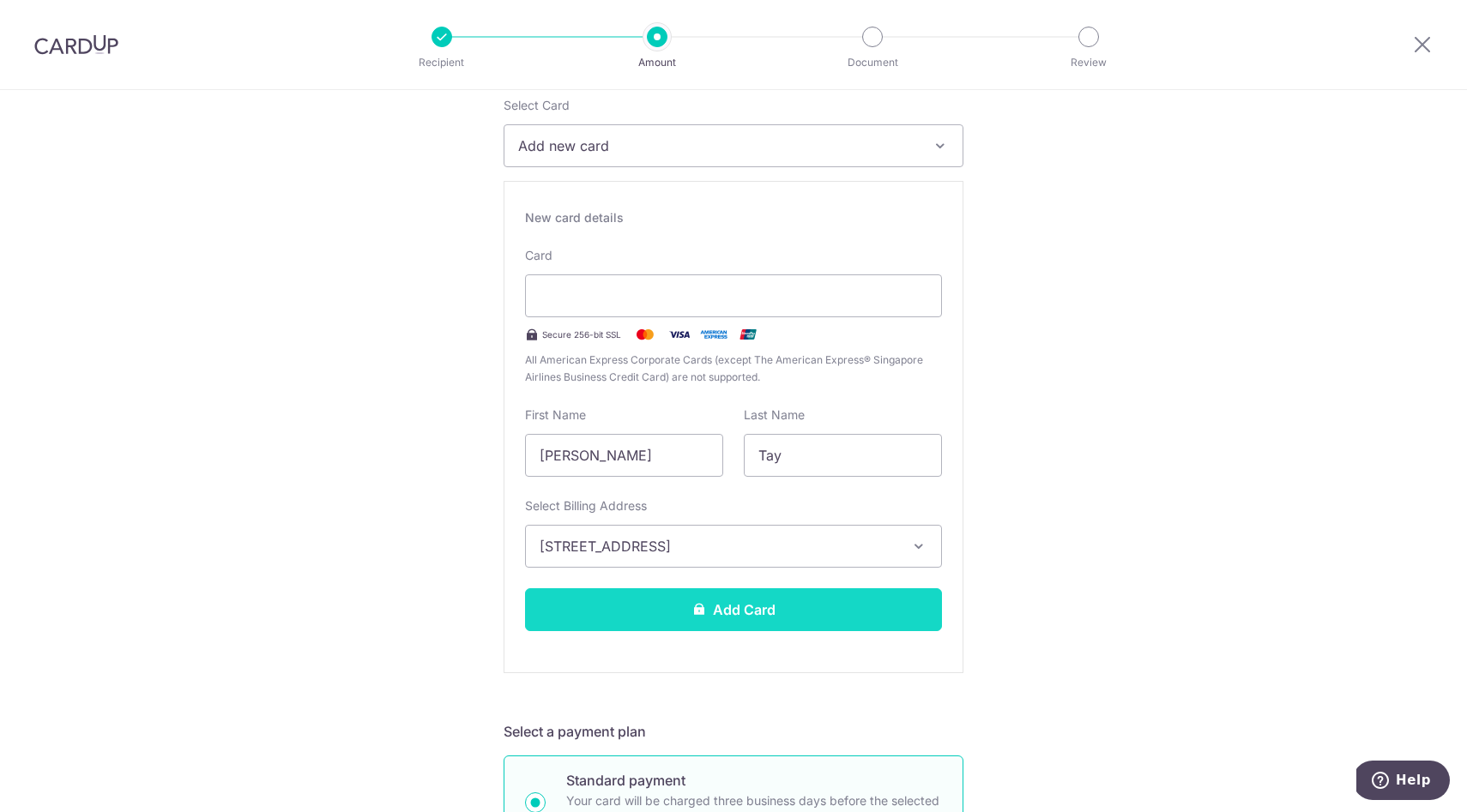
click at [645, 596] on button "Add Card" at bounding box center [733, 610] width 417 height 43
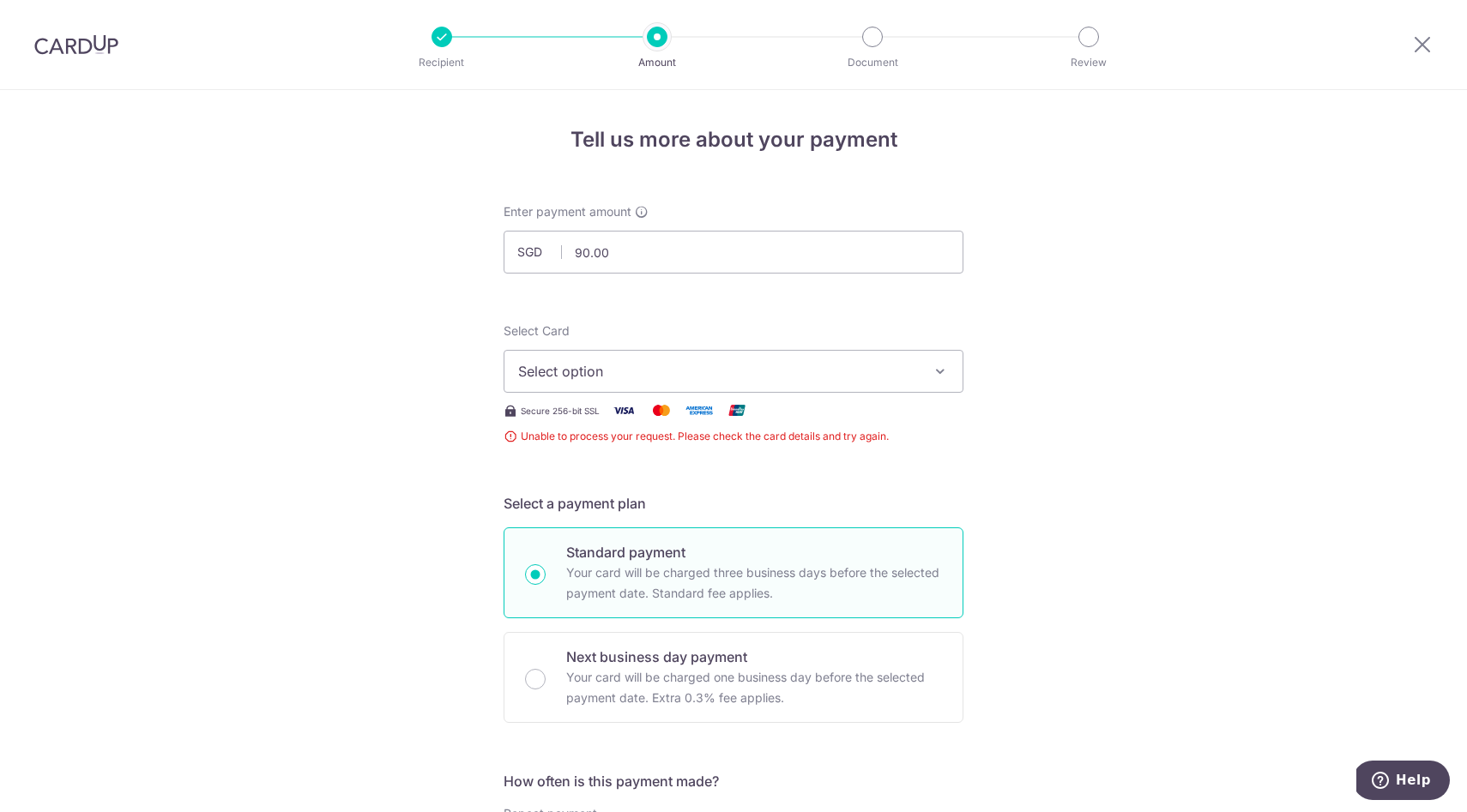
click at [558, 367] on span "Select option" at bounding box center [717, 371] width 400 height 21
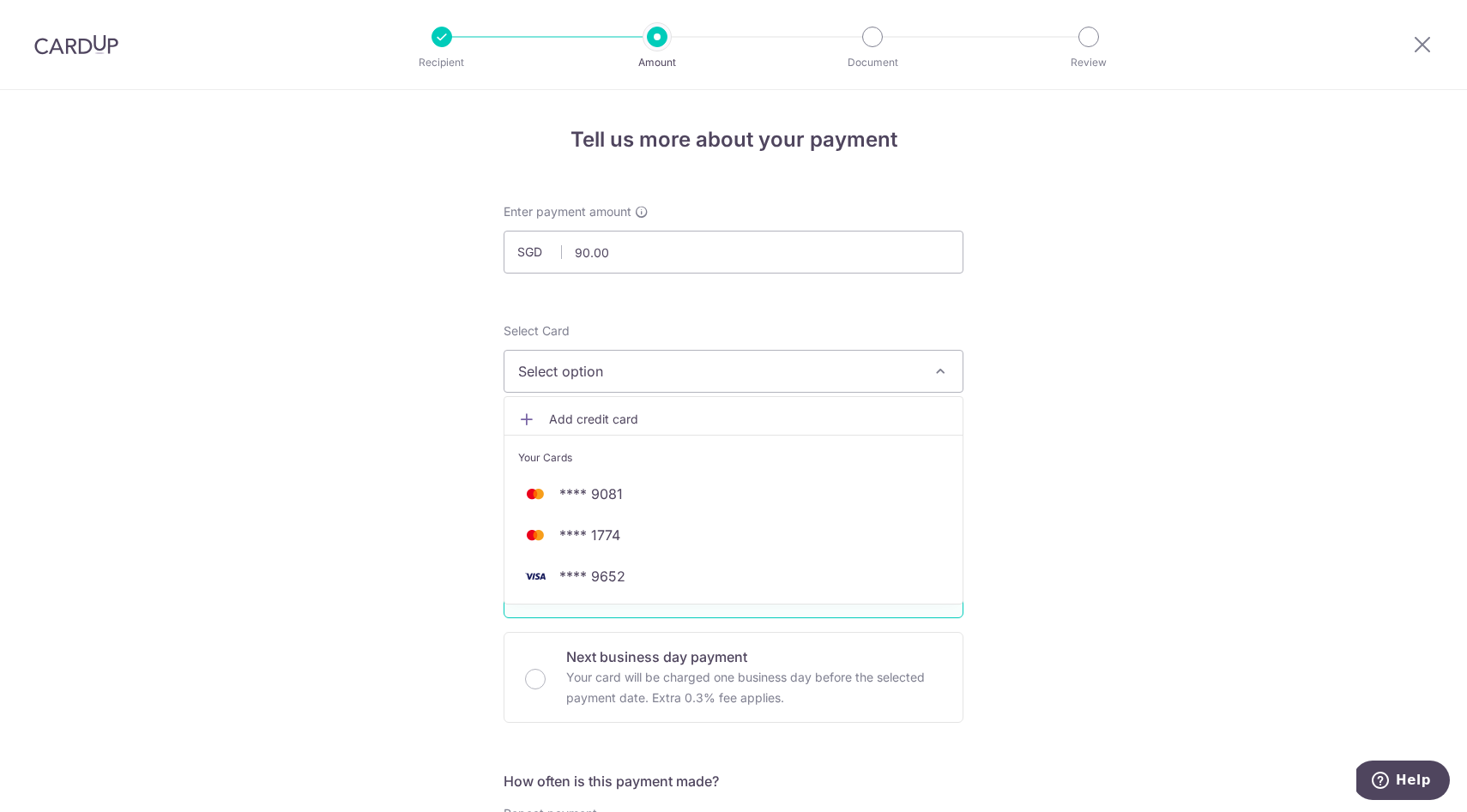
click at [572, 421] on span "Add credit card" at bounding box center [749, 420] width 400 height 17
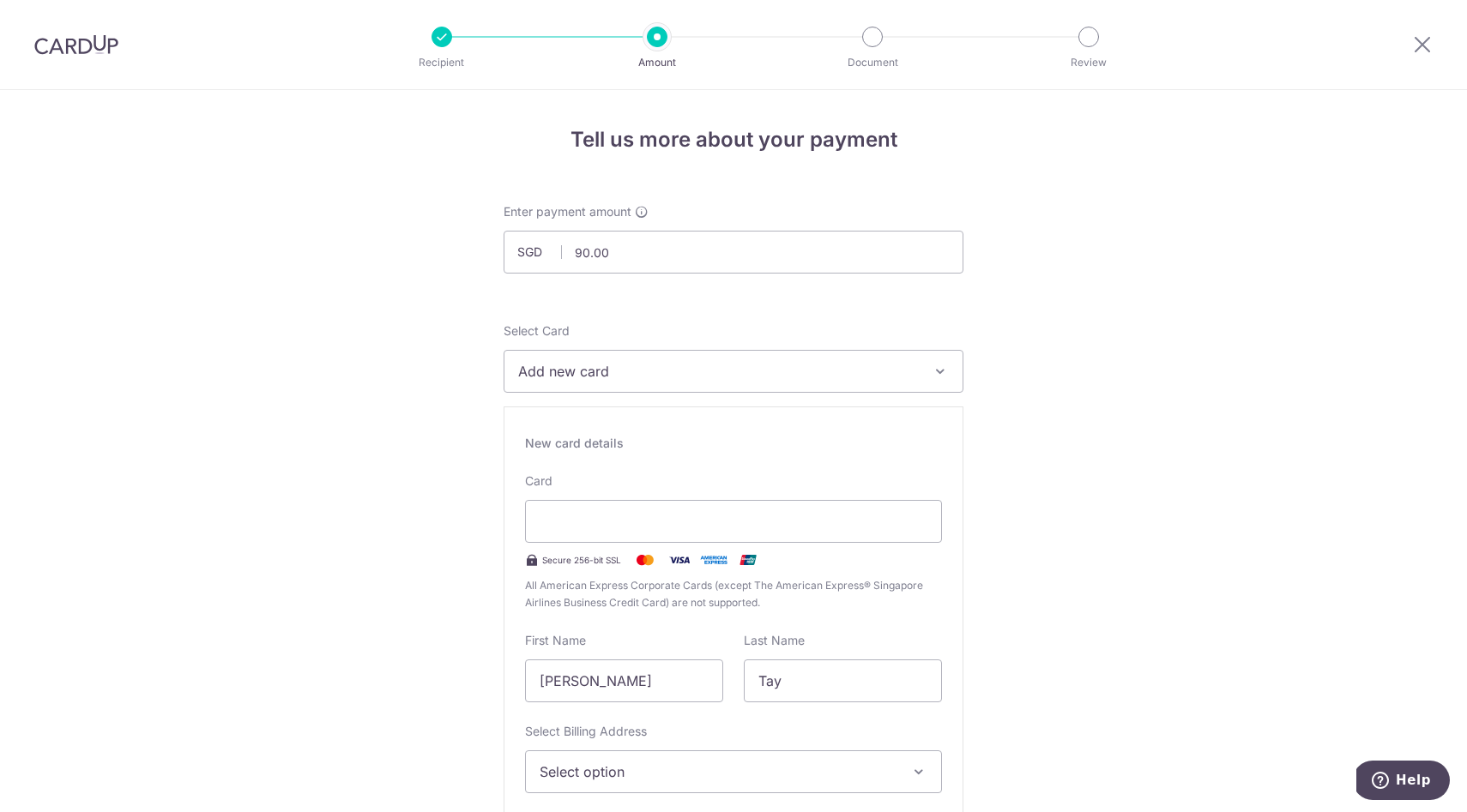
scroll to position [197, 0]
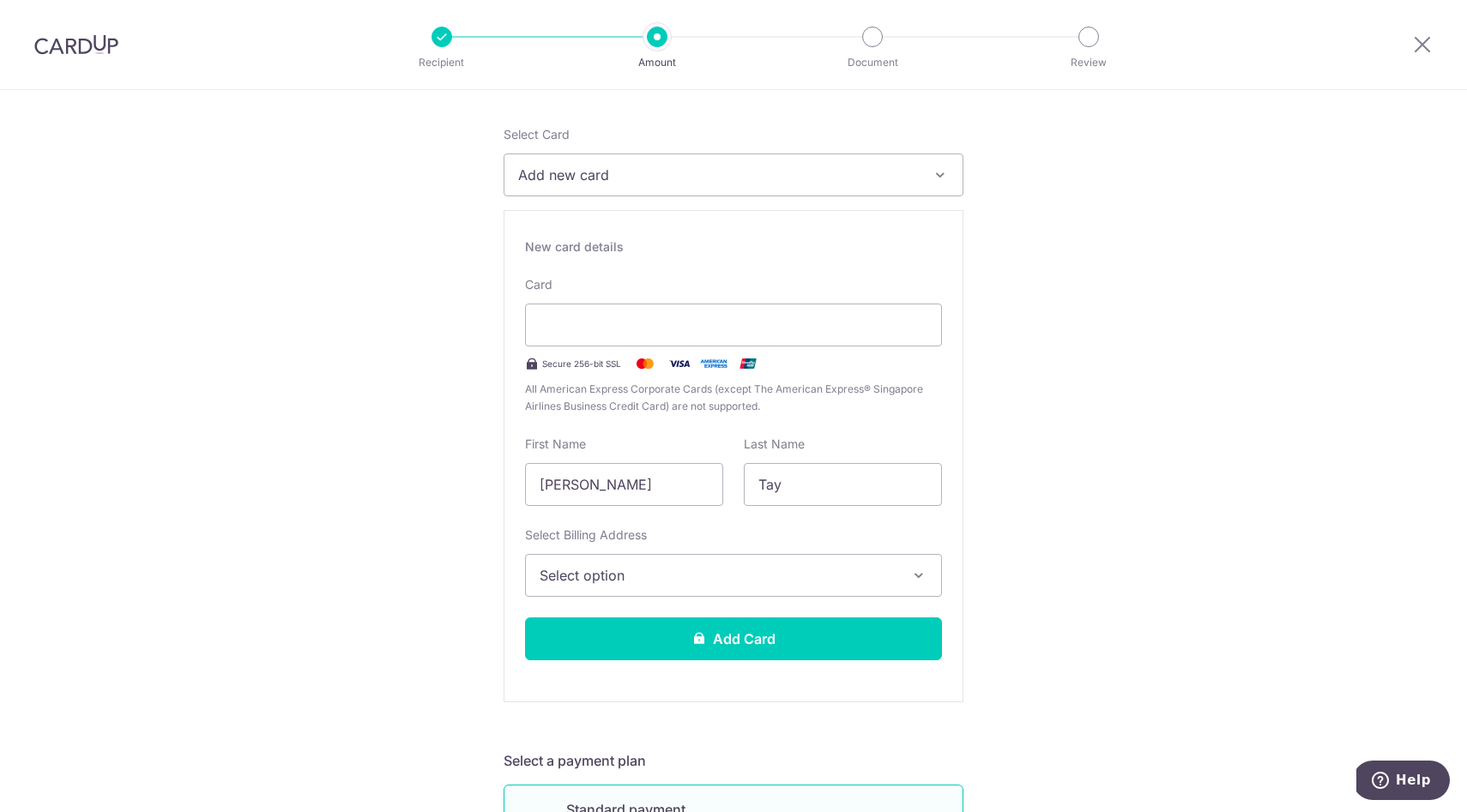
drag, startPoint x: 543, startPoint y: 482, endPoint x: 684, endPoint y: 493, distance: 141.4
click at [684, 493] on input "[PERSON_NAME]" at bounding box center [624, 484] width 198 height 43
type input "Tay"
drag, startPoint x: 766, startPoint y: 483, endPoint x: 845, endPoint y: 490, distance: 79.3
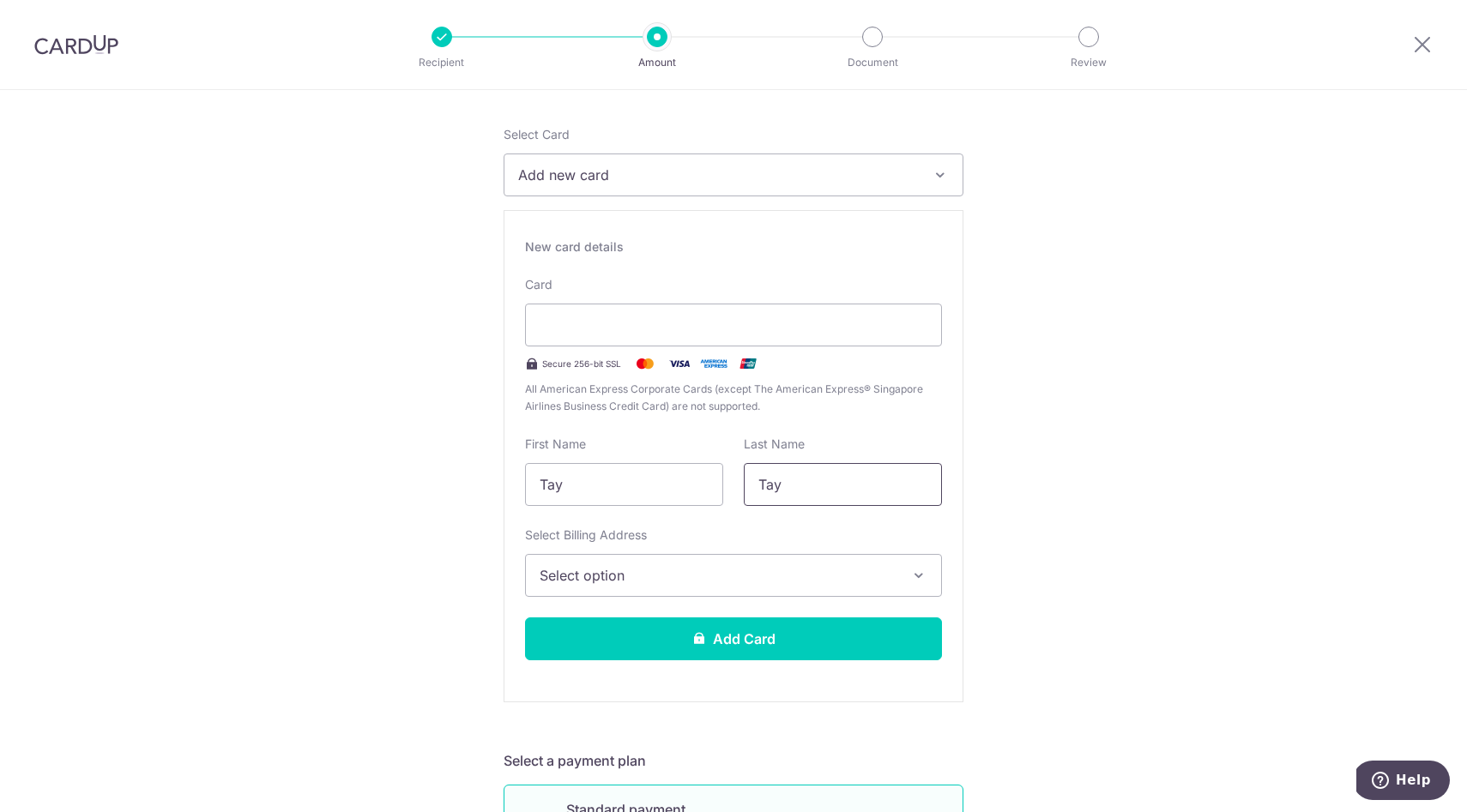
click at [841, 492] on input "Tay" at bounding box center [843, 484] width 198 height 43
type input "T"
type input "[PERSON_NAME]"
click at [656, 584] on span "Select option" at bounding box center [718, 576] width 357 height 21
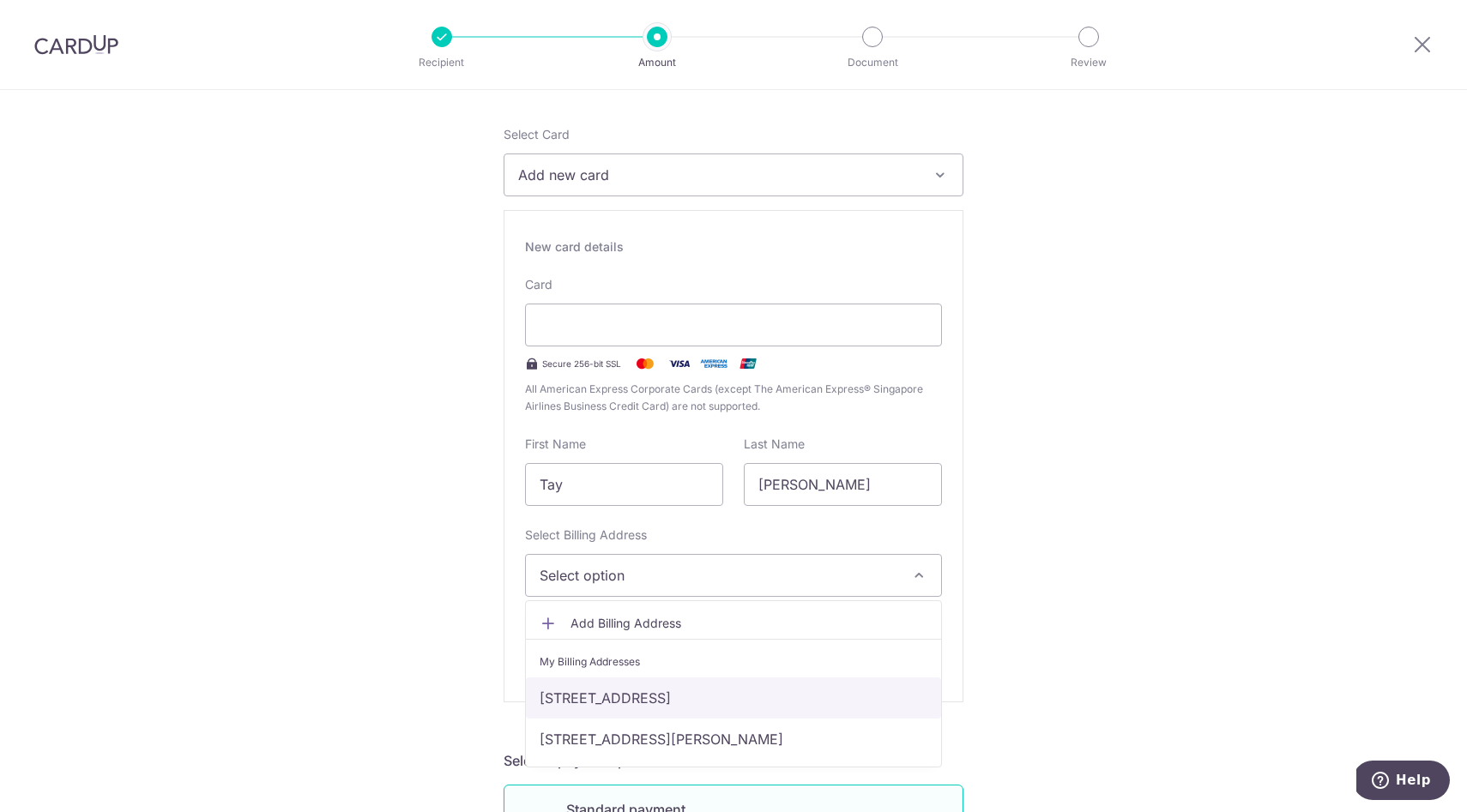
click at [647, 697] on link "[STREET_ADDRESS]" at bounding box center [733, 699] width 415 height 42
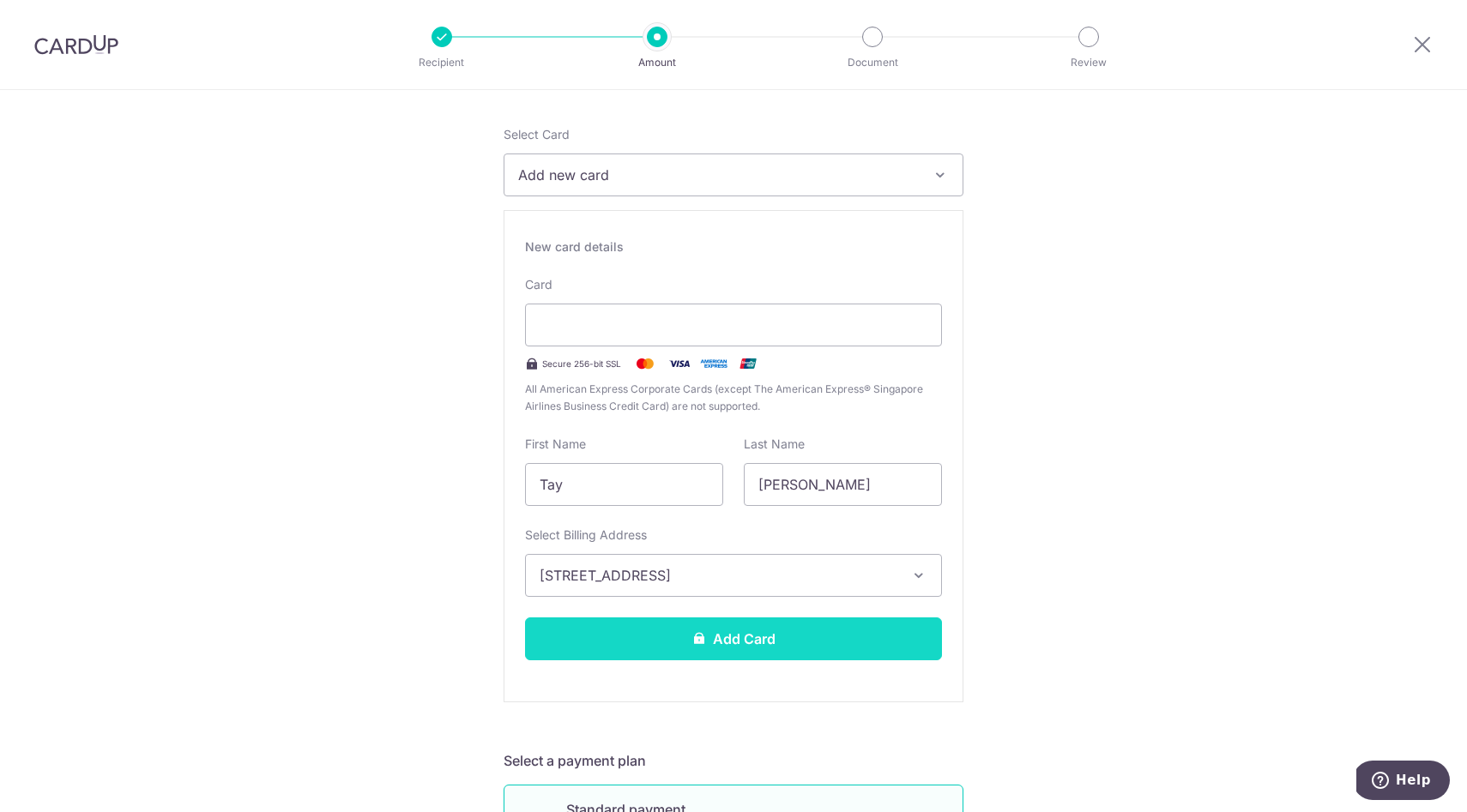
click at [635, 636] on button "Add Card" at bounding box center [733, 638] width 417 height 43
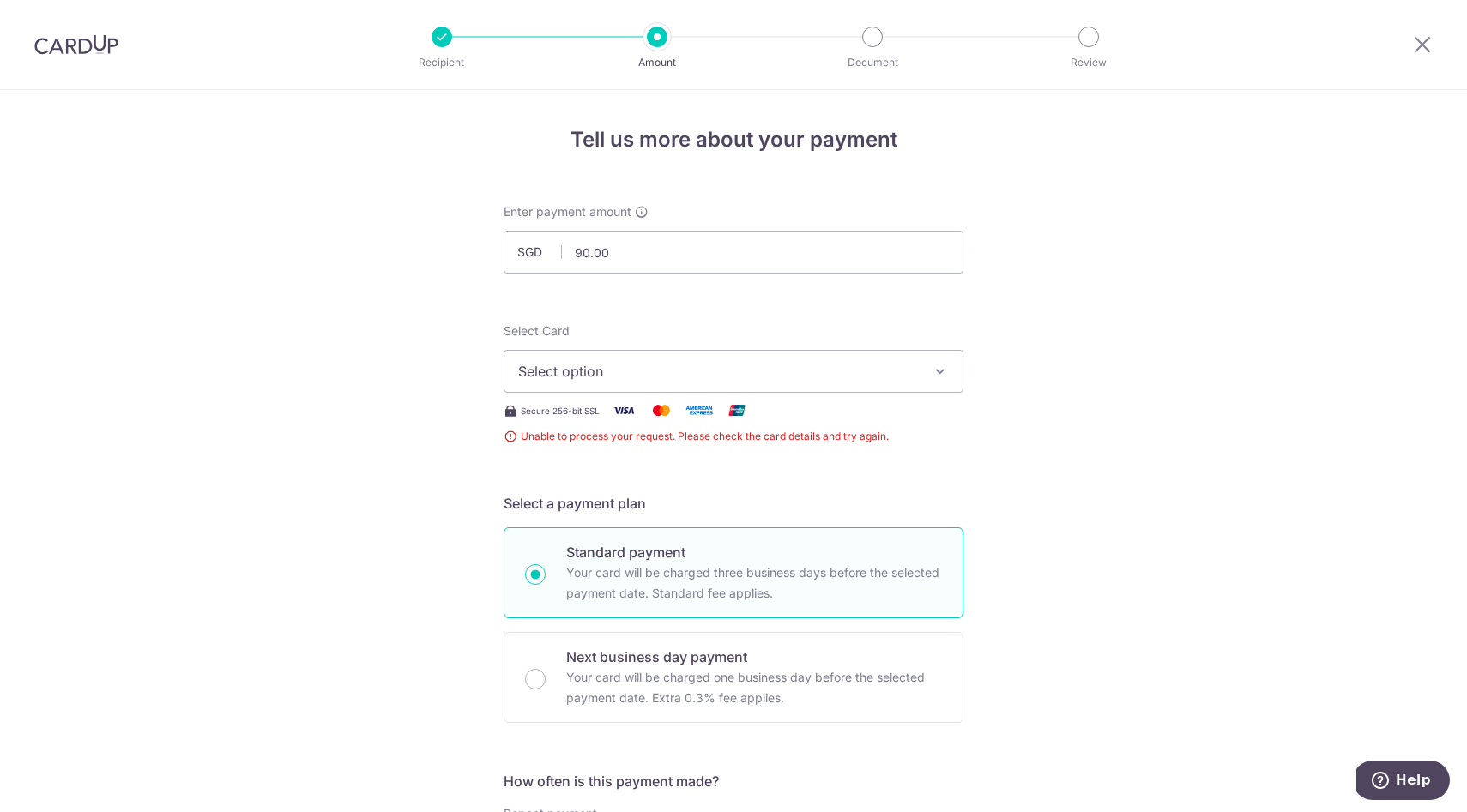
click at [75, 51] on img at bounding box center [76, 44] width 84 height 21
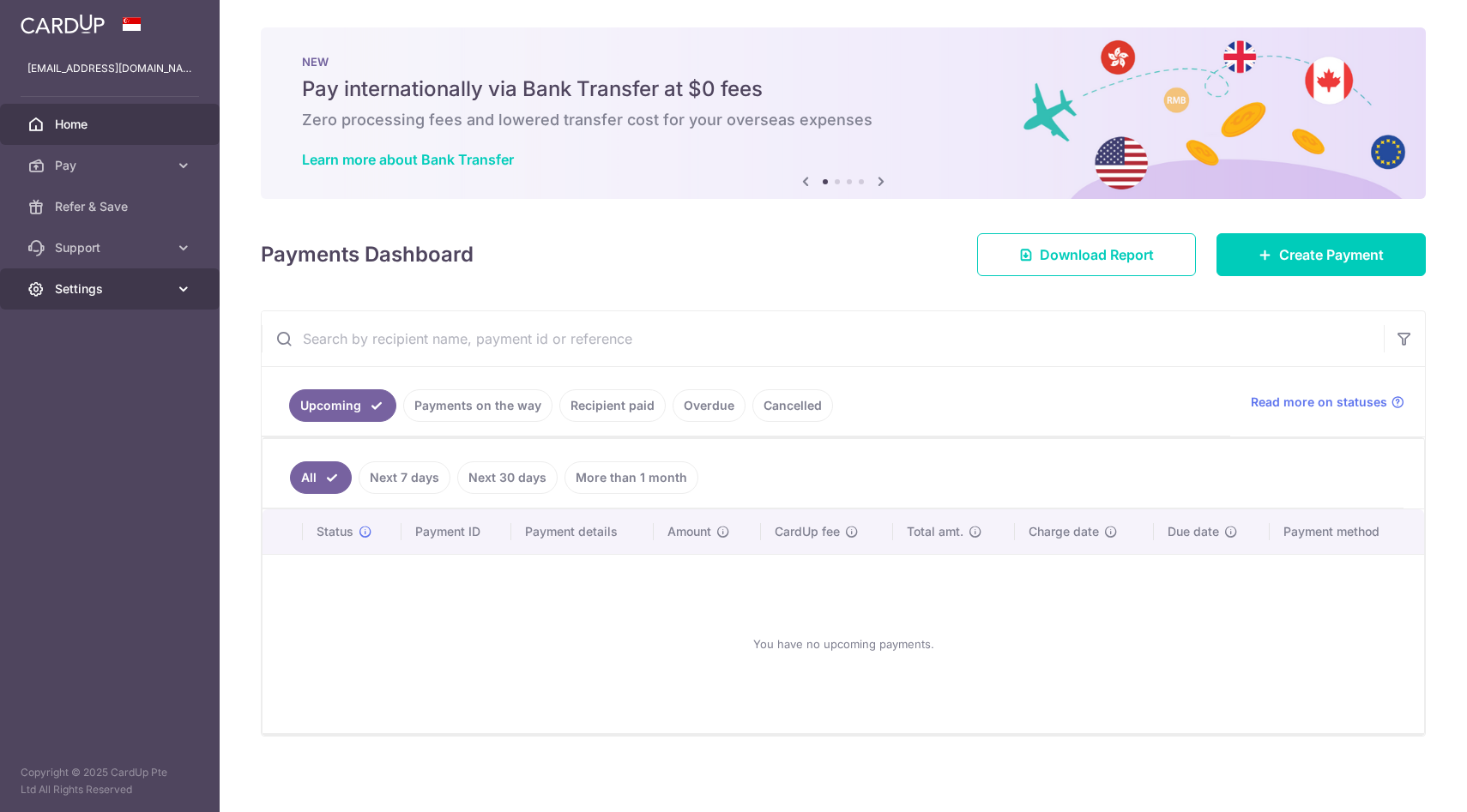
click at [190, 285] on icon at bounding box center [183, 289] width 17 height 17
click at [177, 253] on icon at bounding box center [183, 248] width 17 height 17
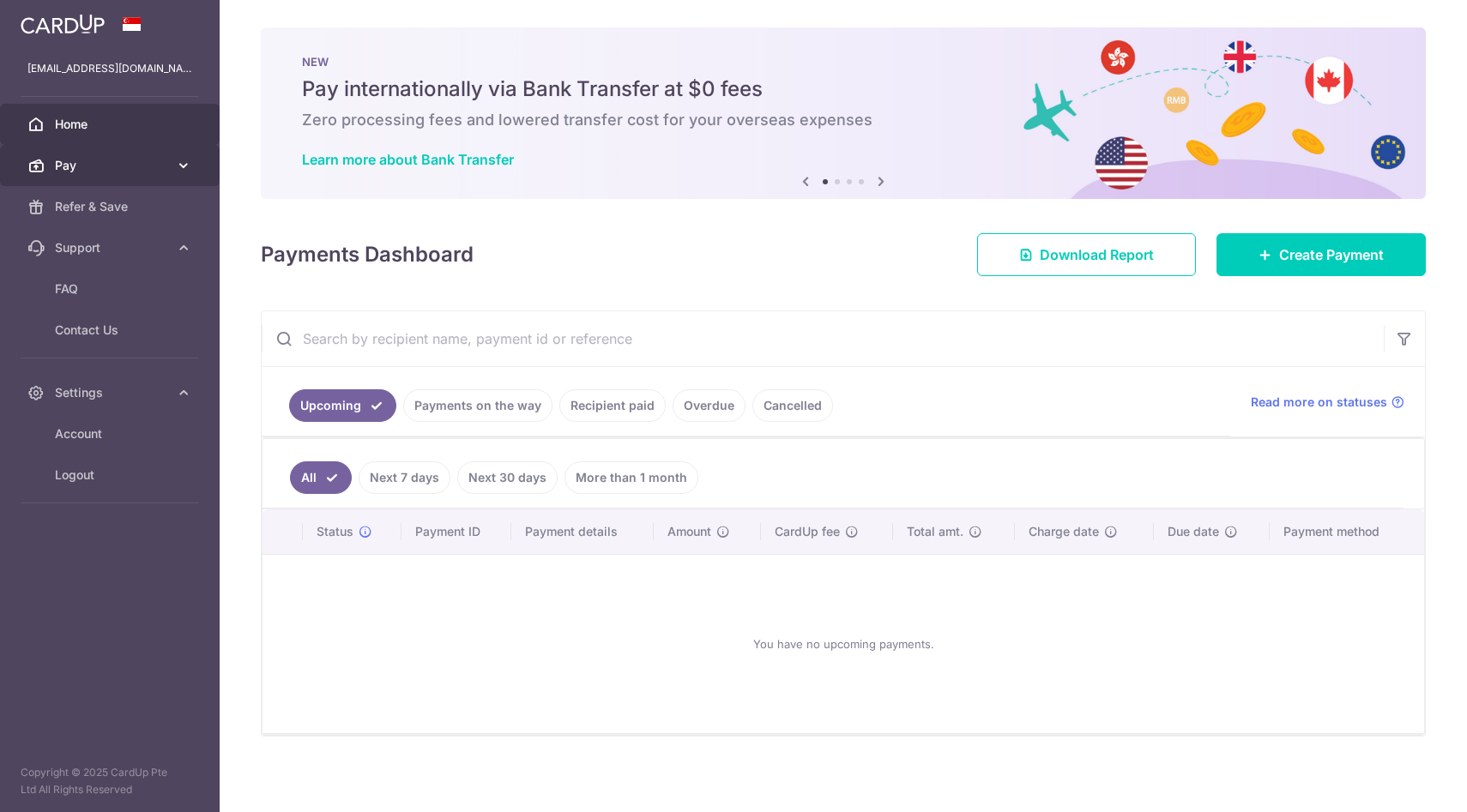
click at [175, 173] on icon at bounding box center [183, 165] width 17 height 17
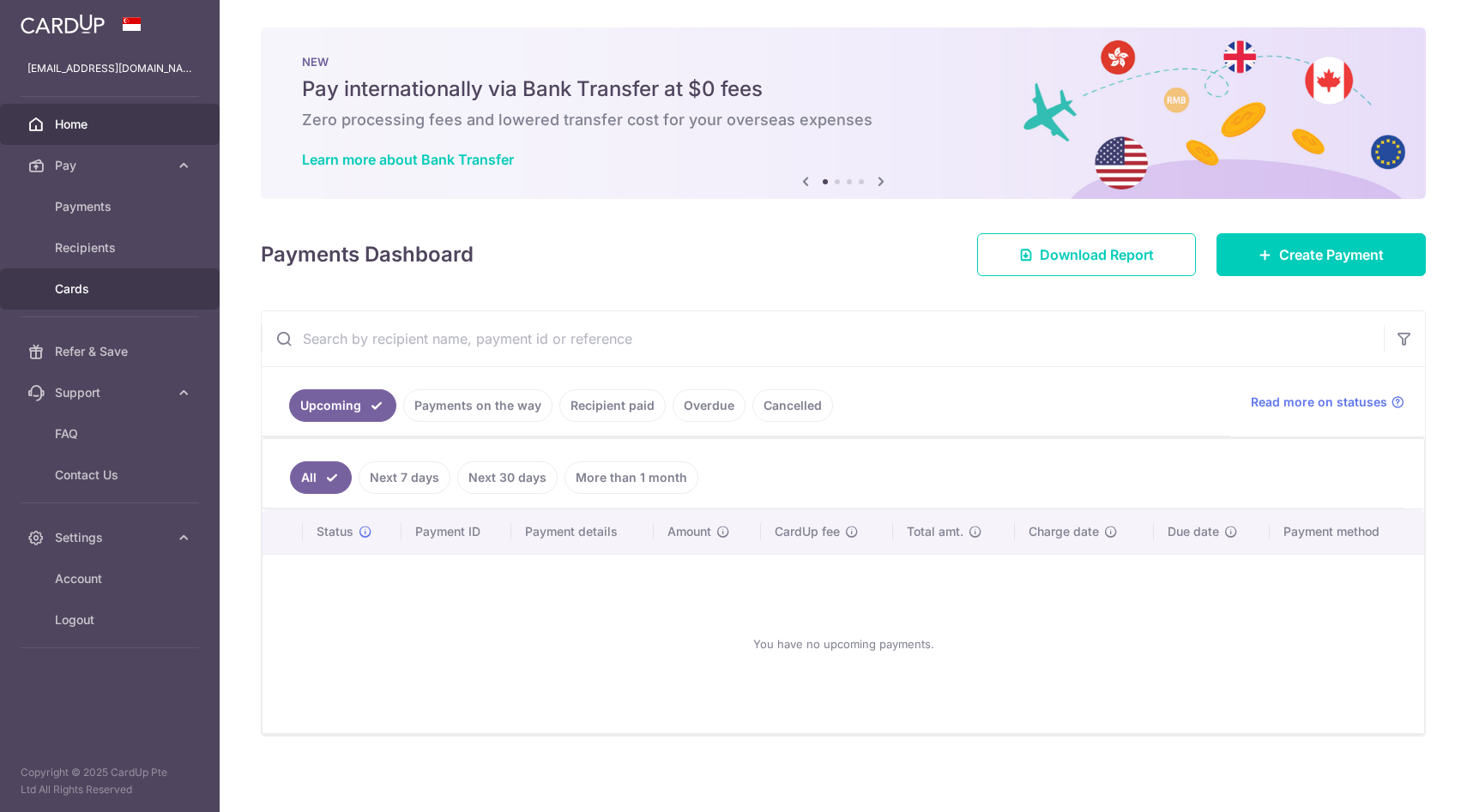
click at [85, 285] on span "Cards" at bounding box center [112, 289] width 113 height 17
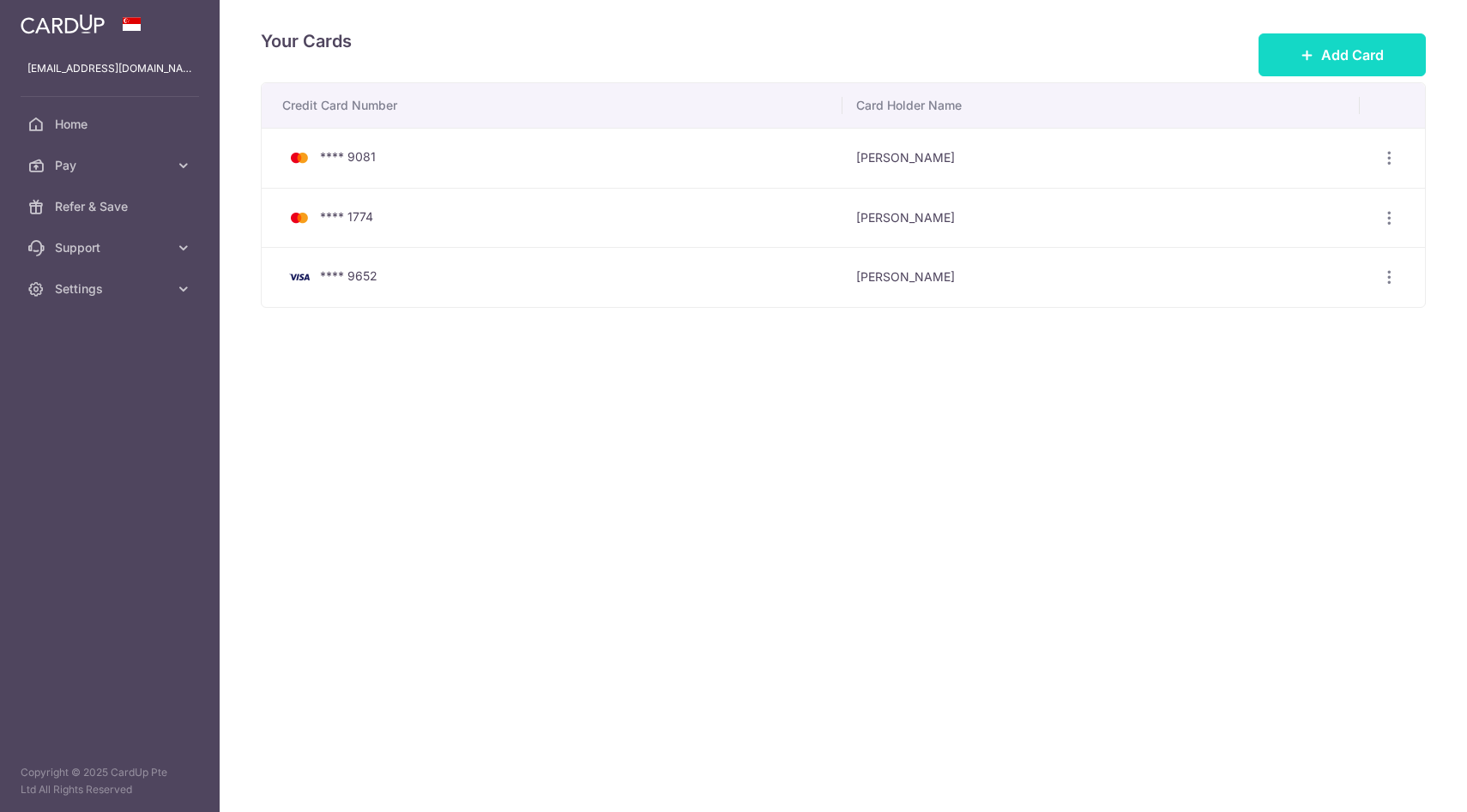
click at [1346, 46] on span "Add Card" at bounding box center [1353, 55] width 62 height 21
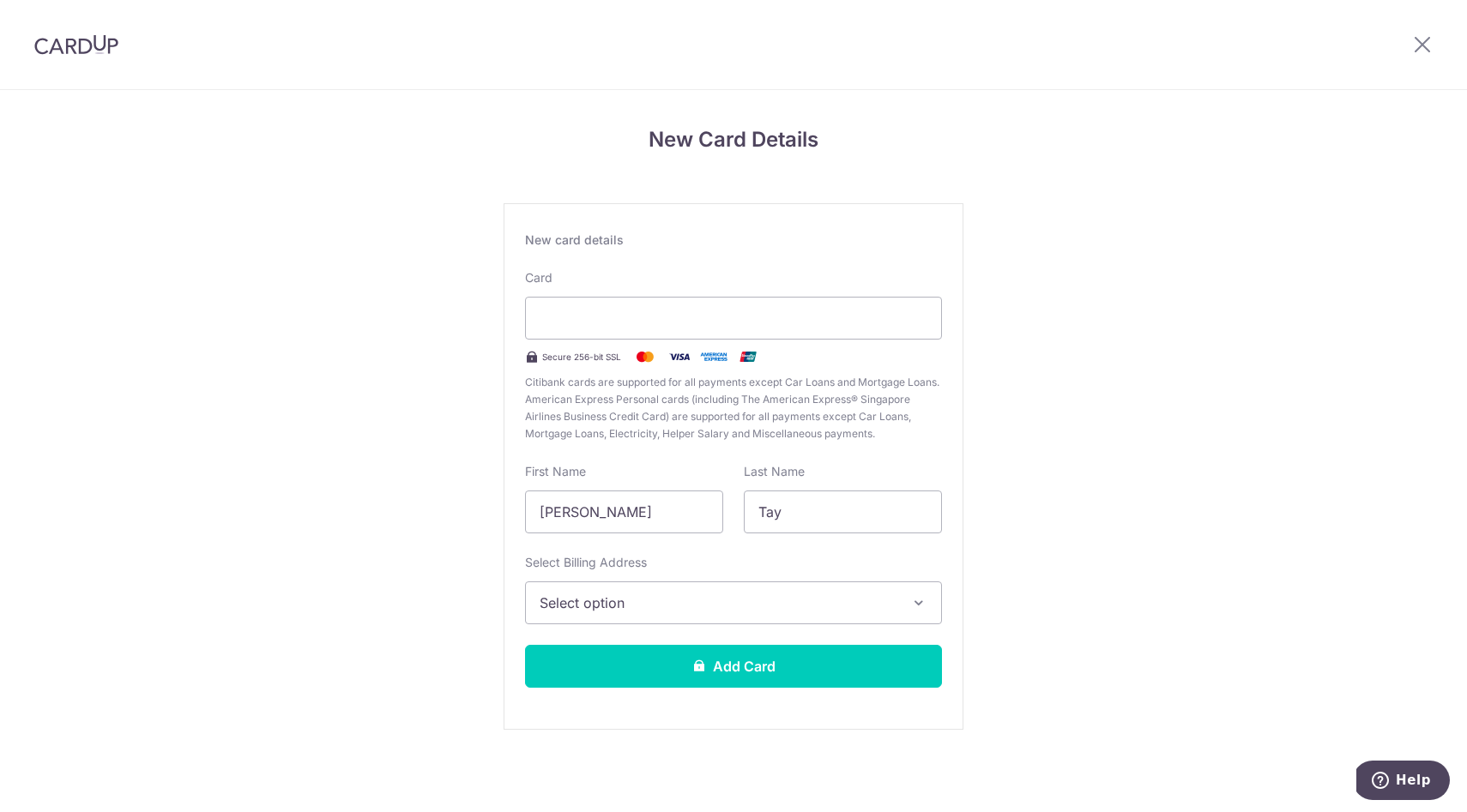
click at [639, 605] on span "Select option" at bounding box center [718, 603] width 357 height 21
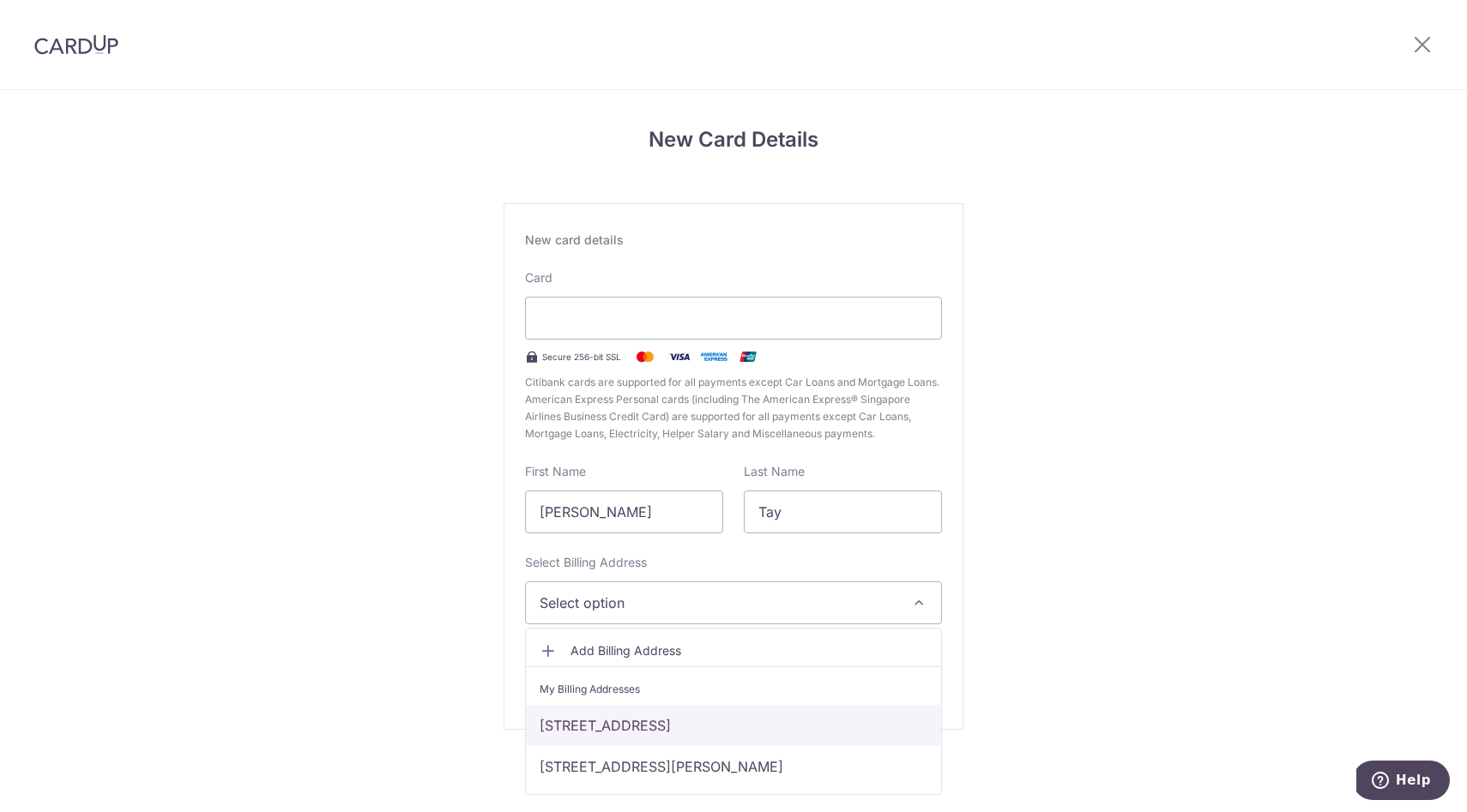
click at [647, 732] on link "[STREET_ADDRESS]" at bounding box center [733, 726] width 415 height 42
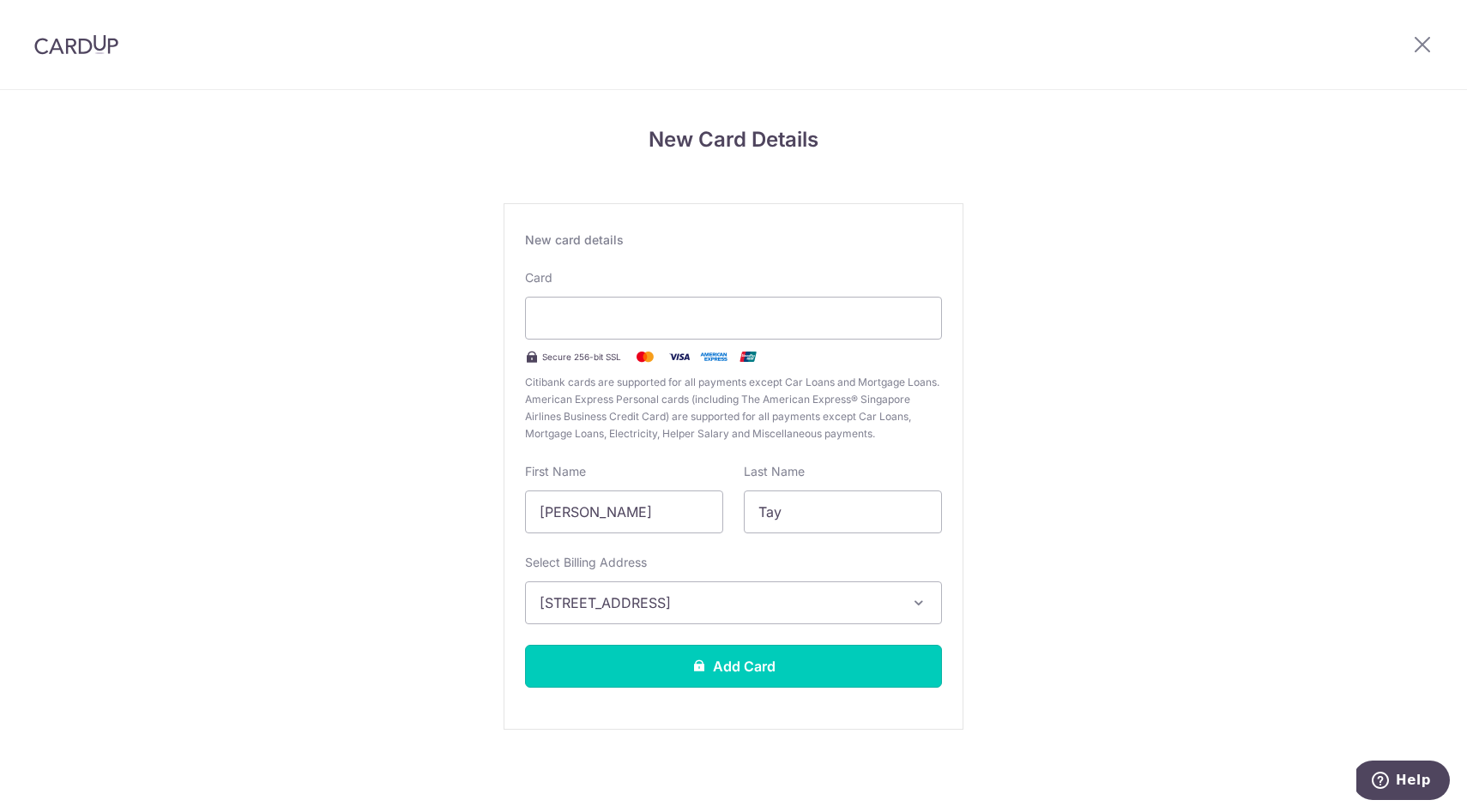
click at [694, 673] on button "Add Card" at bounding box center [733, 665] width 417 height 43
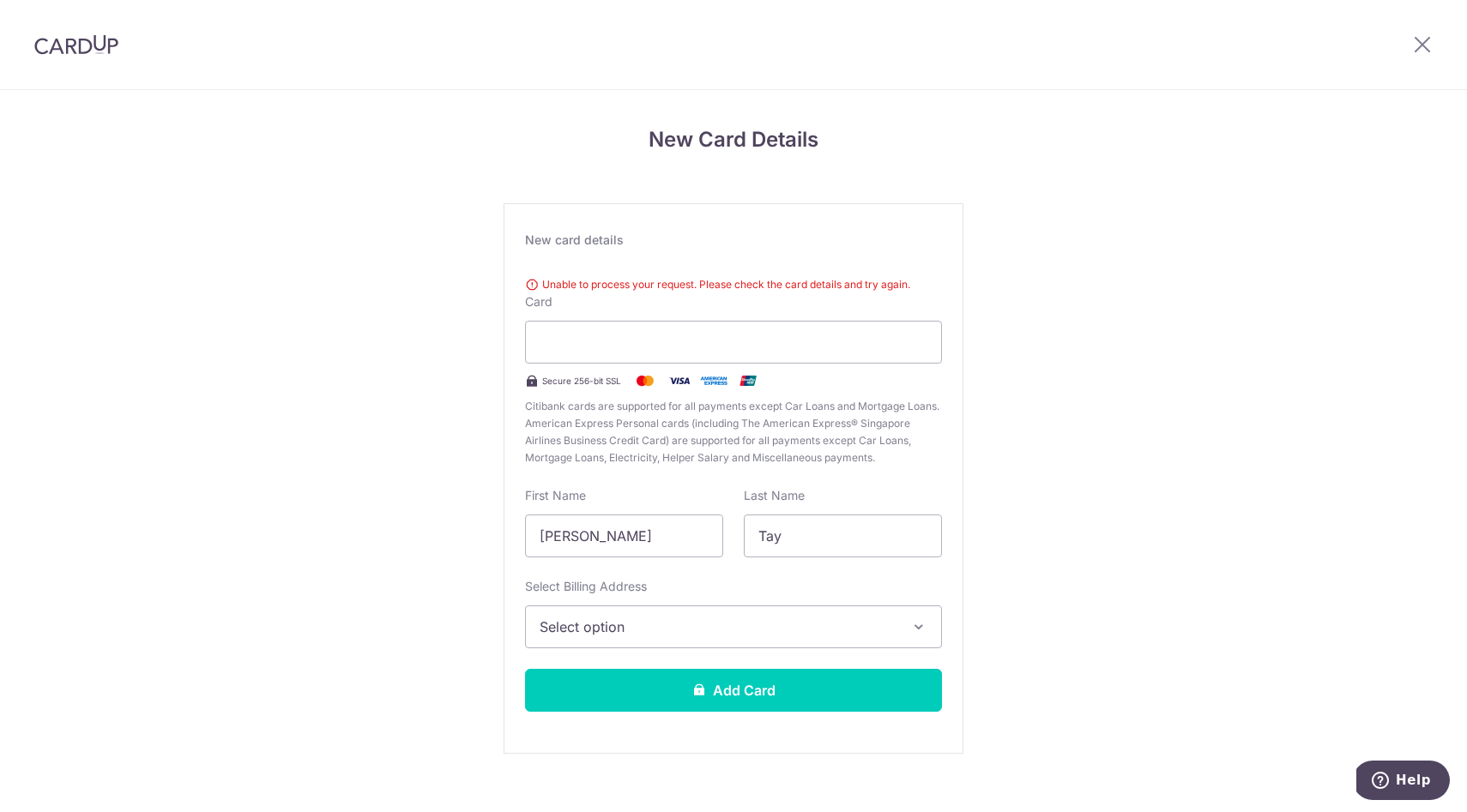
scroll to position [23, 0]
